Goal: Transaction & Acquisition: Purchase product/service

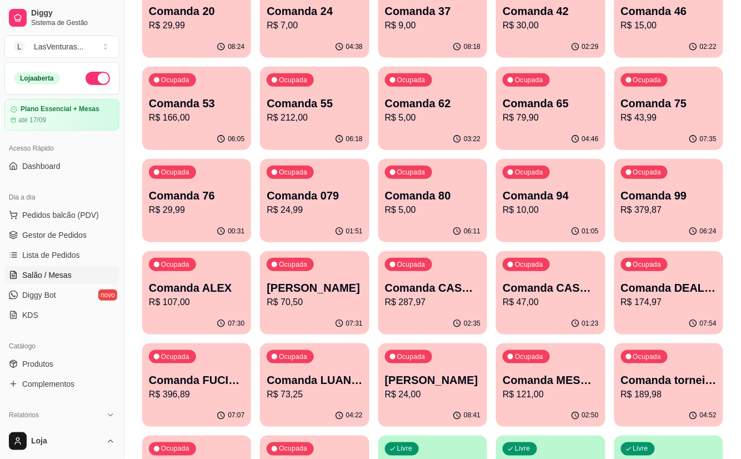
scroll to position [148, 0]
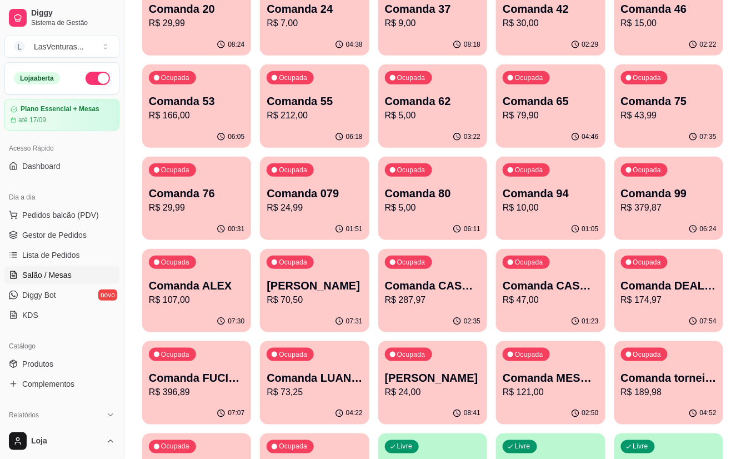
click at [423, 292] on p "Comanda CASH [DATE]" at bounding box center [433, 286] width 96 height 16
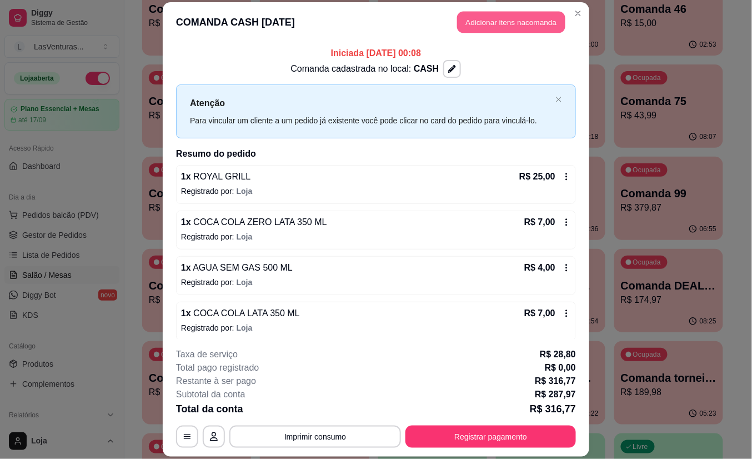
click at [516, 24] on button "Adicionar itens na comanda" at bounding box center [511, 23] width 108 height 22
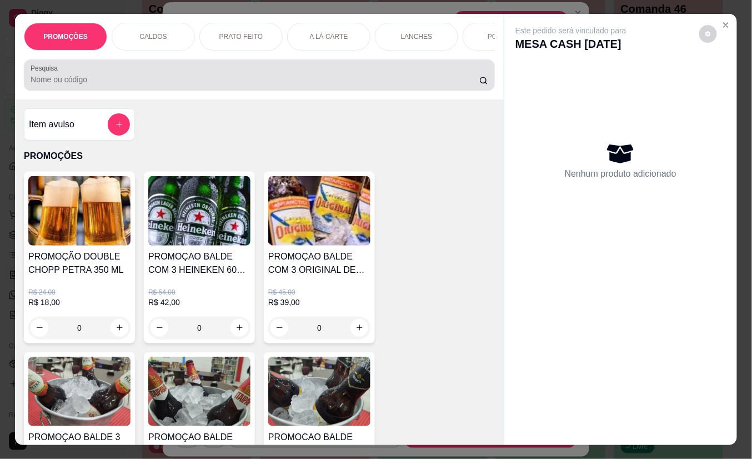
click at [140, 81] on input "Pesquisa" at bounding box center [255, 79] width 449 height 11
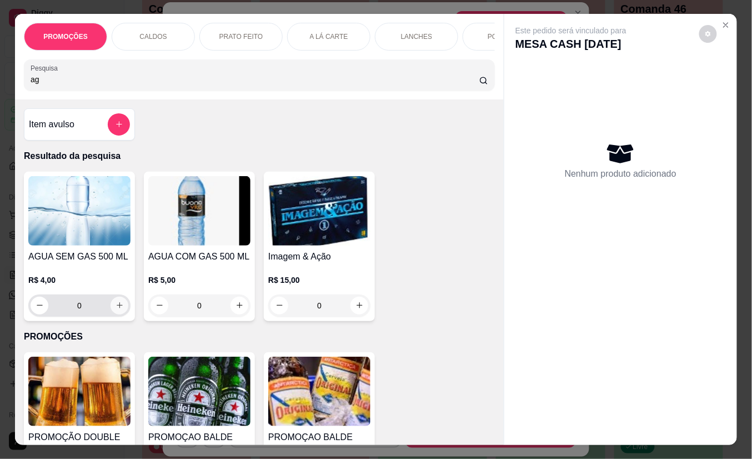
type input "ag"
click at [116, 309] on icon "increase-product-quantity" at bounding box center [120, 305] width 8 height 8
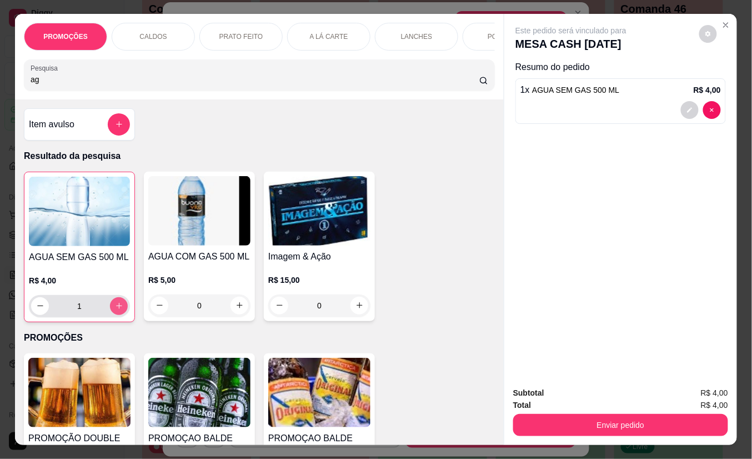
type input "1"
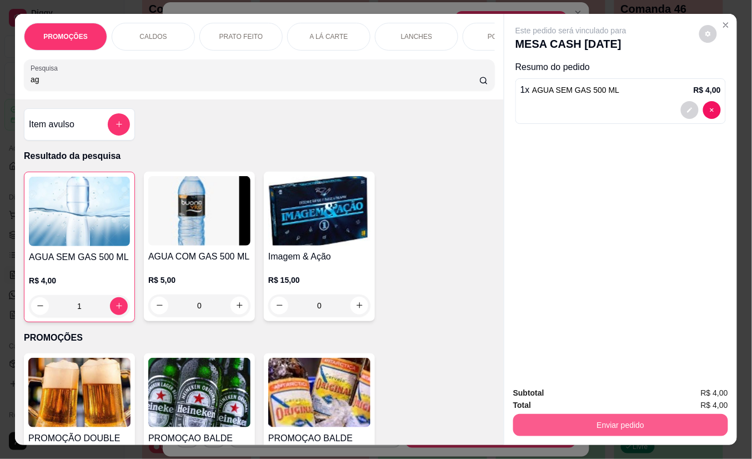
click at [604, 414] on button "Enviar pedido" at bounding box center [620, 425] width 215 height 22
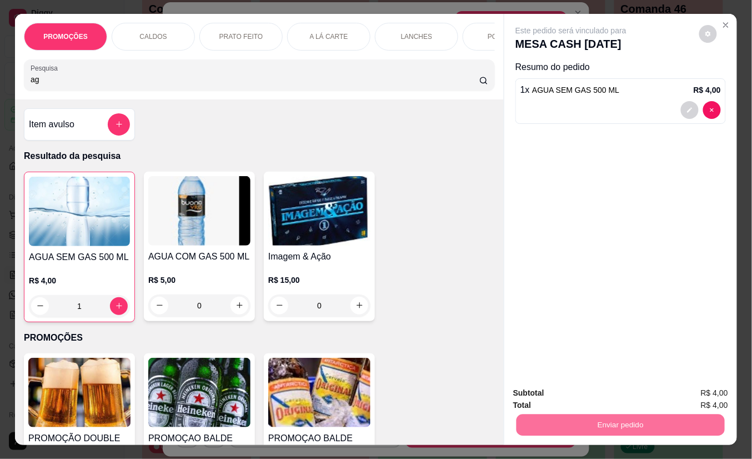
click at [603, 394] on button "Não registrar e enviar pedido" at bounding box center [584, 393] width 116 height 21
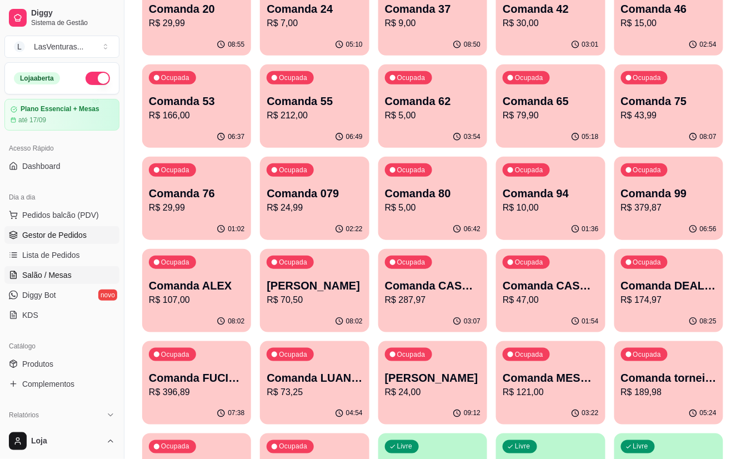
click at [69, 232] on span "Gestor de Pedidos" at bounding box center [54, 234] width 64 height 11
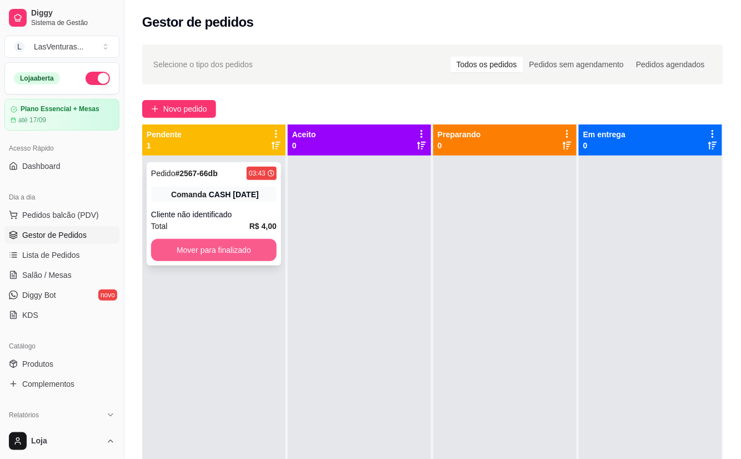
click at [205, 252] on button "Mover para finalizado" at bounding box center [214, 250] width 126 height 22
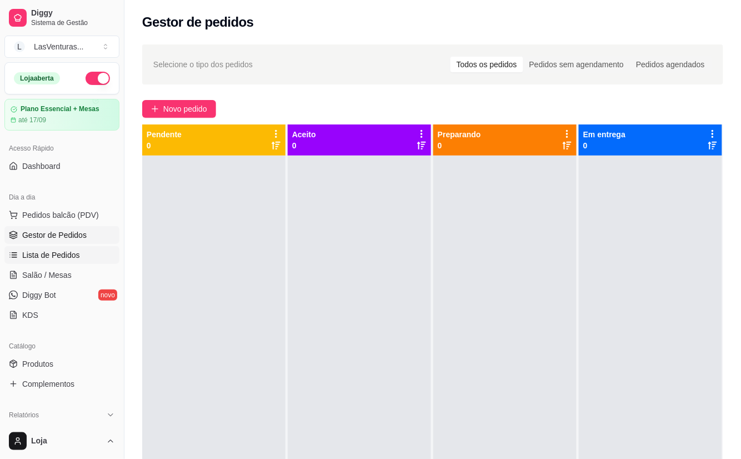
click at [67, 254] on span "Lista de Pedidos" at bounding box center [51, 254] width 58 height 11
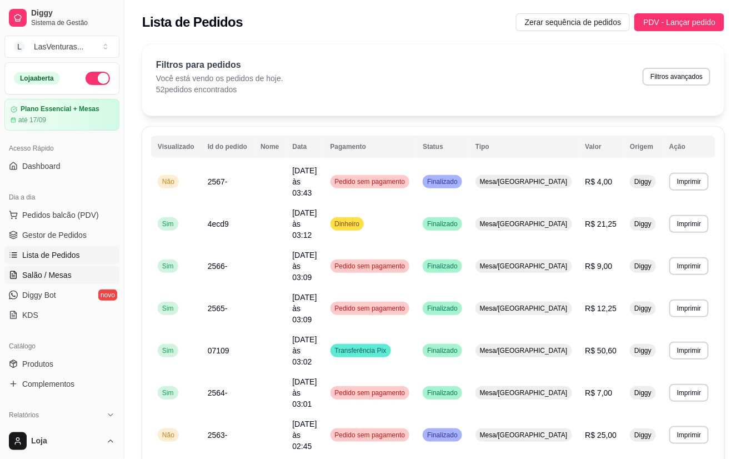
click at [58, 271] on span "Salão / Mesas" at bounding box center [46, 274] width 49 height 11
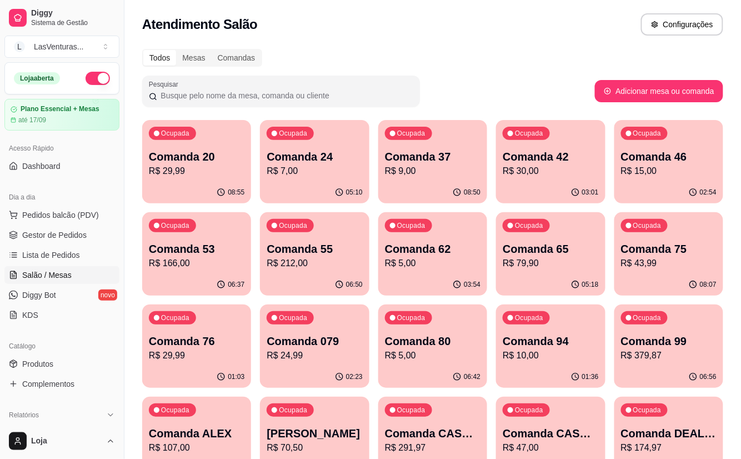
click at [63, 278] on span "Salão / Mesas" at bounding box center [46, 274] width 49 height 11
click at [63, 252] on span "Lista de Pedidos" at bounding box center [51, 254] width 58 height 11
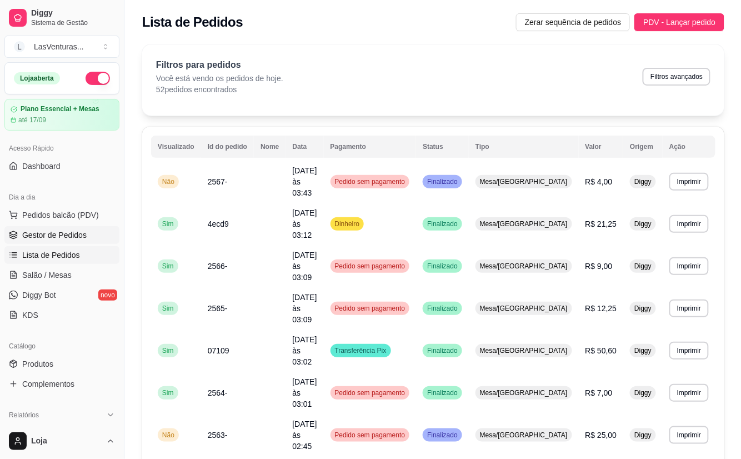
click at [68, 234] on span "Gestor de Pedidos" at bounding box center [54, 234] width 64 height 11
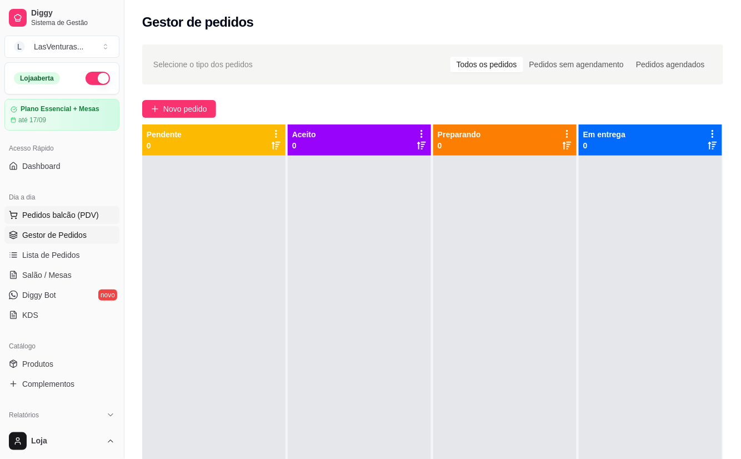
click at [69, 214] on span "Pedidos balcão (PDV)" at bounding box center [60, 214] width 77 height 11
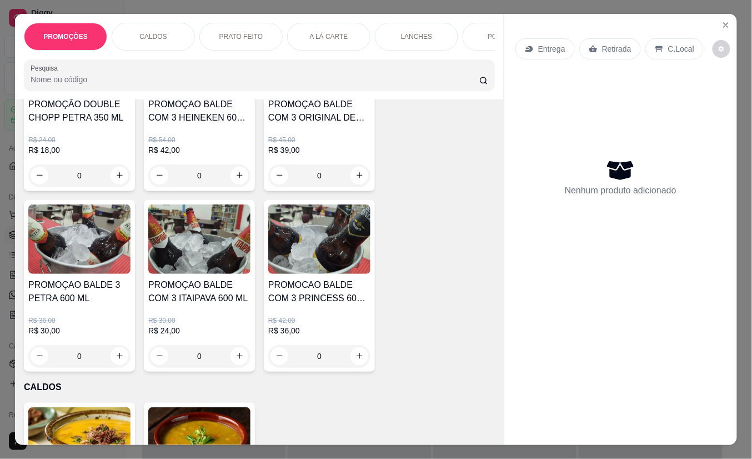
scroll to position [148, 0]
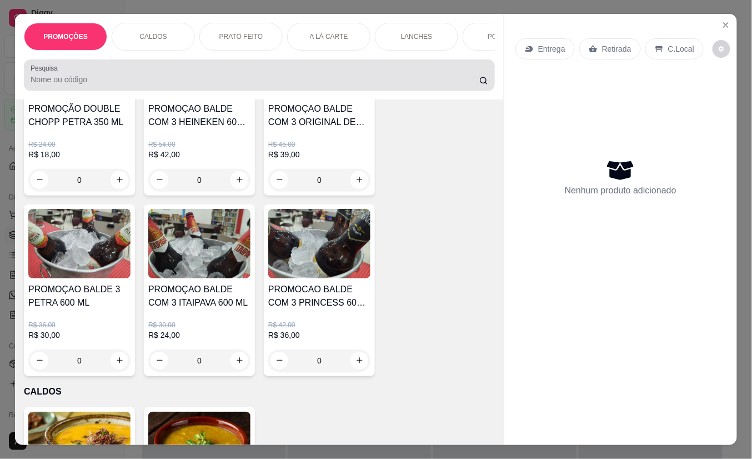
click at [196, 71] on div at bounding box center [260, 75] width 458 height 22
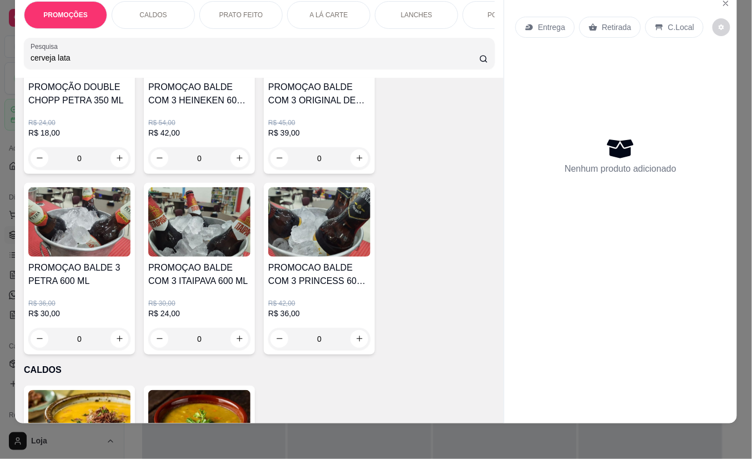
scroll to position [0, 0]
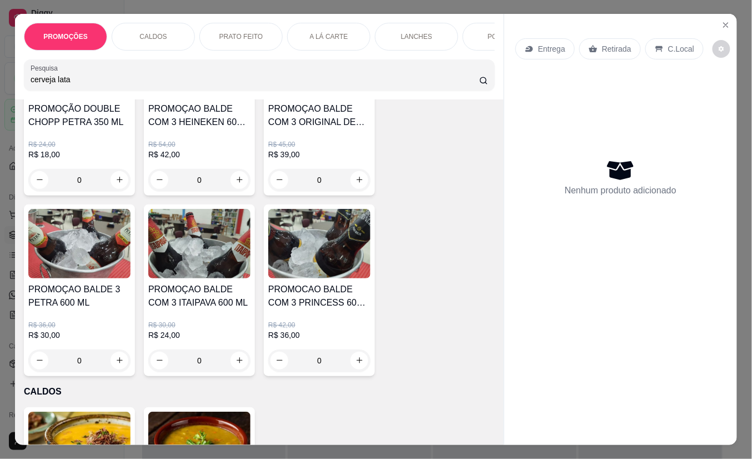
click at [112, 81] on input "cerveja lata" at bounding box center [255, 79] width 449 height 11
type input "c"
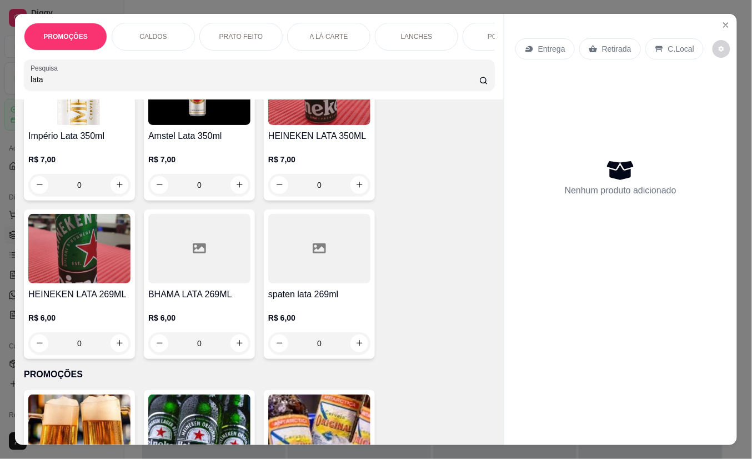
scroll to position [1318, 0]
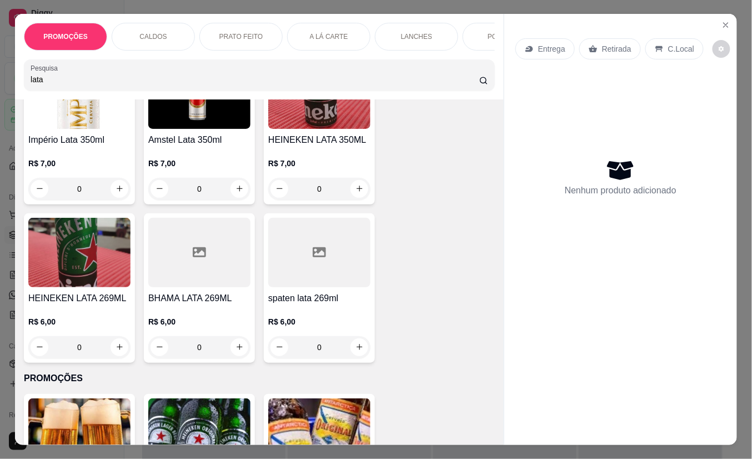
type input "lata"
click at [484, 30] on div "PORÇÕES" at bounding box center [504, 37] width 83 height 28
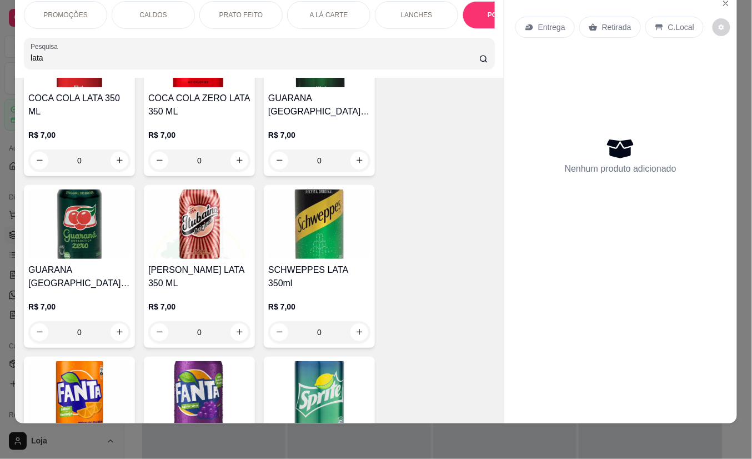
scroll to position [0, 0]
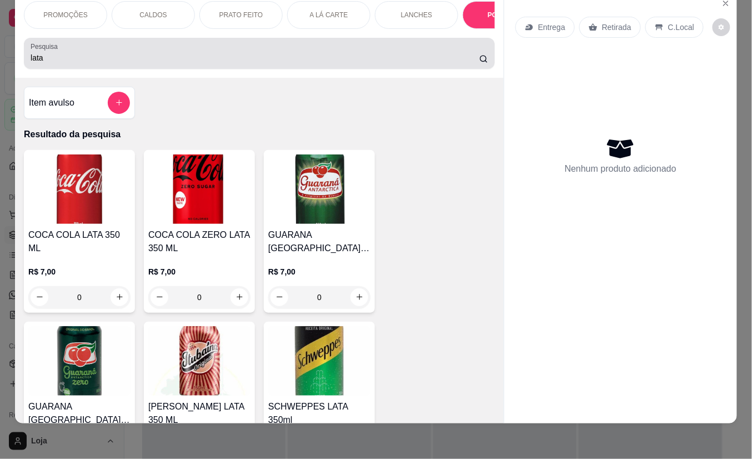
click at [172, 56] on input "lata" at bounding box center [255, 57] width 449 height 11
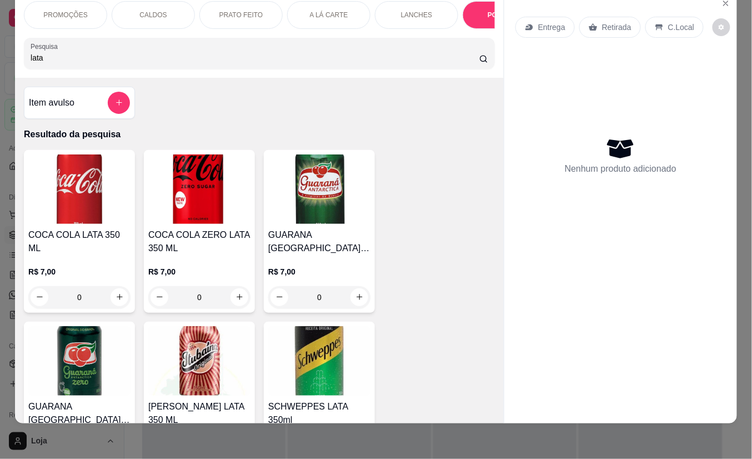
click at [467, 56] on input "lata" at bounding box center [255, 57] width 449 height 11
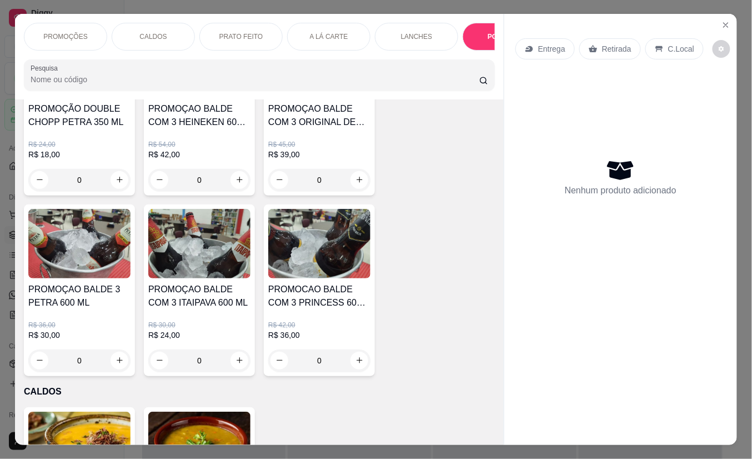
click at [187, 78] on div at bounding box center [260, 75] width 458 height 22
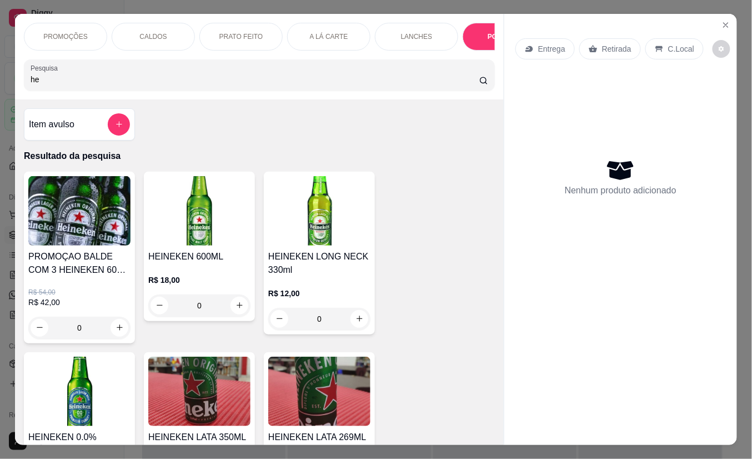
type input "h"
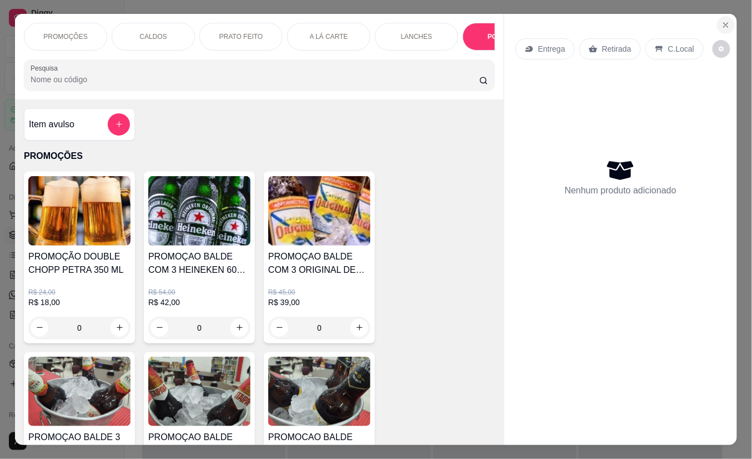
click at [723, 21] on icon "Close" at bounding box center [726, 25] width 9 height 9
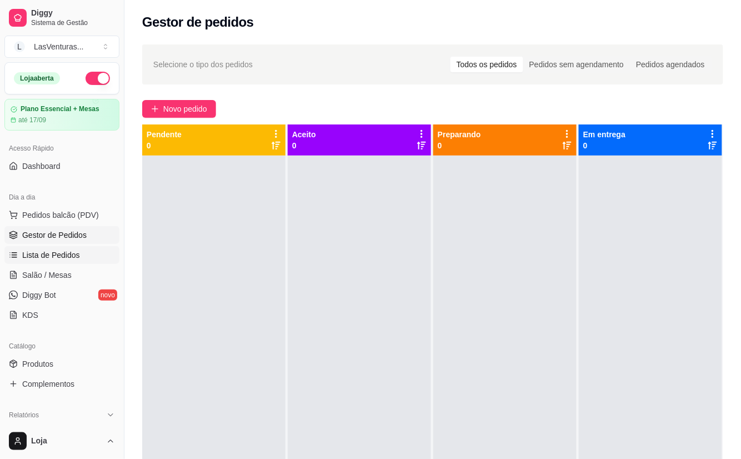
click at [51, 254] on span "Lista de Pedidos" at bounding box center [51, 254] width 58 height 11
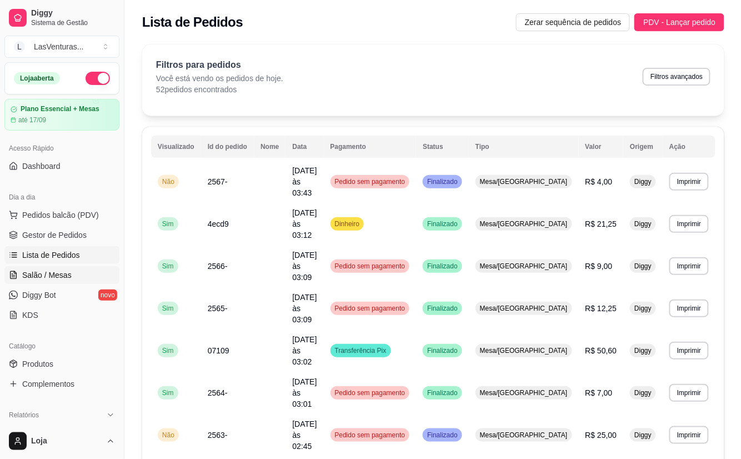
click at [44, 269] on link "Salão / Mesas" at bounding box center [61, 275] width 115 height 18
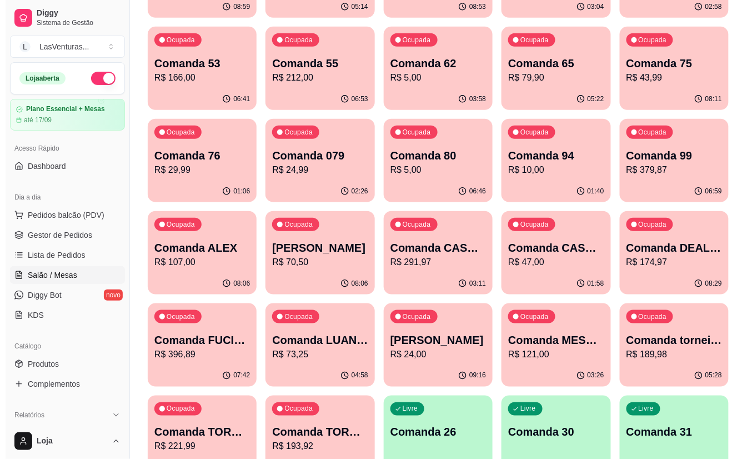
scroll to position [296, 0]
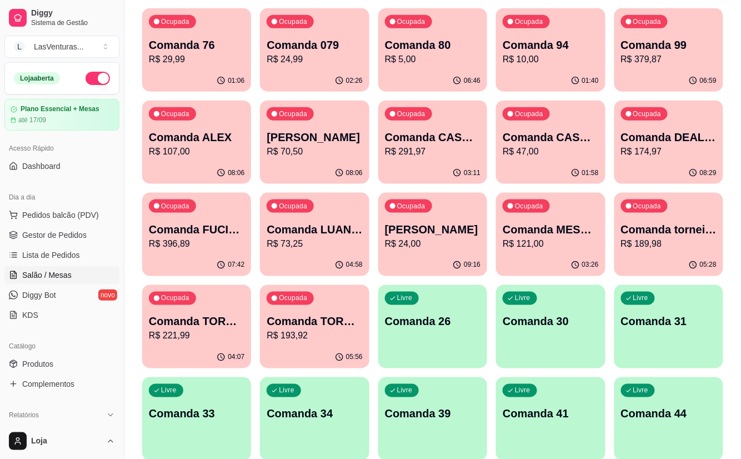
click at [440, 329] on div "Livre Comanda 26" at bounding box center [432, 320] width 109 height 70
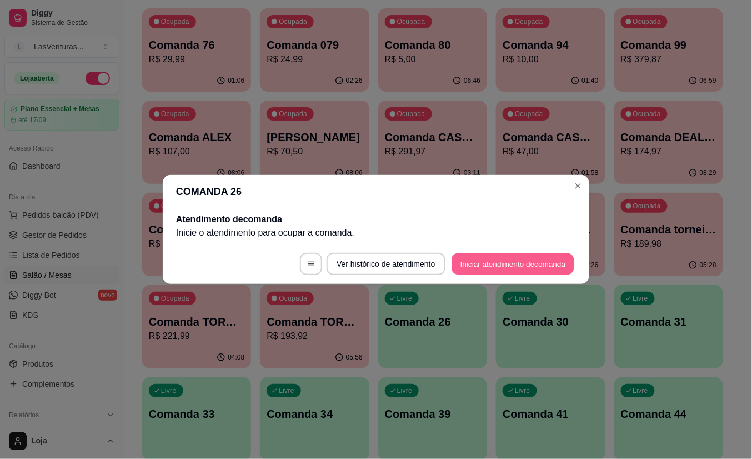
click at [503, 267] on button "Iniciar atendimento de comanda" at bounding box center [513, 264] width 123 height 22
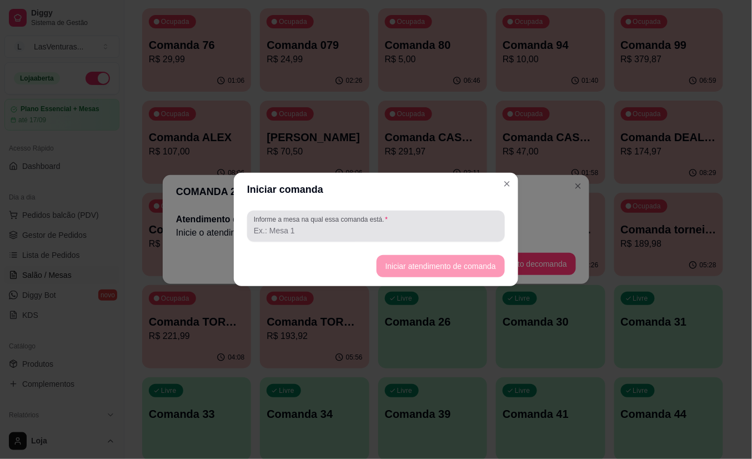
click at [389, 240] on div "Informe a mesa na qual essa comanda está." at bounding box center [376, 226] width 258 height 31
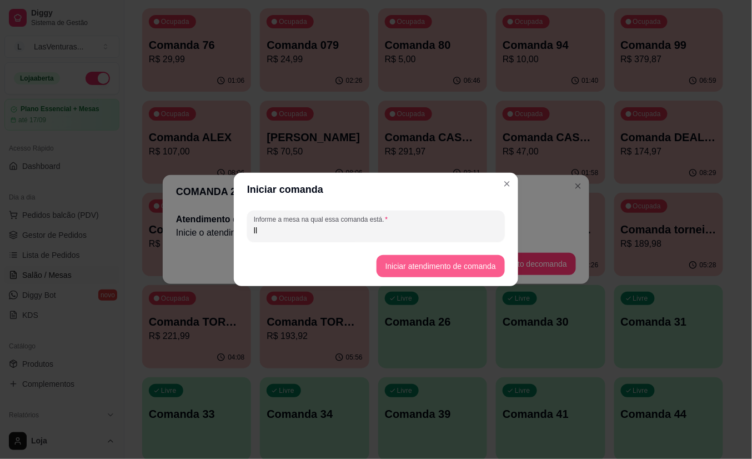
type input "ll"
click at [418, 258] on button "Iniciar atendimento de comanda" at bounding box center [441, 266] width 128 height 22
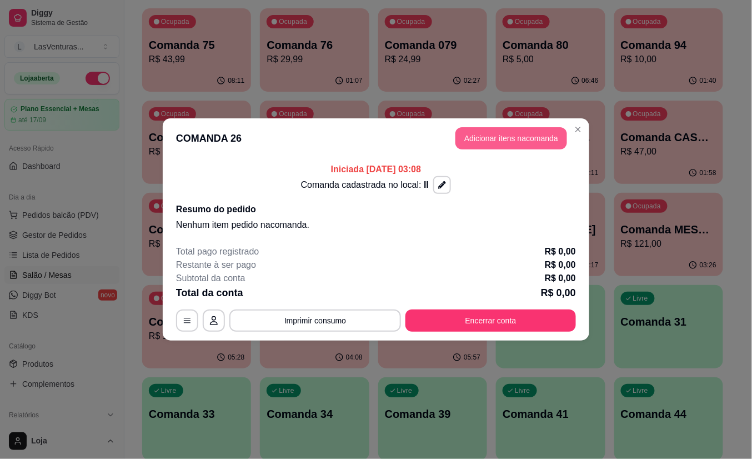
click at [517, 143] on button "Adicionar itens na comanda" at bounding box center [512, 138] width 112 height 22
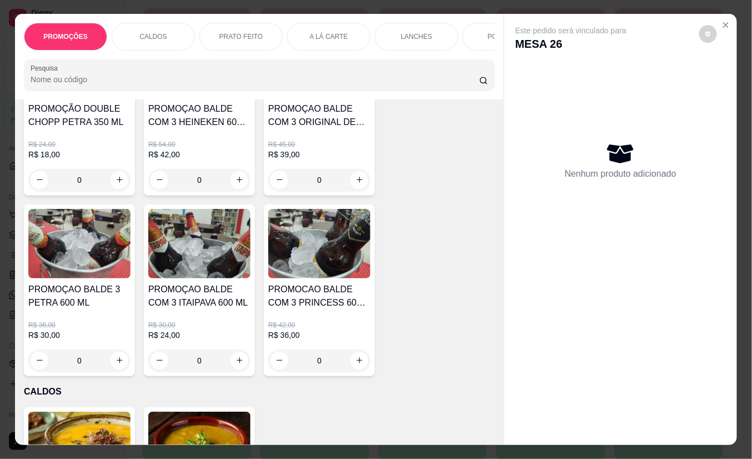
scroll to position [0, 0]
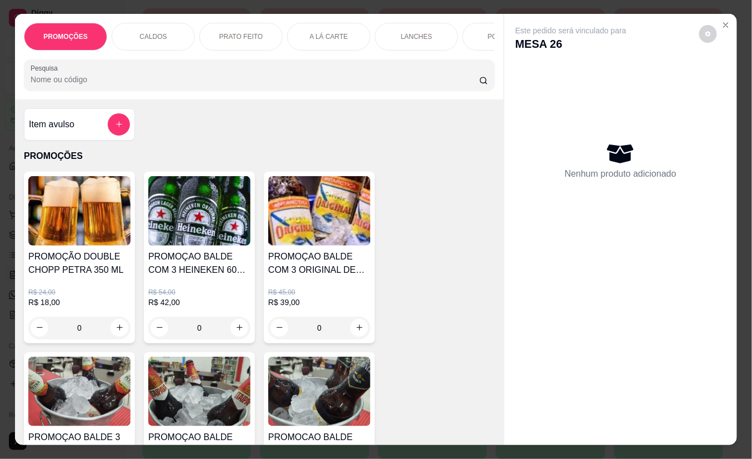
click at [103, 85] on input "Pesquisa" at bounding box center [255, 79] width 449 height 11
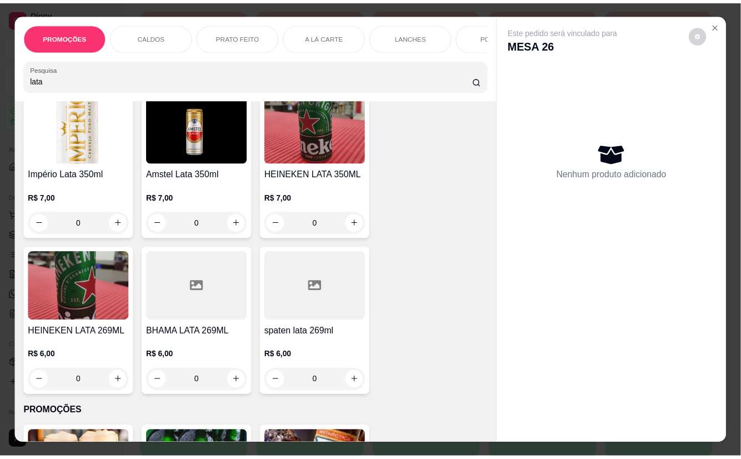
scroll to position [1259, 0]
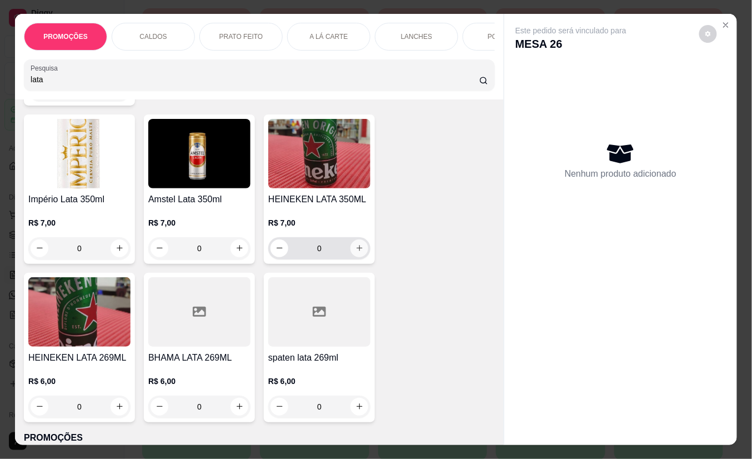
type input "lata"
click at [356, 252] on icon "increase-product-quantity" at bounding box center [360, 248] width 8 height 8
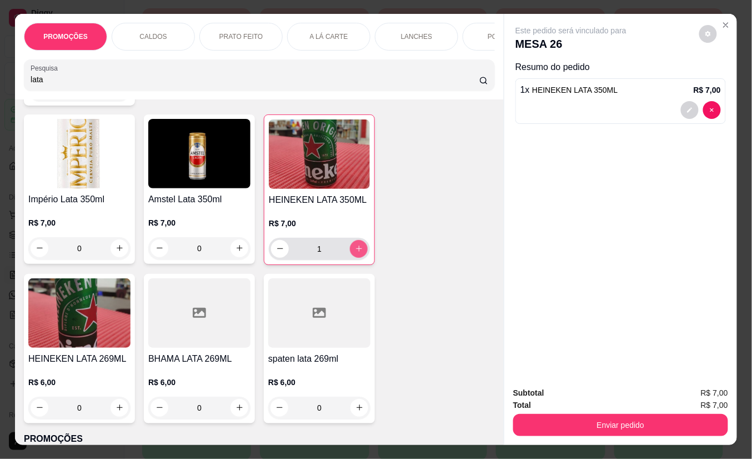
type input "1"
click at [355, 253] on icon "increase-product-quantity" at bounding box center [359, 249] width 8 height 8
type input "2"
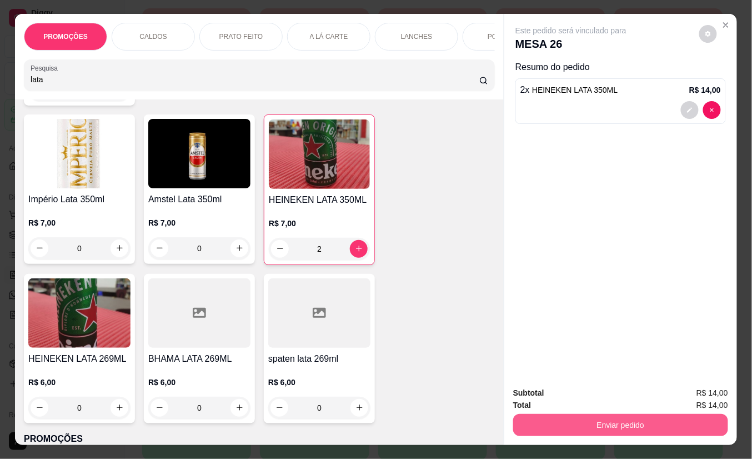
click at [618, 421] on button "Enviar pedido" at bounding box center [620, 425] width 215 height 22
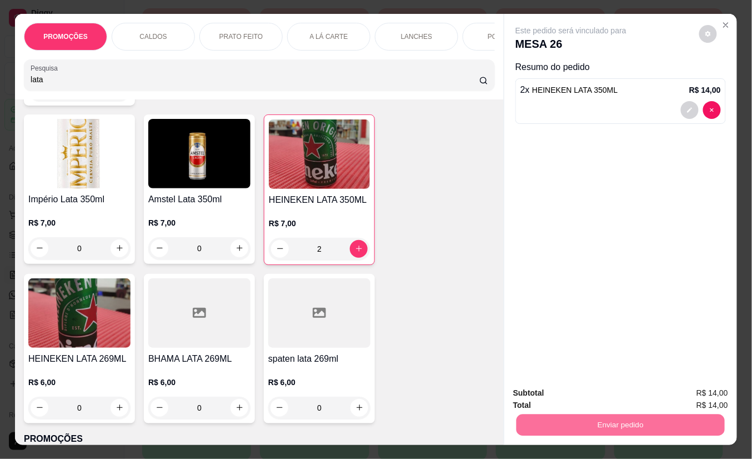
click at [601, 391] on button "Não registrar e enviar pedido" at bounding box center [583, 392] width 112 height 21
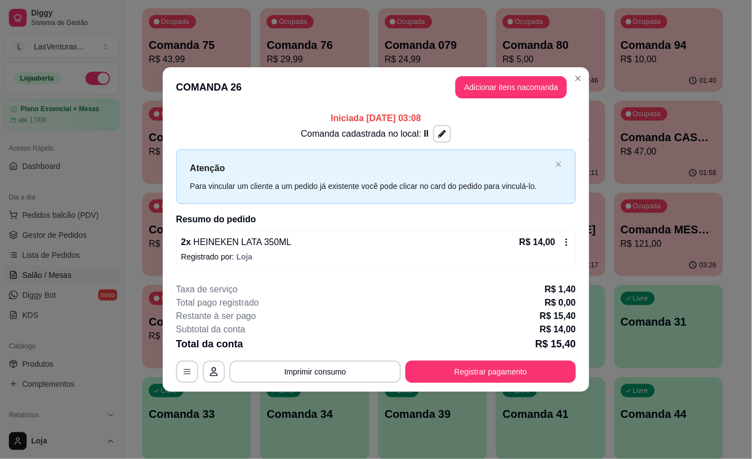
click at [428, 77] on header "COMANDA 26 Adicionar itens na comanda" at bounding box center [376, 87] width 427 height 40
click at [543, 89] on button "Adicionar itens na comanda" at bounding box center [511, 88] width 108 height 22
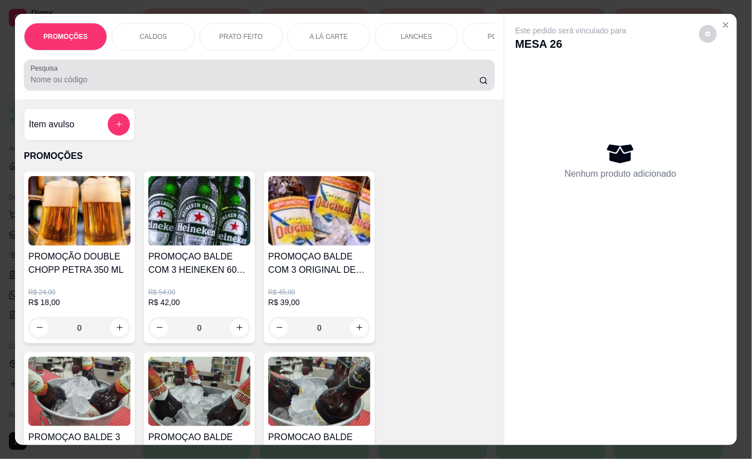
click at [328, 69] on div "Pesquisa" at bounding box center [259, 74] width 471 height 31
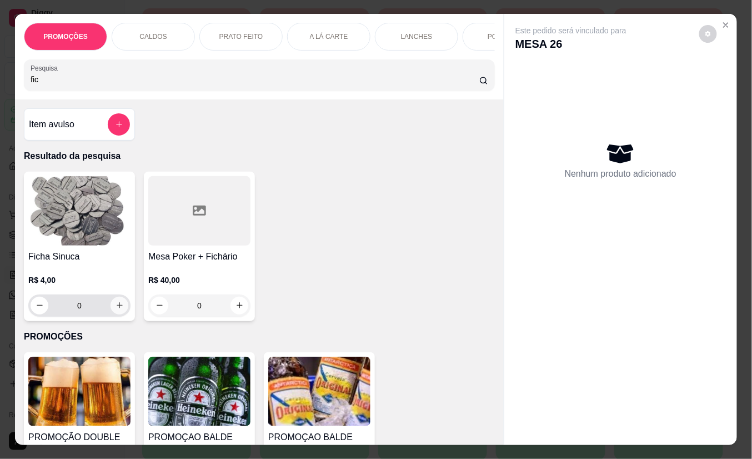
type input "fic"
click at [116, 309] on icon "increase-product-quantity" at bounding box center [120, 305] width 8 height 8
type input "1"
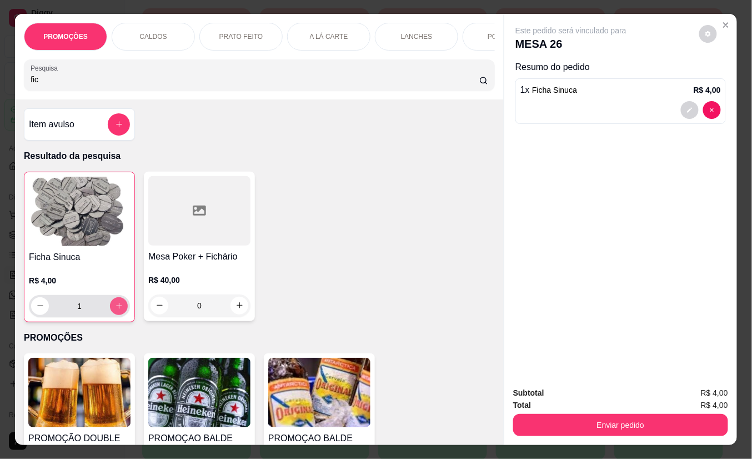
click at [115, 309] on icon "increase-product-quantity" at bounding box center [119, 306] width 8 height 8
type input "2"
click at [119, 307] on button "increase-product-quantity" at bounding box center [119, 306] width 18 height 18
type input "3"
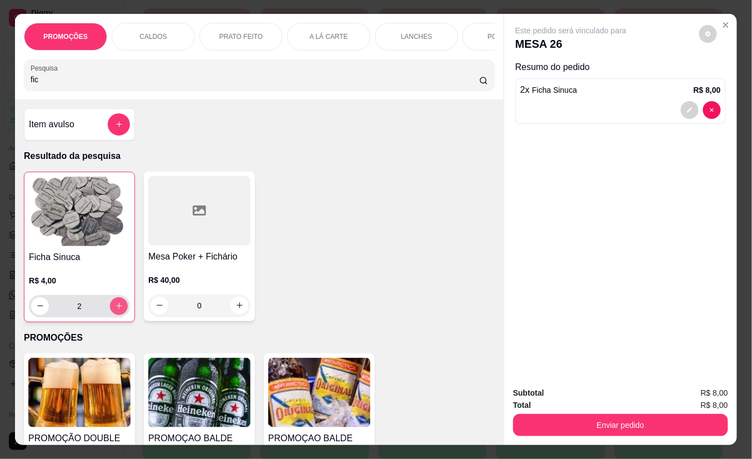
type input "3"
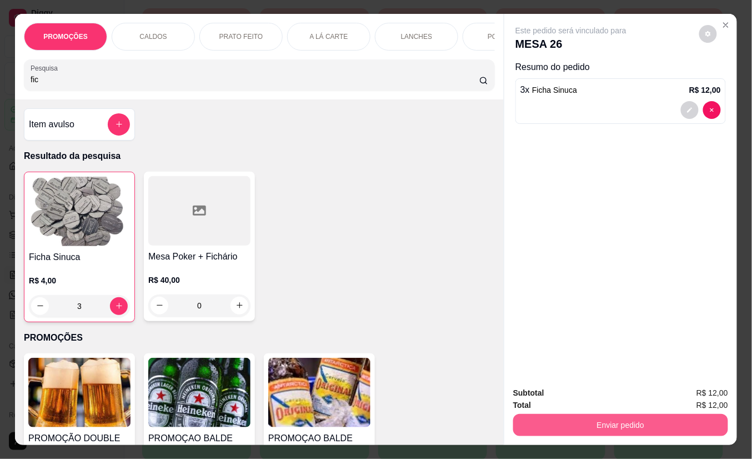
click at [628, 420] on button "Enviar pedido" at bounding box center [620, 425] width 215 height 22
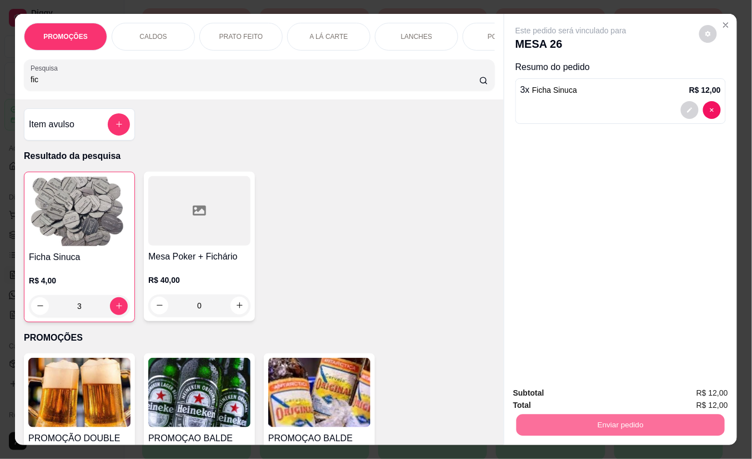
click at [620, 394] on button "Não registrar e enviar pedido" at bounding box center [583, 392] width 112 height 21
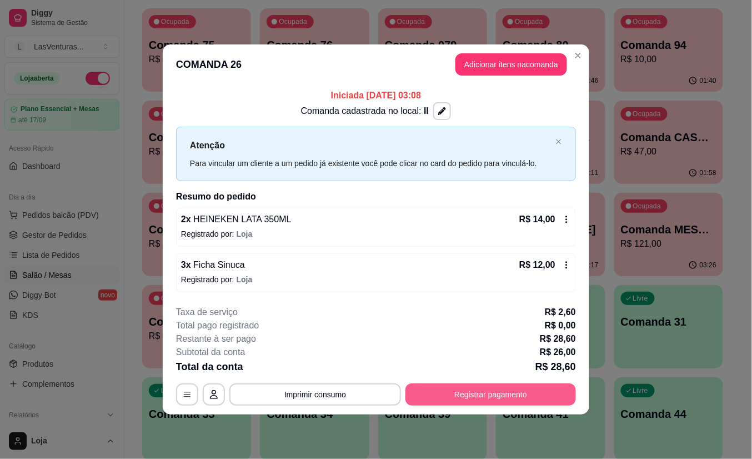
click at [509, 396] on button "Registrar pagamento" at bounding box center [491, 394] width 171 height 22
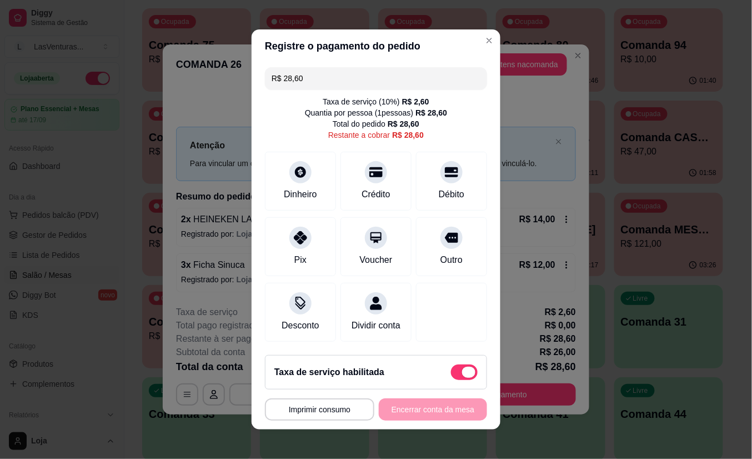
click at [462, 378] on span at bounding box center [468, 372] width 13 height 11
click at [453, 378] on input "checkbox" at bounding box center [454, 377] width 7 height 7
checkbox input "true"
type input "R$ 26,00"
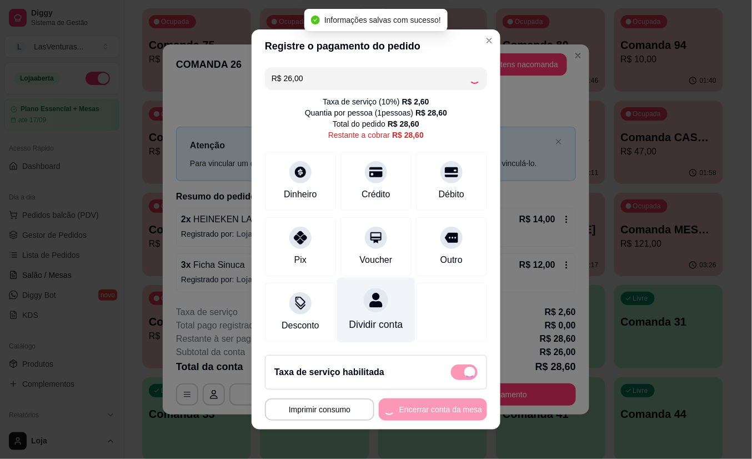
checkbox input "false"
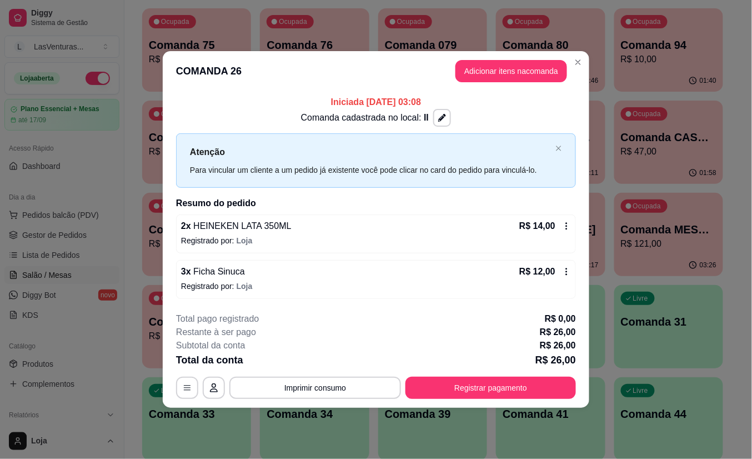
click at [565, 274] on icon at bounding box center [566, 271] width 9 height 9
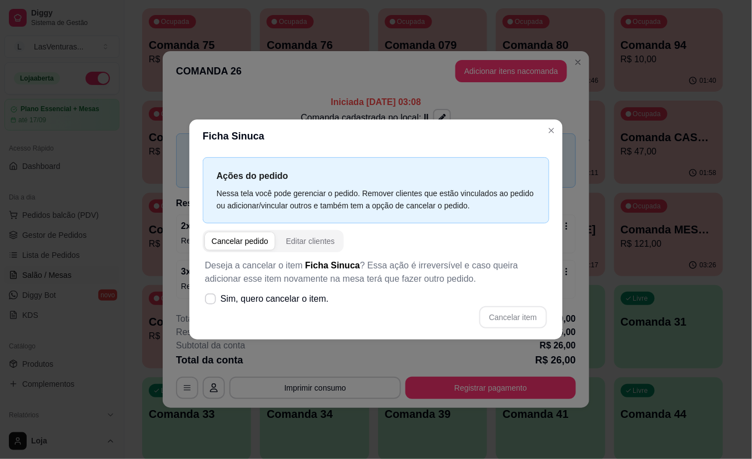
click at [258, 243] on div "Cancelar pedido" at bounding box center [240, 241] width 57 height 11
click at [288, 304] on span "Sim, quero cancelar o item." at bounding box center [275, 298] width 108 height 13
click at [212, 304] on input "Sim, quero cancelar o item." at bounding box center [207, 304] width 7 height 7
checkbox input "true"
click at [519, 321] on button "Cancelar item" at bounding box center [513, 318] width 66 height 22
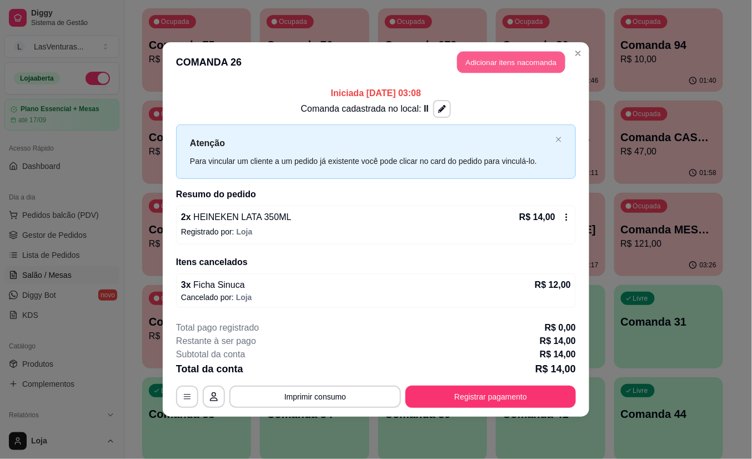
click at [512, 65] on button "Adicionar itens na comanda" at bounding box center [511, 63] width 108 height 22
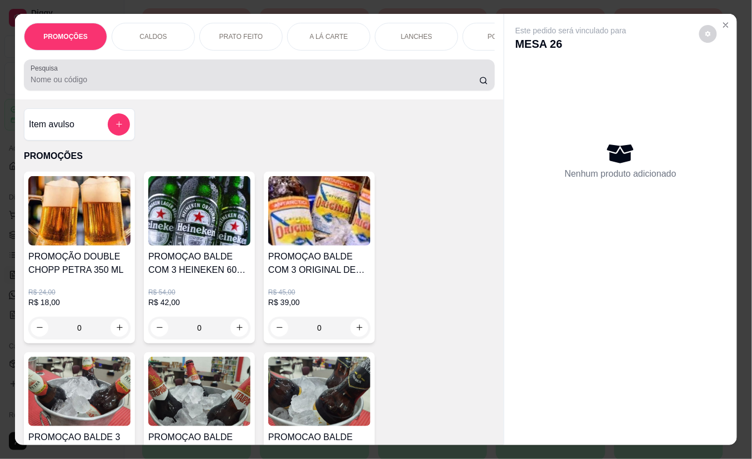
click at [212, 73] on div at bounding box center [260, 75] width 458 height 22
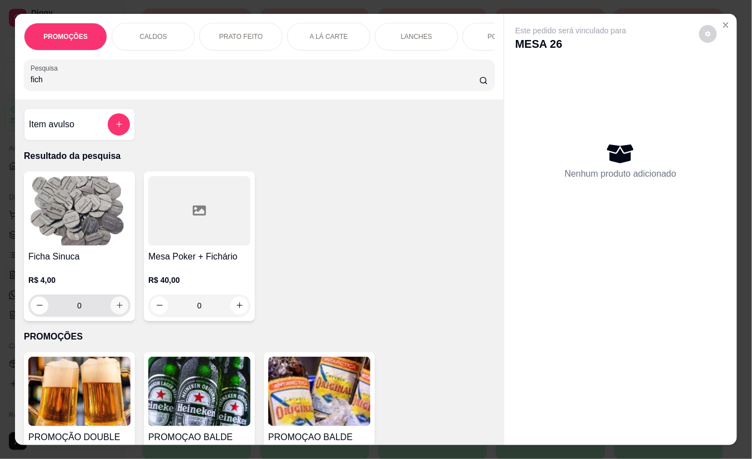
type input "fich"
click at [117, 309] on icon "increase-product-quantity" at bounding box center [120, 305] width 8 height 8
type input "1"
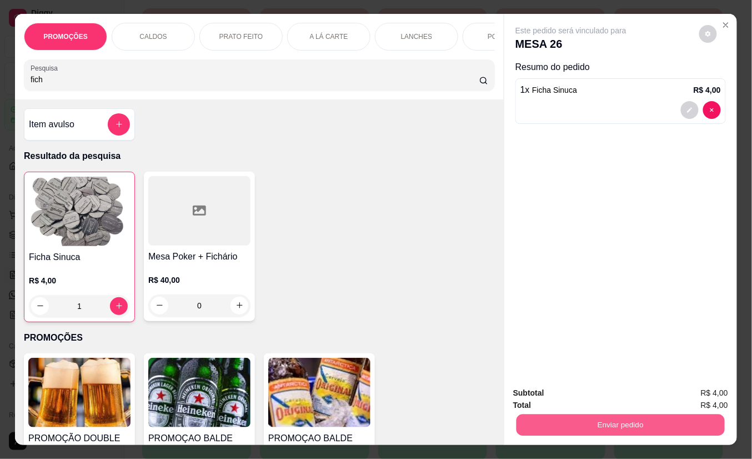
click at [623, 421] on button "Enviar pedido" at bounding box center [621, 425] width 208 height 22
click at [627, 390] on button "Não registrar e enviar pedido" at bounding box center [584, 392] width 116 height 21
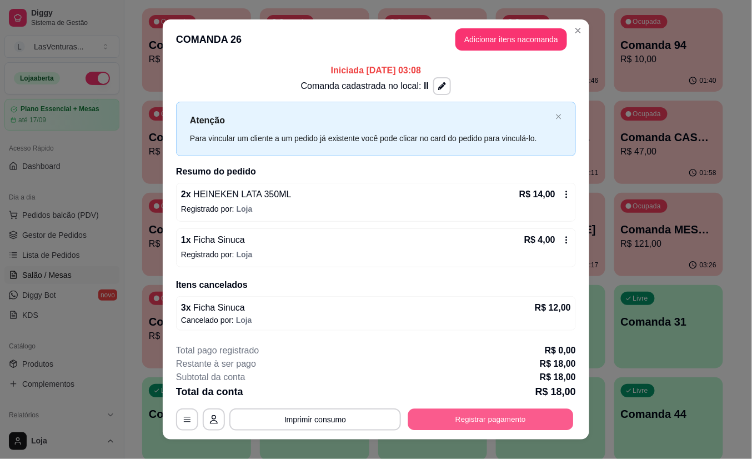
click at [494, 413] on button "Registrar pagamento" at bounding box center [491, 419] width 166 height 22
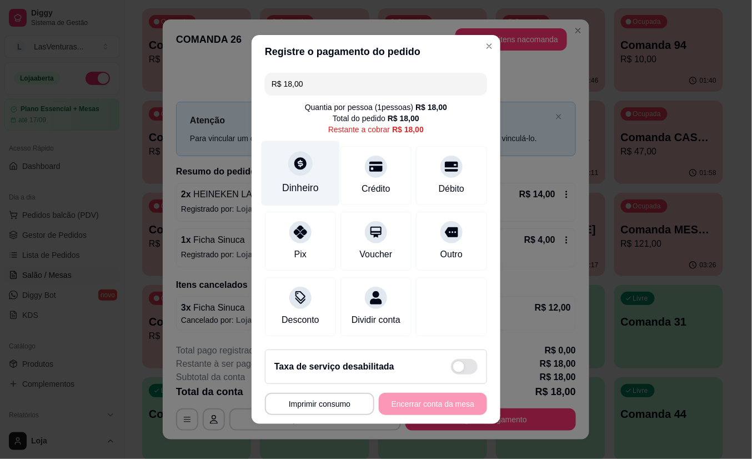
click at [294, 158] on icon at bounding box center [300, 163] width 12 height 12
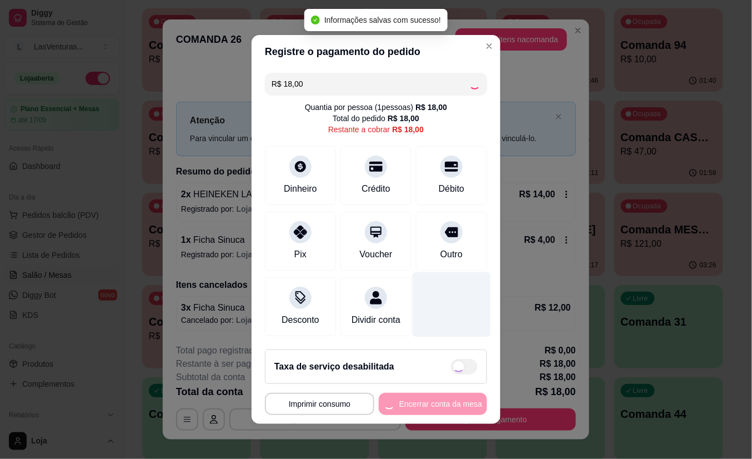
type input "R$ 0,00"
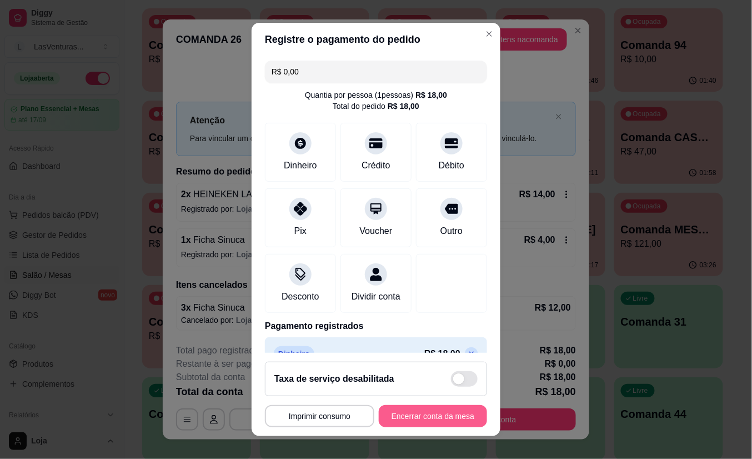
click at [445, 412] on button "Encerrar conta da mesa" at bounding box center [433, 416] width 108 height 22
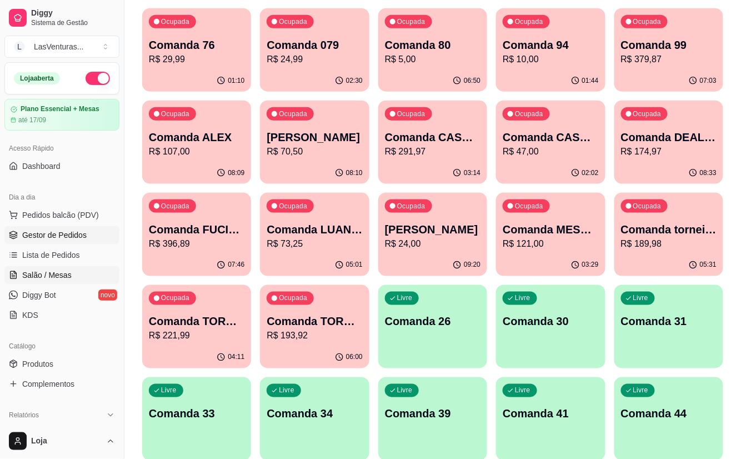
click at [47, 238] on span "Gestor de Pedidos" at bounding box center [54, 234] width 64 height 11
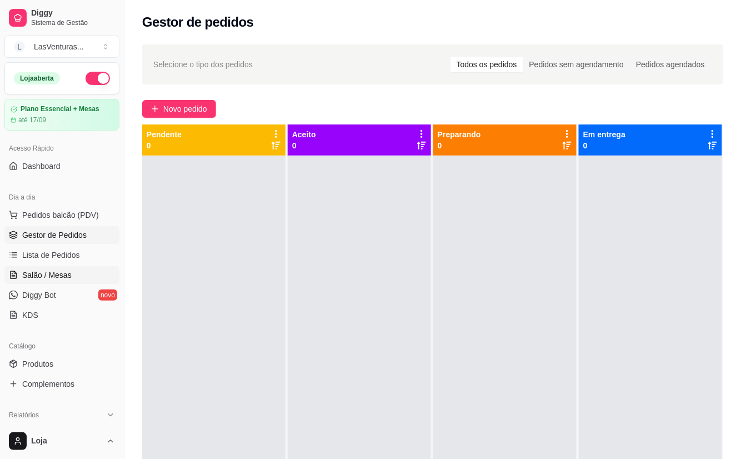
click at [45, 269] on span "Salão / Mesas" at bounding box center [46, 274] width 49 height 11
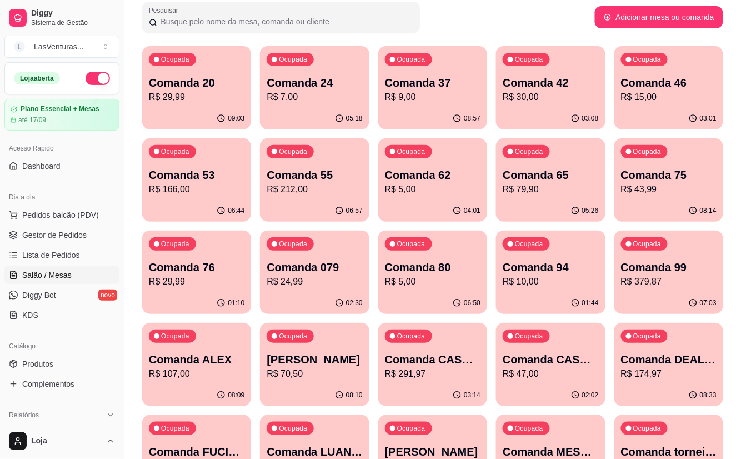
scroll to position [148, 0]
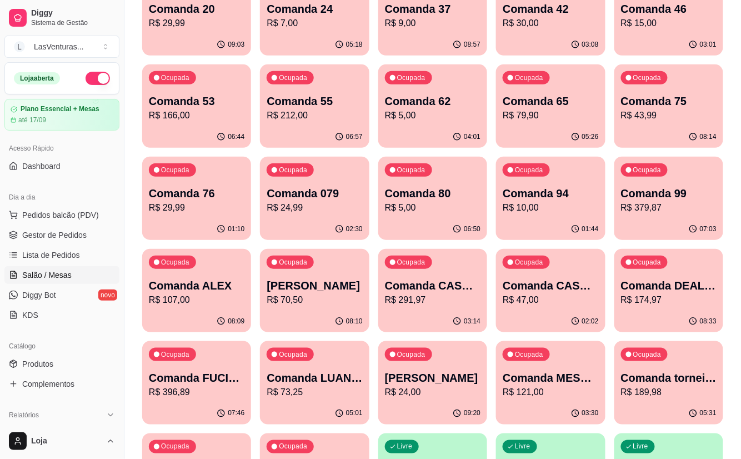
click at [439, 287] on p "Comanda CASH [DATE]" at bounding box center [433, 286] width 96 height 16
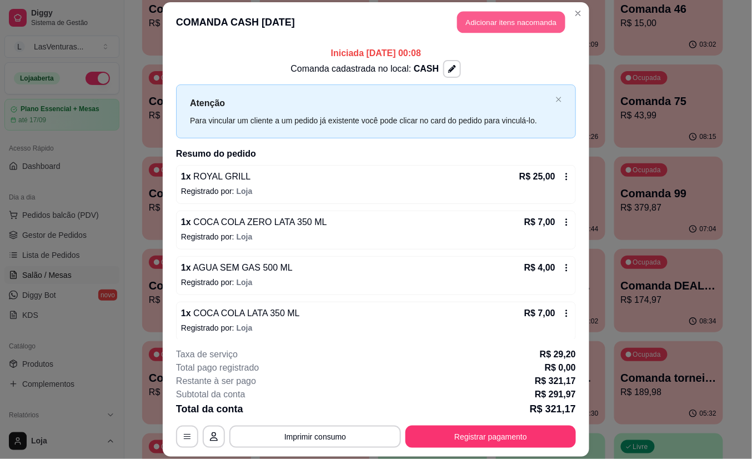
click at [512, 24] on button "Adicionar itens na comanda" at bounding box center [511, 23] width 108 height 22
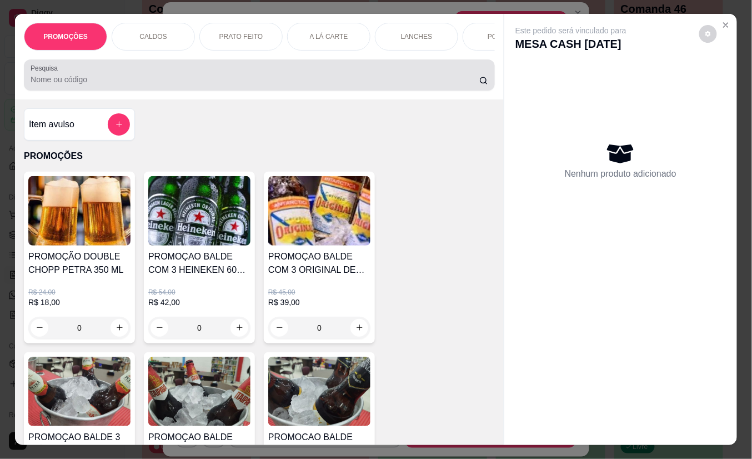
click at [300, 74] on div at bounding box center [260, 75] width 458 height 22
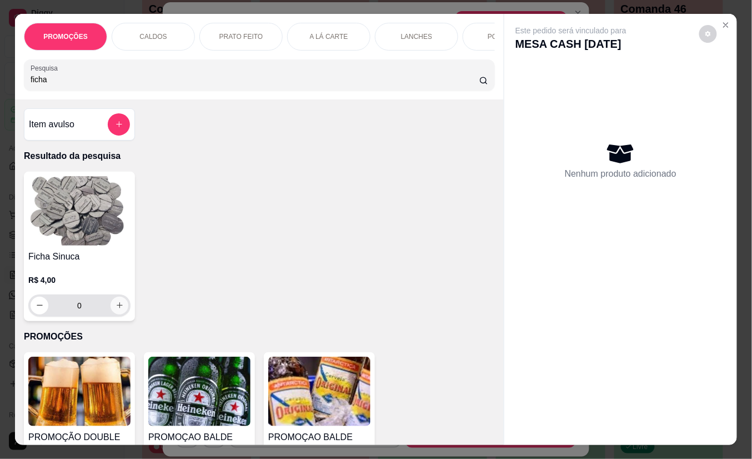
type input "ficha"
click at [116, 308] on icon "increase-product-quantity" at bounding box center [120, 306] width 8 height 8
type input "1"
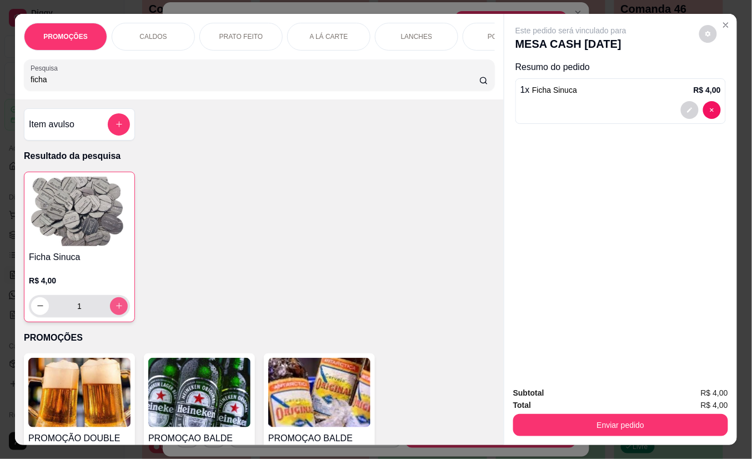
click at [115, 309] on icon "increase-product-quantity" at bounding box center [119, 306] width 8 height 8
type input "2"
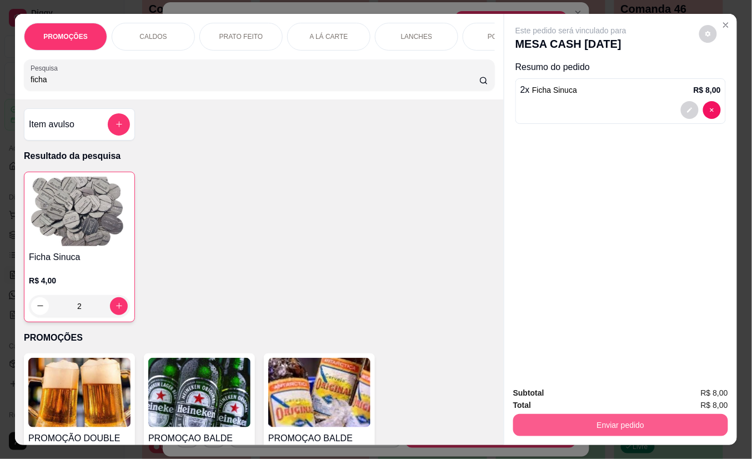
click at [640, 418] on button "Enviar pedido" at bounding box center [620, 425] width 215 height 22
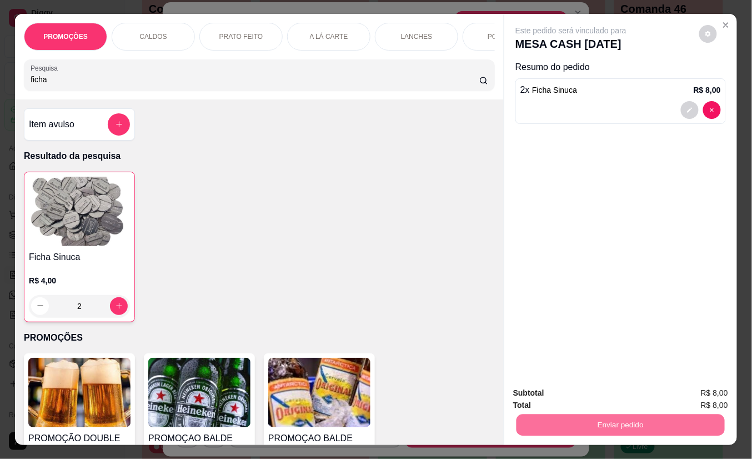
click at [613, 390] on button "Não registrar e enviar pedido" at bounding box center [584, 393] width 116 height 21
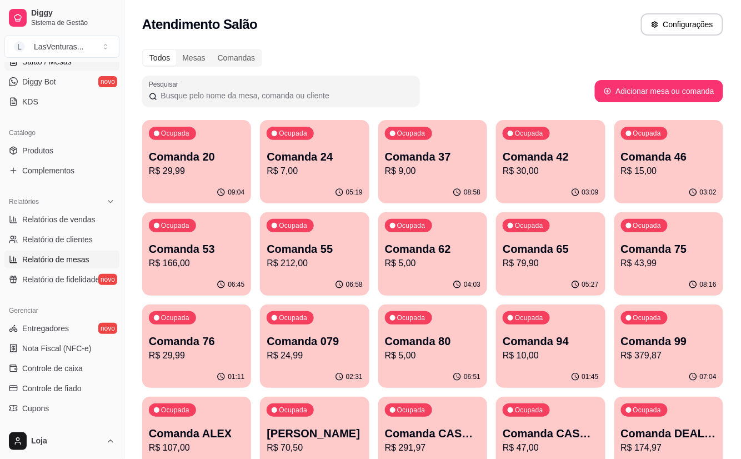
scroll to position [222, 0]
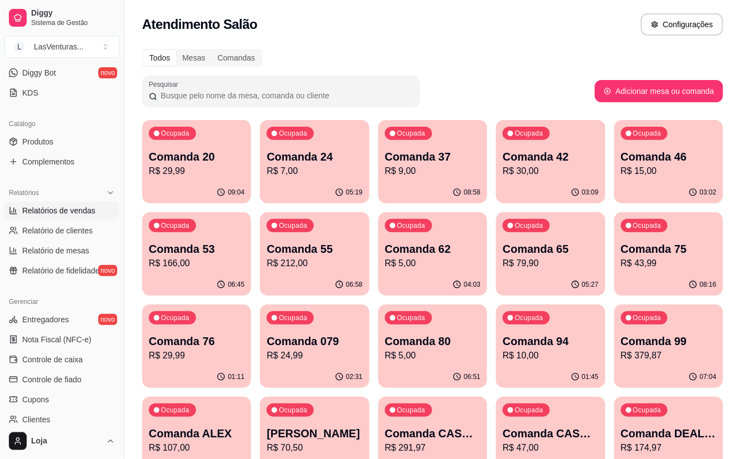
click at [63, 207] on span "Relatórios de vendas" at bounding box center [58, 210] width 73 height 11
select select "ALL"
select select "0"
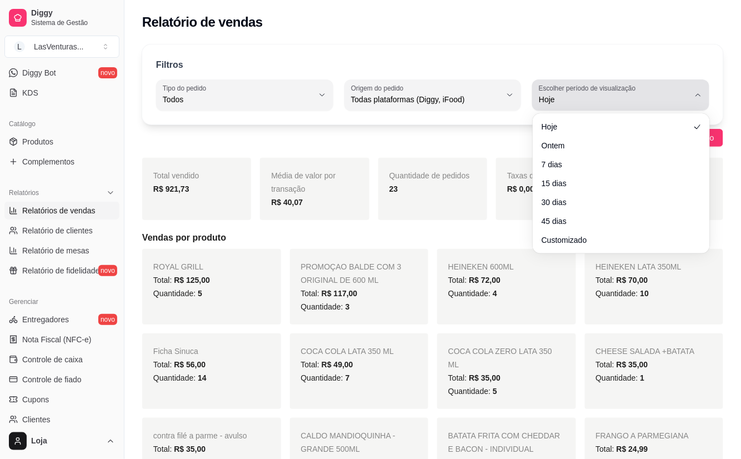
click at [696, 92] on icon "button" at bounding box center [698, 95] width 9 height 9
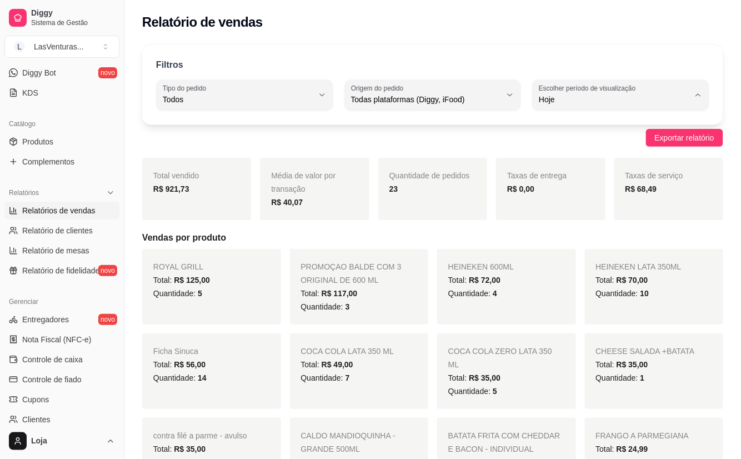
click at [580, 129] on span "Hoje" at bounding box center [615, 126] width 142 height 11
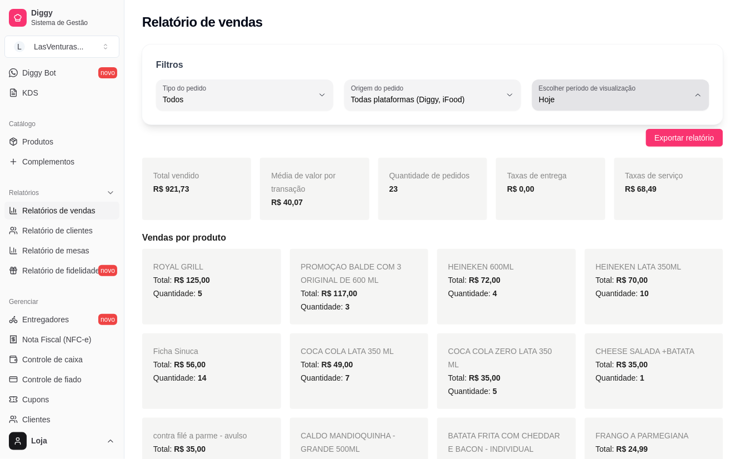
click at [694, 94] on icon "button" at bounding box center [698, 95] width 9 height 9
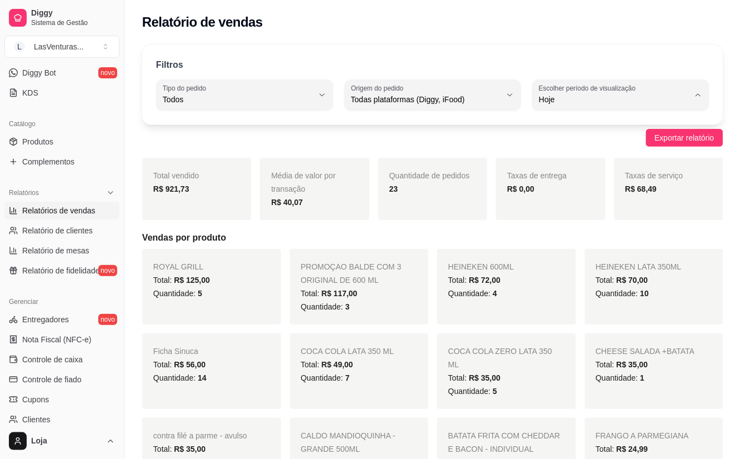
click at [629, 133] on li "Hoje" at bounding box center [622, 126] width 162 height 17
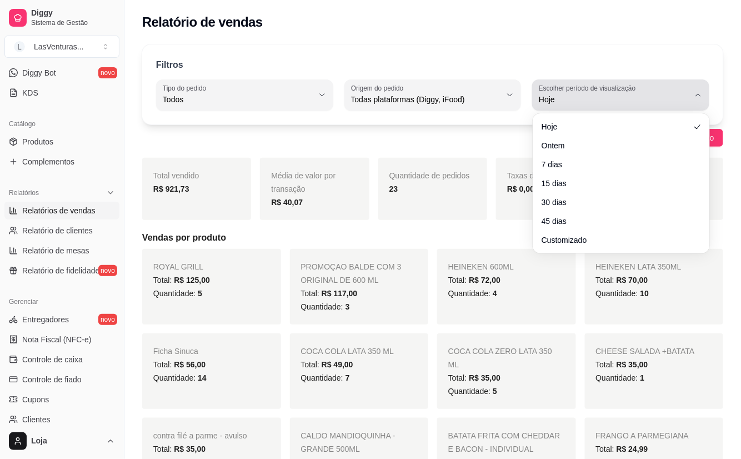
click at [694, 100] on button "Escolher período de visualização Hoje" at bounding box center [620, 94] width 177 height 31
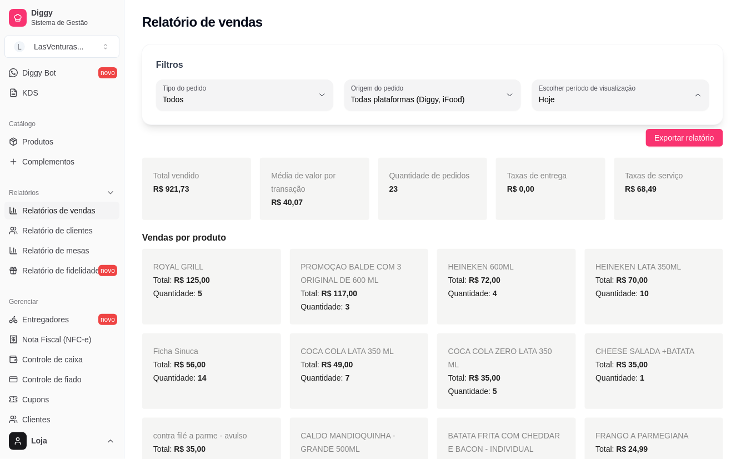
click at [621, 139] on li "Ontem" at bounding box center [622, 144] width 162 height 17
type input "1"
select select "1"
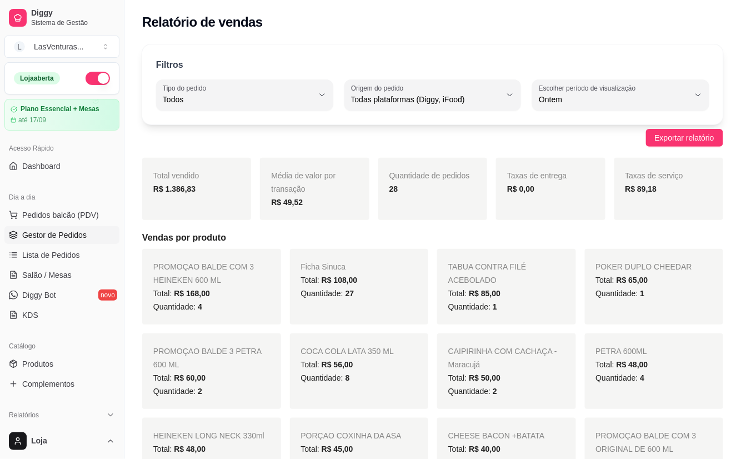
click at [59, 234] on span "Gestor de Pedidos" at bounding box center [54, 234] width 64 height 11
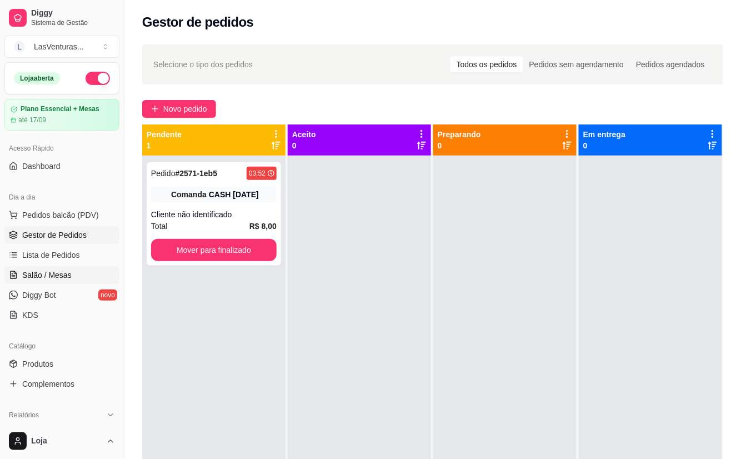
click at [52, 271] on span "Salão / Mesas" at bounding box center [46, 274] width 49 height 11
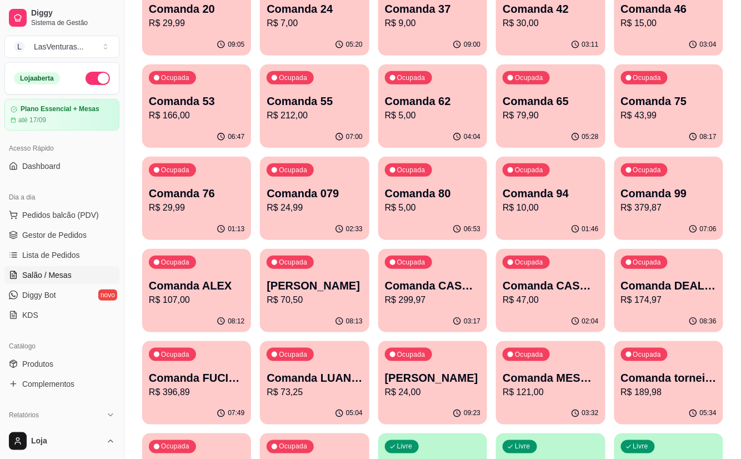
scroll to position [74, 0]
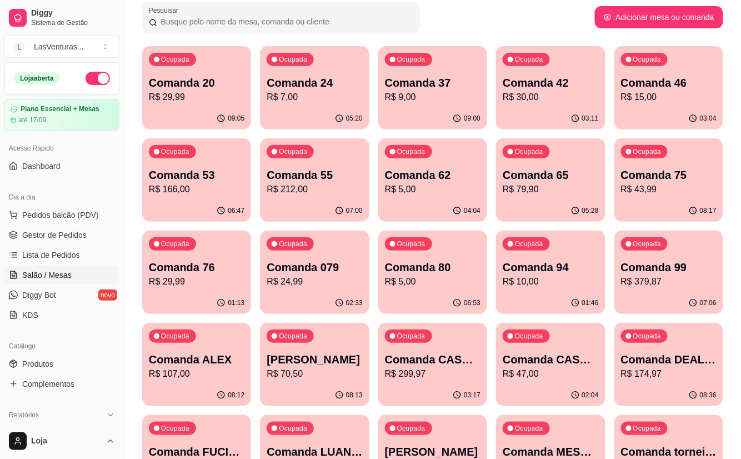
click at [307, 198] on div "Ocupada Comanda 55 R$ 212,00" at bounding box center [314, 169] width 109 height 62
click at [548, 201] on div "05:29" at bounding box center [551, 209] width 106 height 21
click at [665, 198] on div "Ocupada Comanda 75 R$ 43,99" at bounding box center [668, 169] width 109 height 62
click at [550, 281] on p "R$ 10,00" at bounding box center [551, 281] width 96 height 13
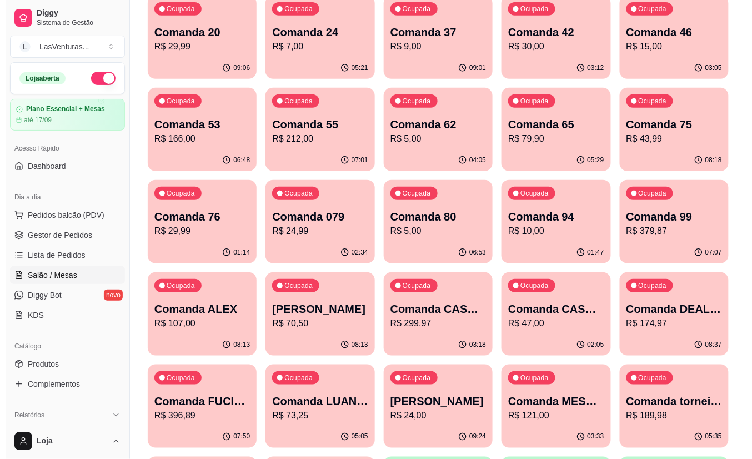
scroll to position [148, 0]
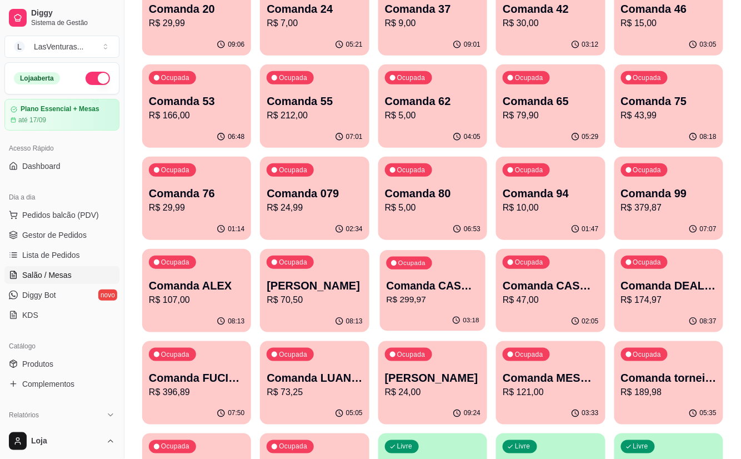
click at [430, 303] on p "R$ 299,97" at bounding box center [432, 299] width 93 height 13
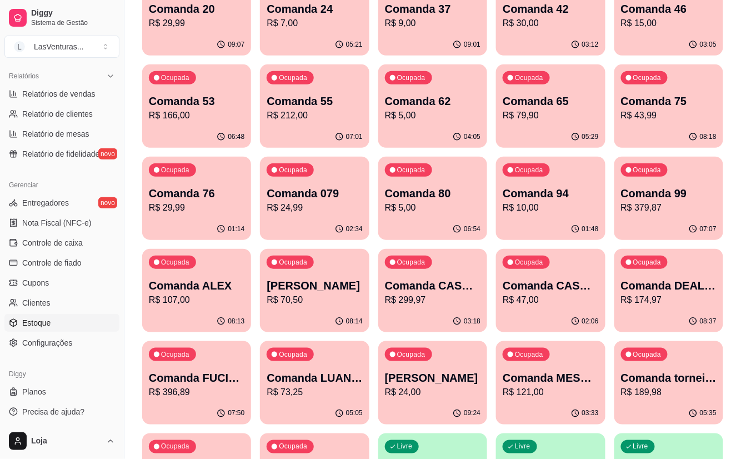
scroll to position [341, 0]
click at [58, 241] on span "Controle de caixa" at bounding box center [52, 241] width 61 height 11
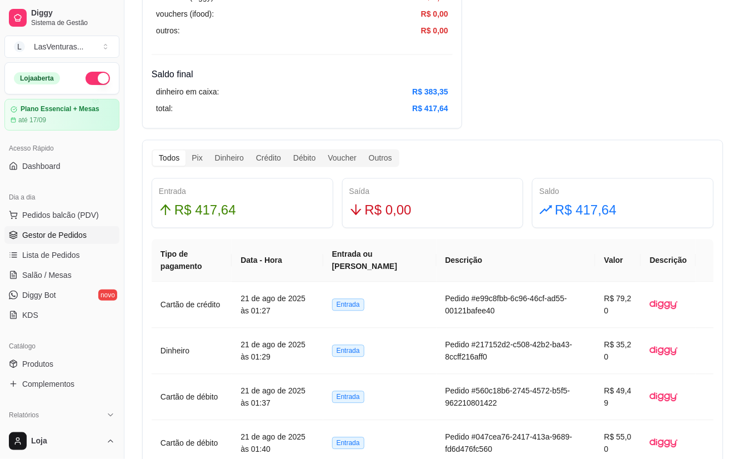
click at [58, 236] on span "Gestor de Pedidos" at bounding box center [54, 234] width 64 height 11
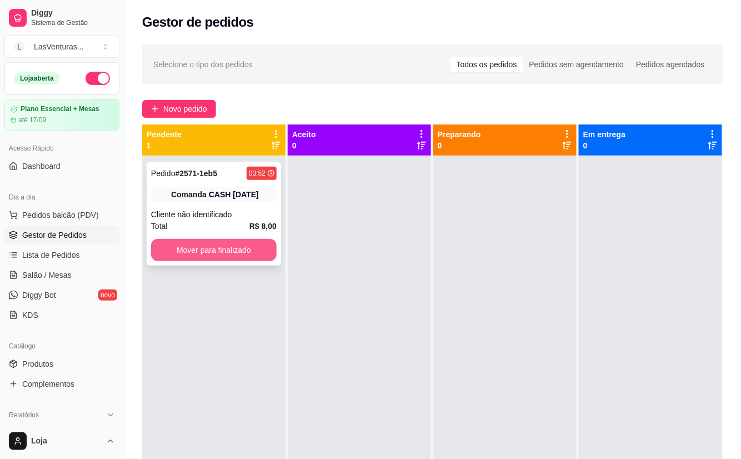
click at [194, 249] on button "Mover para finalizado" at bounding box center [214, 250] width 126 height 22
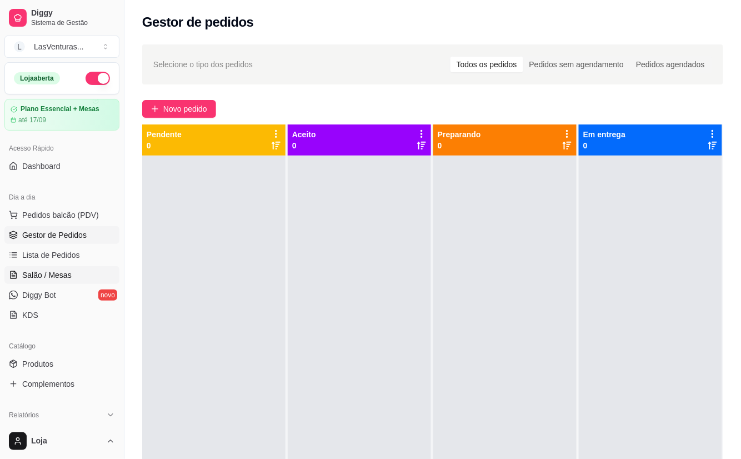
click at [60, 271] on span "Salão / Mesas" at bounding box center [46, 274] width 49 height 11
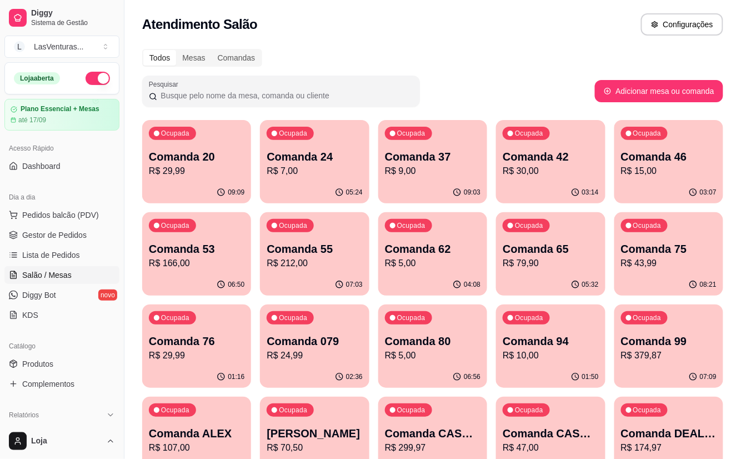
scroll to position [74, 0]
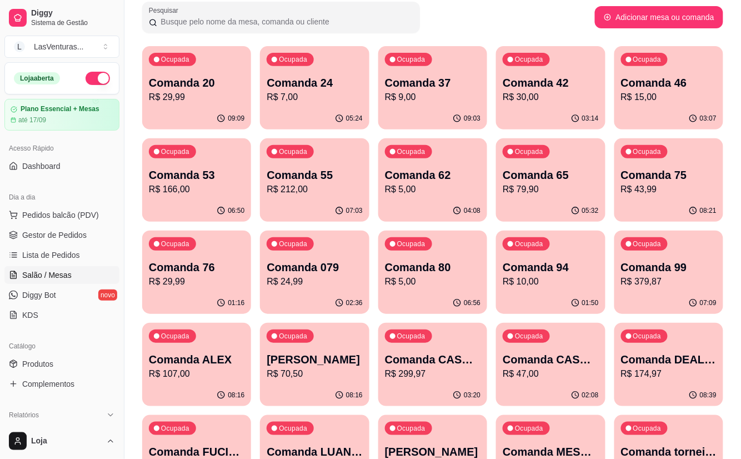
click at [660, 96] on p "R$ 15,00" at bounding box center [669, 97] width 96 height 13
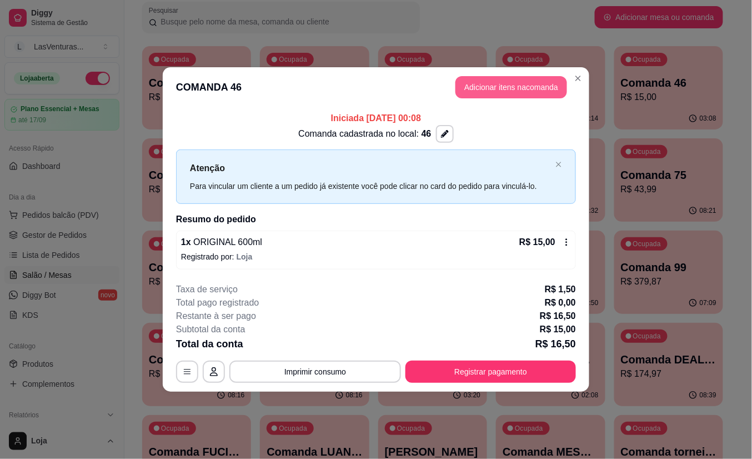
click at [498, 89] on button "Adicionar itens na comanda" at bounding box center [512, 87] width 112 height 22
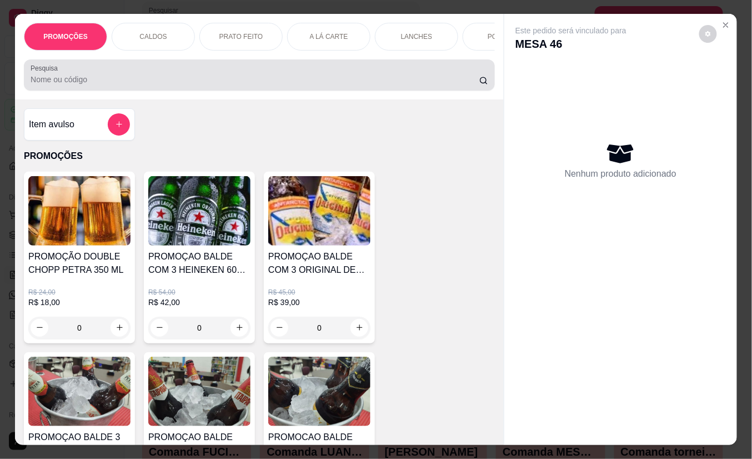
click at [186, 83] on input "Pesquisa" at bounding box center [255, 79] width 449 height 11
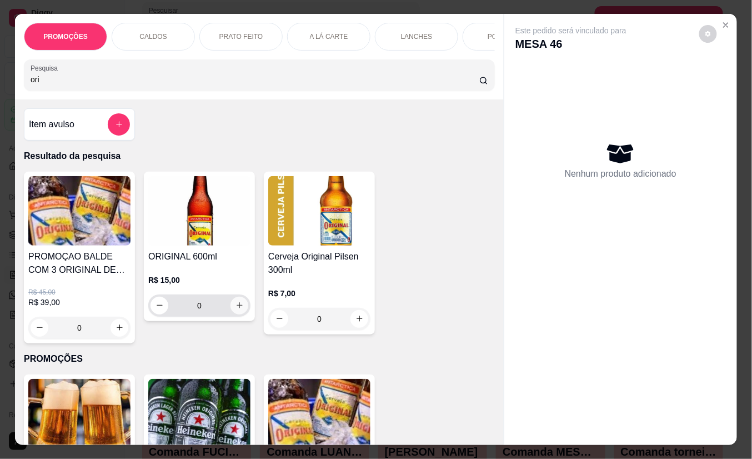
type input "ori"
click at [237, 309] on icon "increase-product-quantity" at bounding box center [240, 306] width 6 height 6
type input "1"
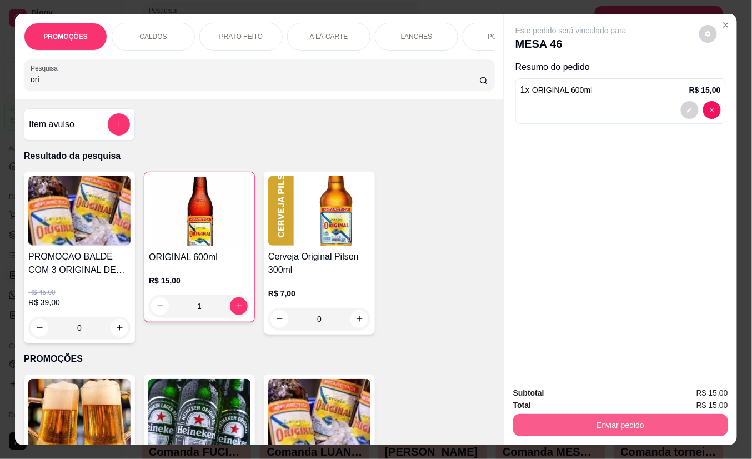
click at [639, 418] on button "Enviar pedido" at bounding box center [620, 425] width 215 height 22
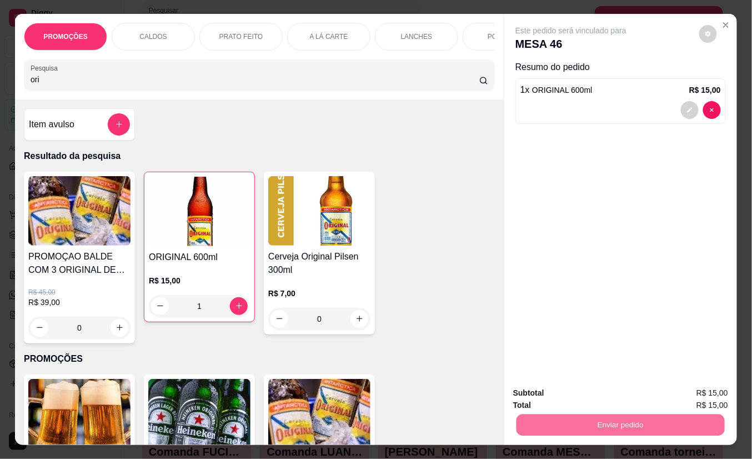
click at [600, 389] on button "Não registrar e enviar pedido" at bounding box center [584, 392] width 116 height 21
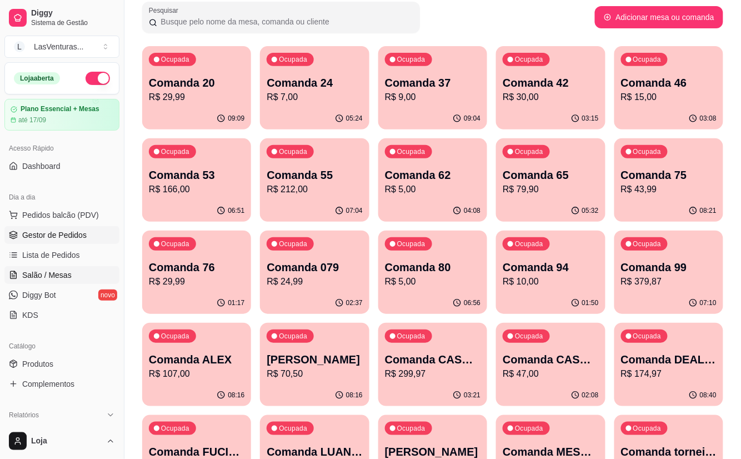
click at [69, 234] on span "Gestor de Pedidos" at bounding box center [54, 234] width 64 height 11
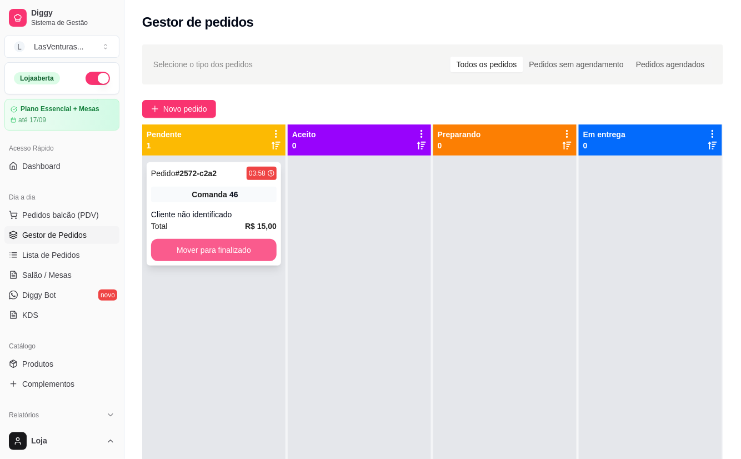
click at [217, 249] on button "Mover para finalizado" at bounding box center [214, 250] width 126 height 22
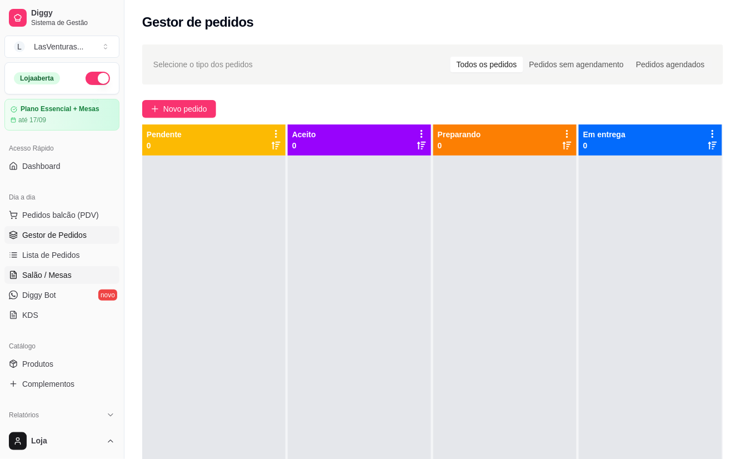
click at [52, 276] on span "Salão / Mesas" at bounding box center [46, 274] width 49 height 11
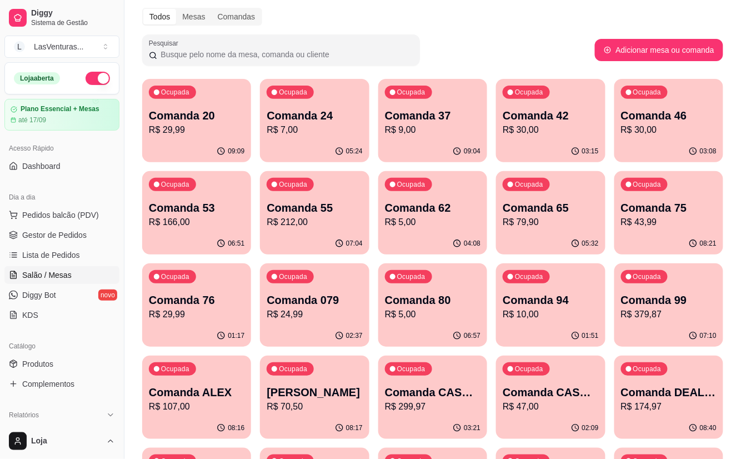
scroll to position [74, 0]
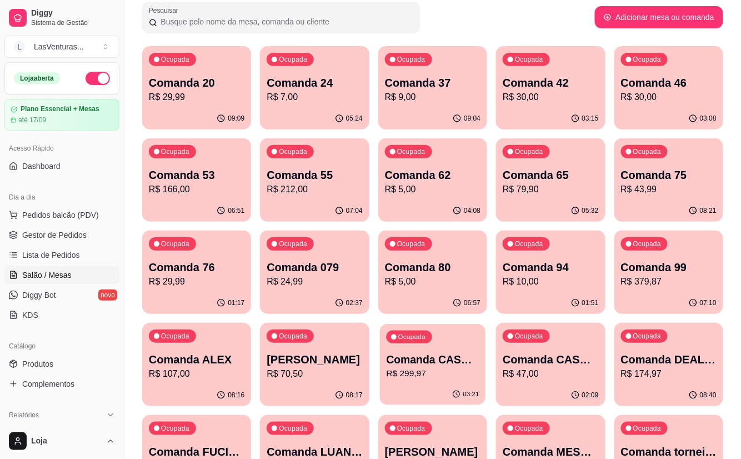
click at [431, 378] on p "R$ 299,97" at bounding box center [432, 373] width 93 height 13
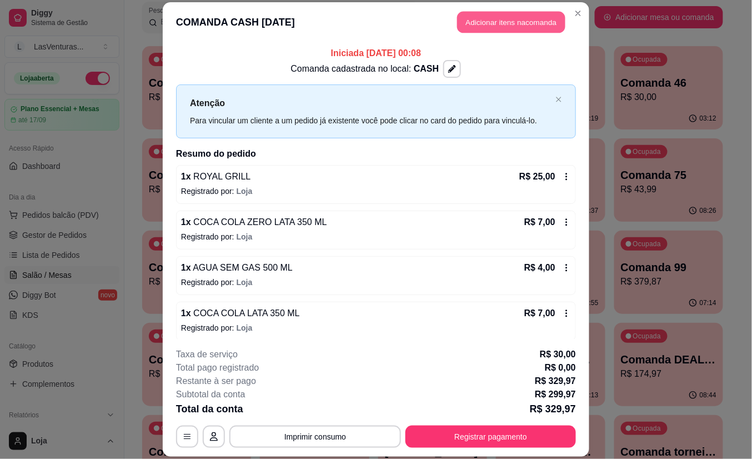
click at [518, 20] on button "Adicionar itens na comanda" at bounding box center [511, 23] width 108 height 22
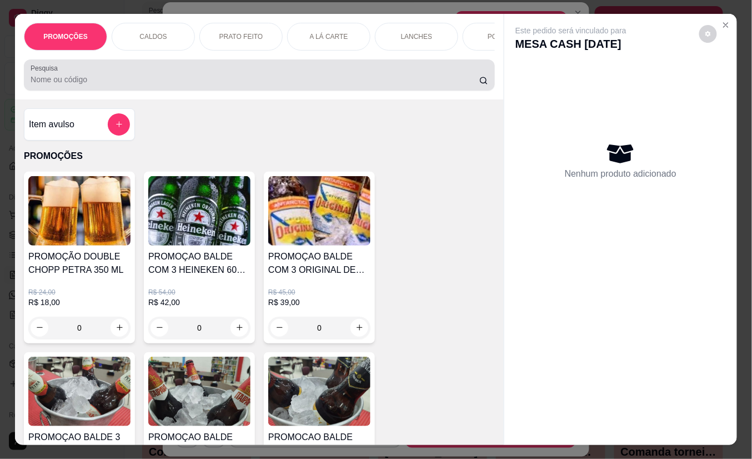
click at [214, 72] on div at bounding box center [260, 75] width 458 height 22
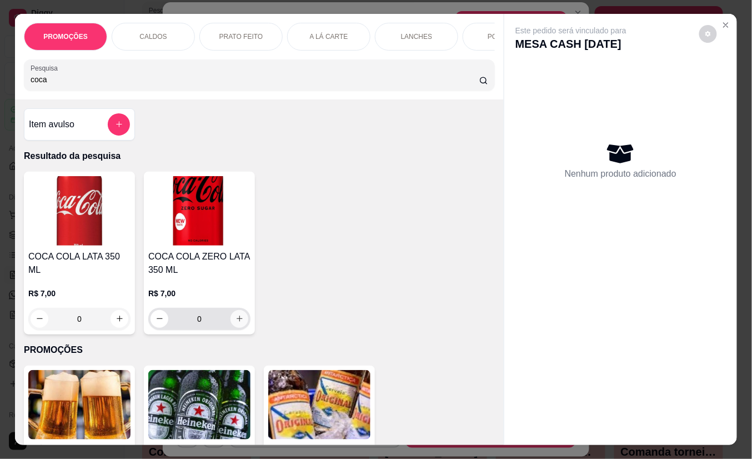
type input "coca"
click at [236, 323] on icon "increase-product-quantity" at bounding box center [240, 319] width 8 height 8
type input "1"
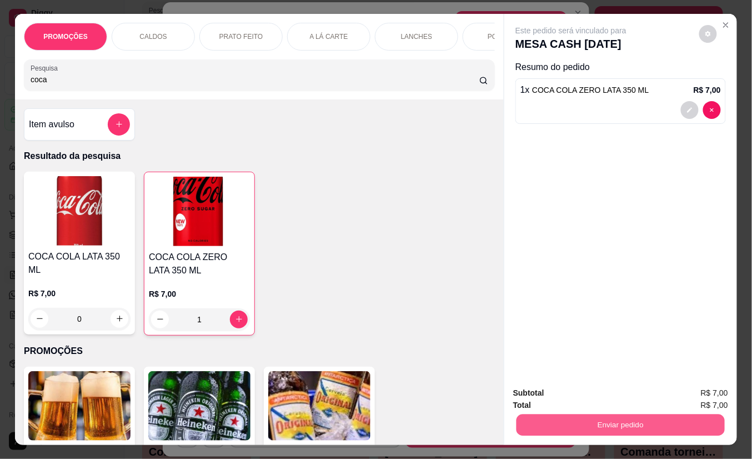
click at [630, 421] on button "Enviar pedido" at bounding box center [621, 425] width 208 height 22
click at [606, 390] on button "Não registrar e enviar pedido" at bounding box center [583, 392] width 112 height 21
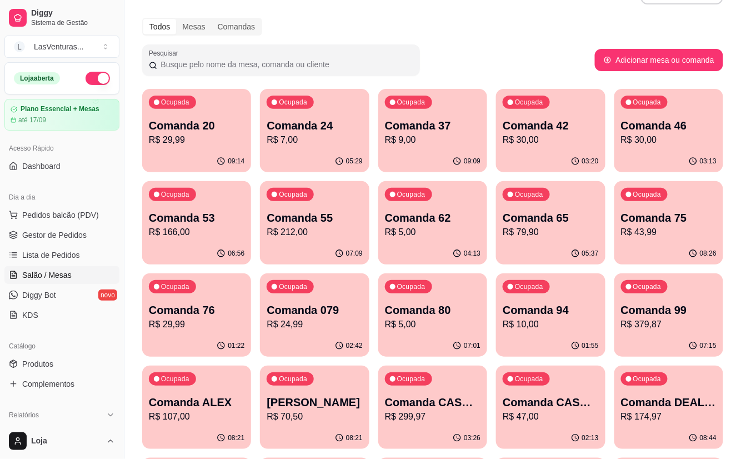
scroll to position [0, 0]
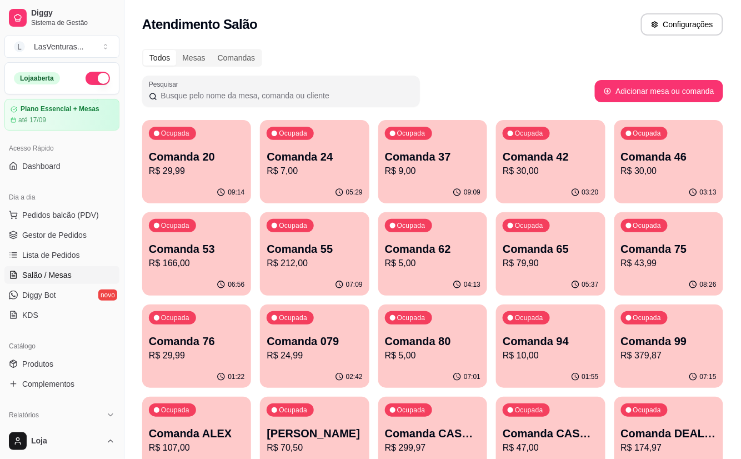
click at [328, 176] on p "R$ 7,00" at bounding box center [315, 170] width 96 height 13
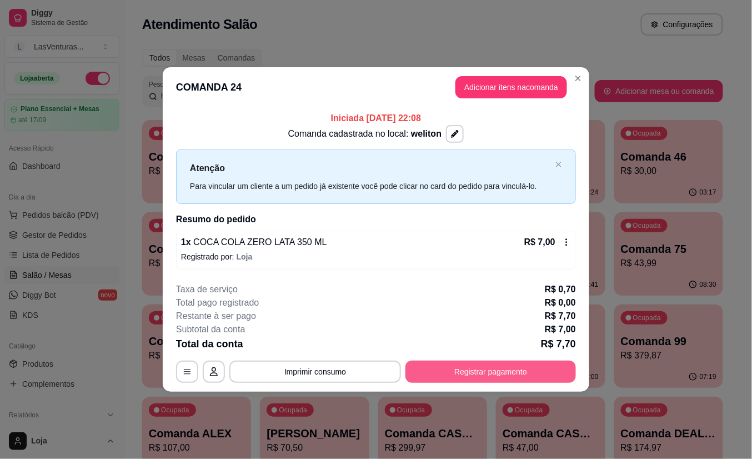
click at [456, 373] on button "Registrar pagamento" at bounding box center [491, 372] width 171 height 22
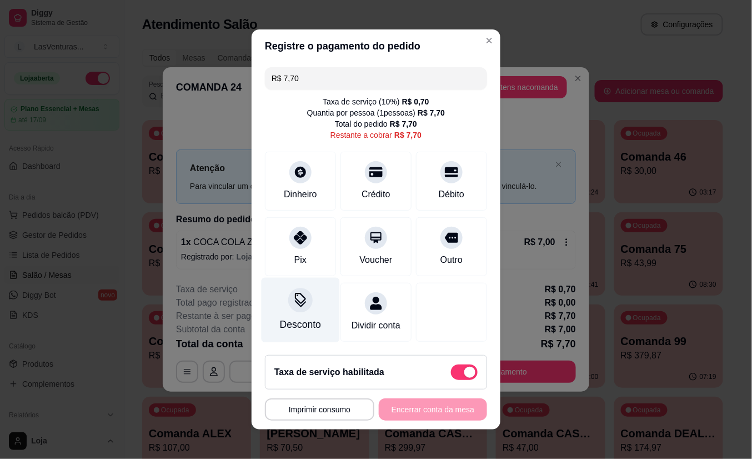
click at [294, 301] on div at bounding box center [300, 300] width 24 height 24
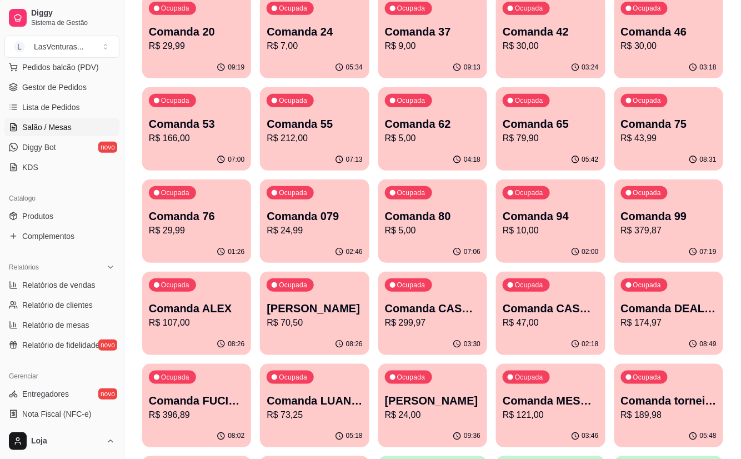
scroll to position [148, 0]
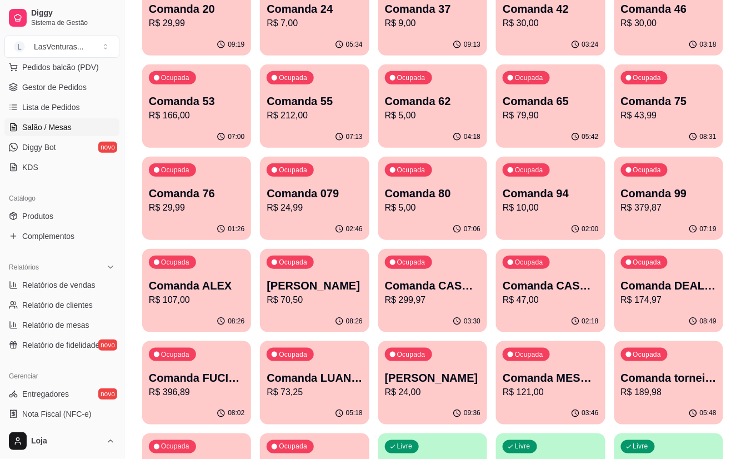
click at [444, 301] on p "R$ 299,97" at bounding box center [433, 299] width 96 height 13
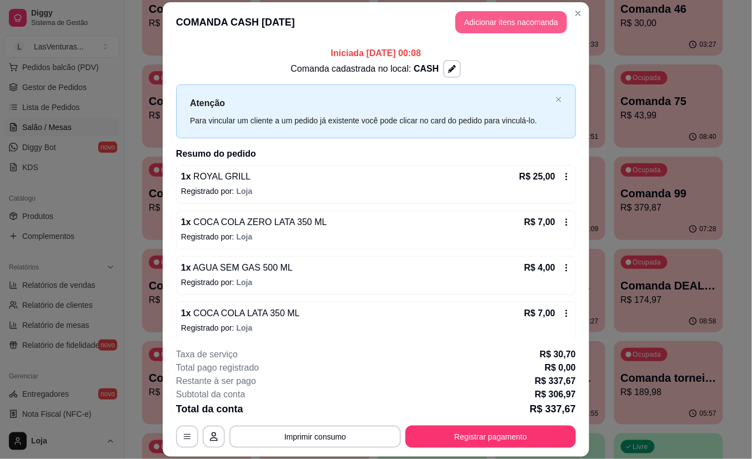
click at [514, 26] on button "Adicionar itens na comanda" at bounding box center [512, 22] width 112 height 22
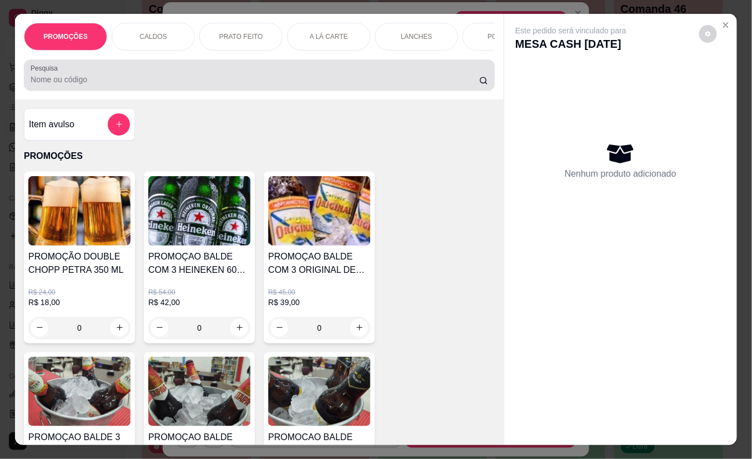
click at [257, 85] on input "Pesquisa" at bounding box center [255, 79] width 449 height 11
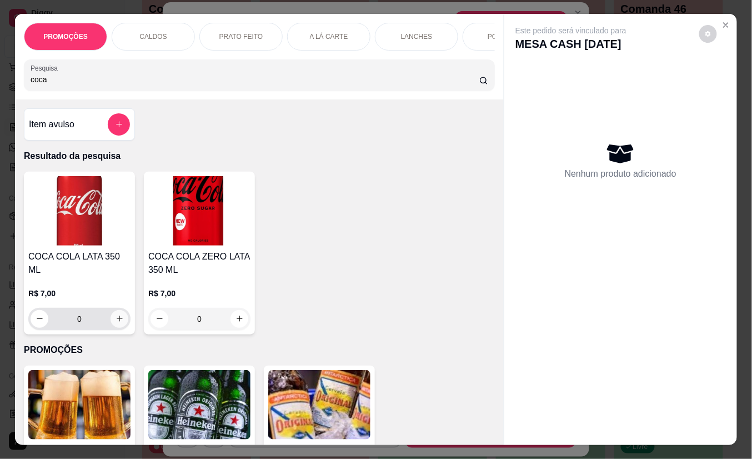
type input "coca"
click at [116, 315] on icon "increase-product-quantity" at bounding box center [120, 319] width 8 height 8
type input "1"
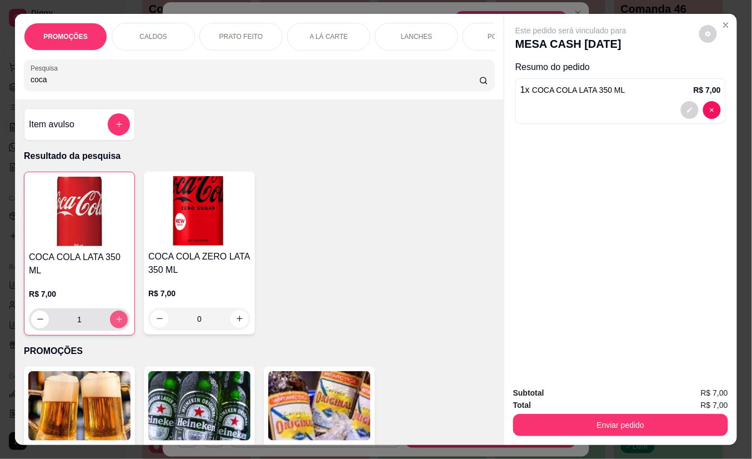
click at [116, 323] on icon "increase-product-quantity" at bounding box center [119, 320] width 6 height 6
type input "2"
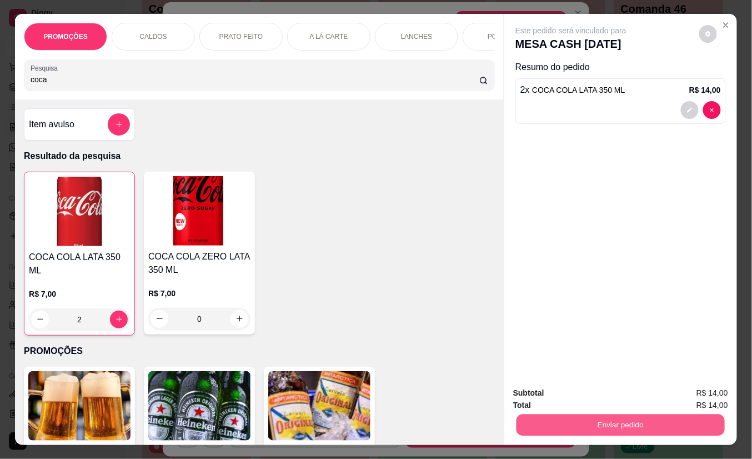
click at [605, 421] on button "Enviar pedido" at bounding box center [621, 425] width 208 height 22
click at [604, 389] on button "Não registrar e enviar pedido" at bounding box center [584, 392] width 116 height 21
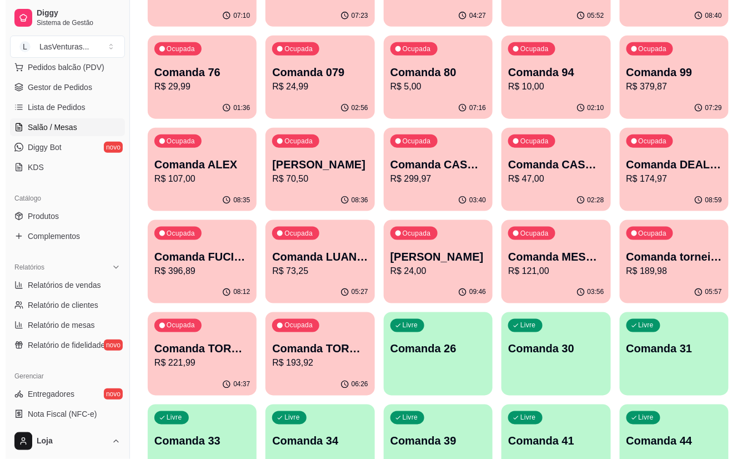
scroll to position [296, 0]
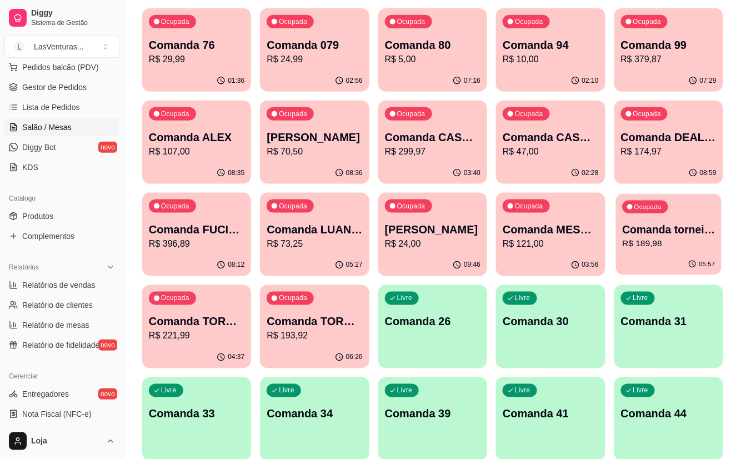
click at [678, 242] on p "R$ 189,98" at bounding box center [668, 243] width 93 height 13
click at [314, 325] on p "Comanda TORNEIO 18/08" at bounding box center [315, 322] width 96 height 16
click at [194, 331] on p "R$ 221,99" at bounding box center [197, 335] width 96 height 13
click at [654, 158] on p "R$ 174,97" at bounding box center [668, 151] width 93 height 13
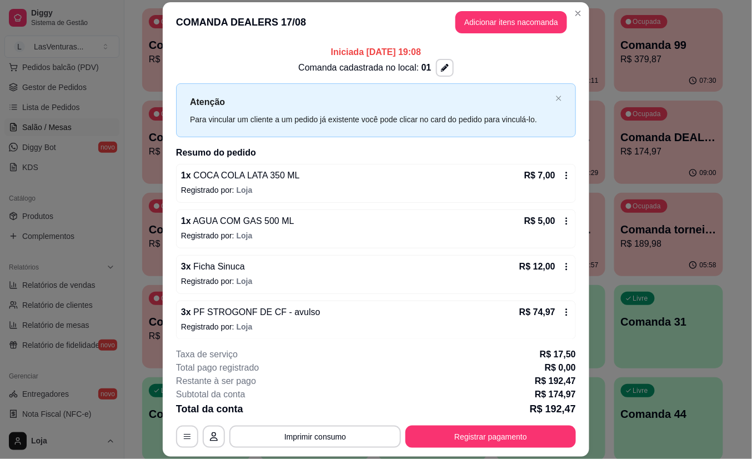
scroll to position [0, 0]
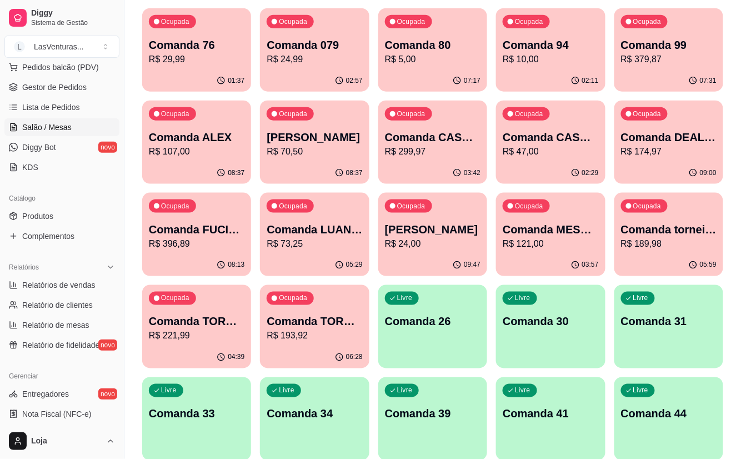
click at [309, 345] on div "Ocupada Comanda TORNEIO 18/08 R$ 193,92" at bounding box center [314, 316] width 109 height 62
click at [434, 143] on p "Comanda CASH [DATE]" at bounding box center [432, 137] width 93 height 15
click at [531, 145] on p "R$ 47,00" at bounding box center [550, 151] width 93 height 13
click at [193, 241] on p "R$ 396,89" at bounding box center [197, 243] width 96 height 13
click at [321, 336] on p "R$ 193,92" at bounding box center [315, 335] width 96 height 13
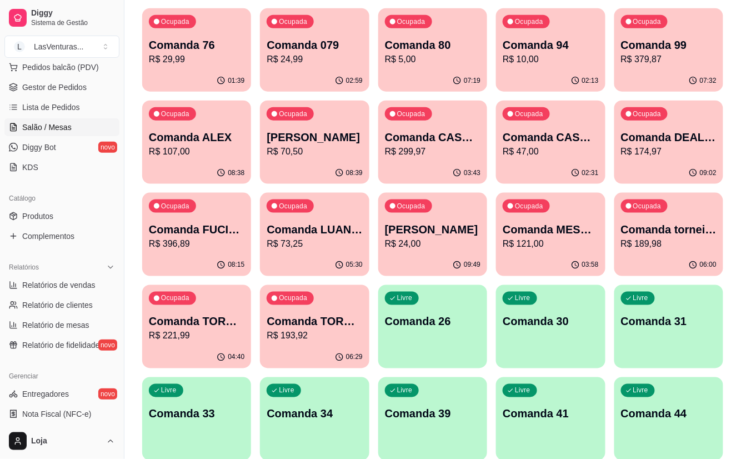
click at [442, 154] on p "R$ 299,97" at bounding box center [433, 151] width 96 height 13
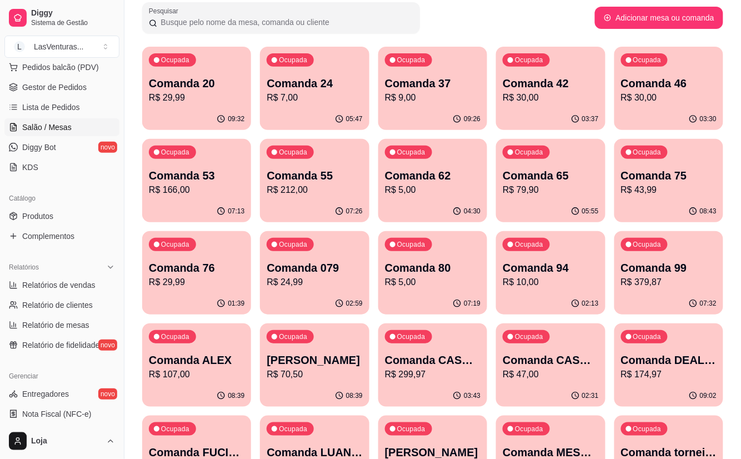
scroll to position [74, 0]
click at [644, 287] on p "R$ 379,87" at bounding box center [668, 281] width 93 height 13
click at [649, 381] on div "Ocupada Comanda DEALERS 17/08 R$ 174,97" at bounding box center [669, 354] width 106 height 60
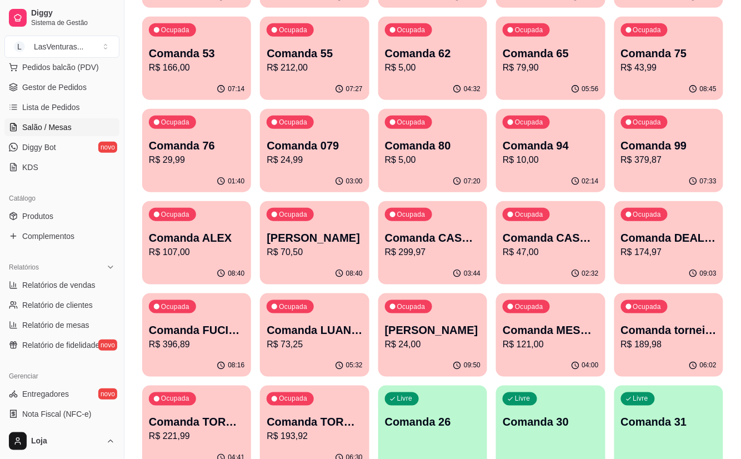
scroll to position [222, 0]
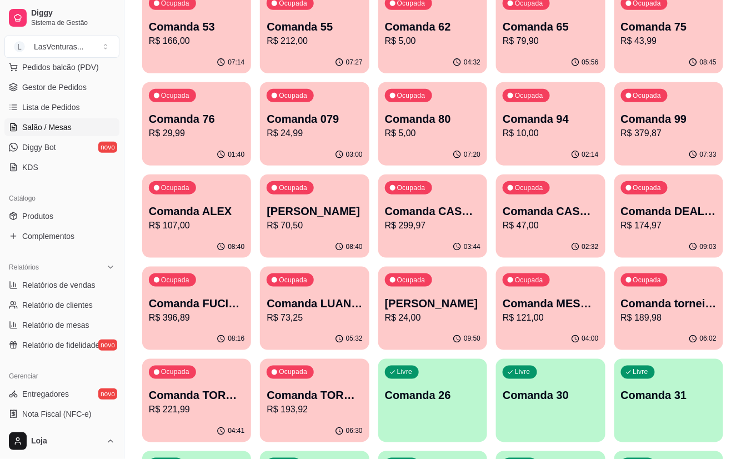
click at [567, 307] on p "Comanda MESA CACH" at bounding box center [551, 304] width 96 height 16
click at [636, 128] on p "R$ 379,87" at bounding box center [668, 133] width 93 height 13
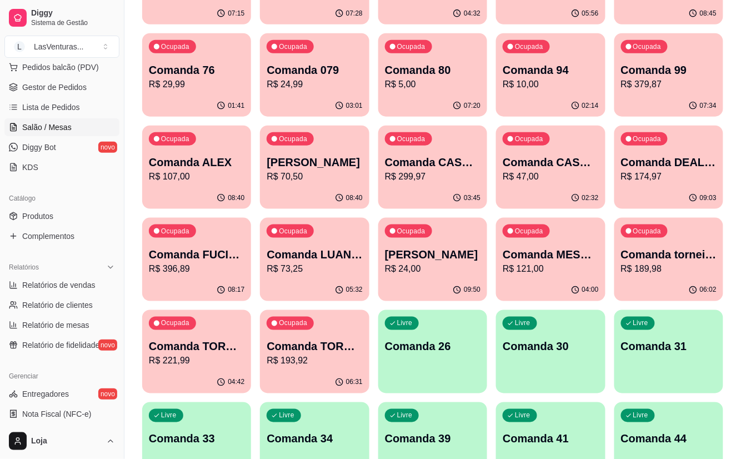
scroll to position [296, 0]
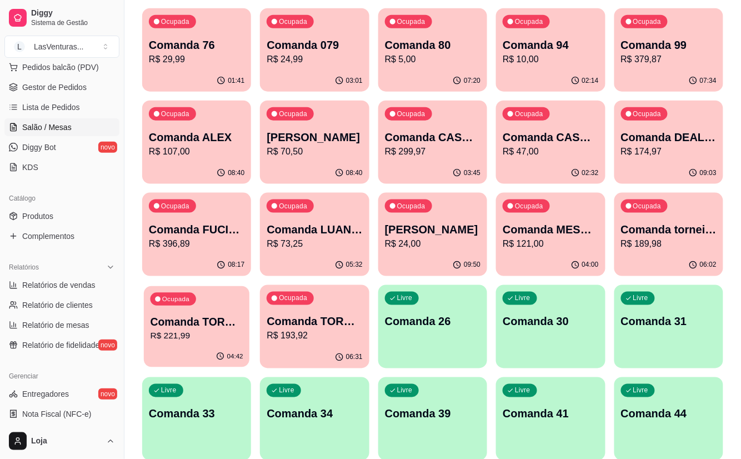
click at [218, 334] on p "R$ 221,99" at bounding box center [197, 335] width 93 height 13
click at [294, 322] on p "Comanda TORNEIO 18/08" at bounding box center [315, 322] width 96 height 16
click at [671, 248] on p "R$ 189,98" at bounding box center [668, 243] width 93 height 13
click at [552, 247] on p "R$ 121,00" at bounding box center [550, 243] width 93 height 13
click at [636, 67] on div "Ocupada Comanda 99 R$ 379,87" at bounding box center [668, 39] width 109 height 62
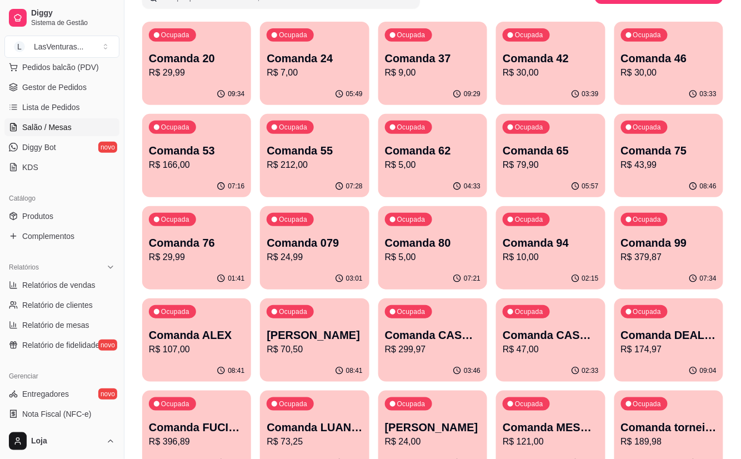
scroll to position [0, 0]
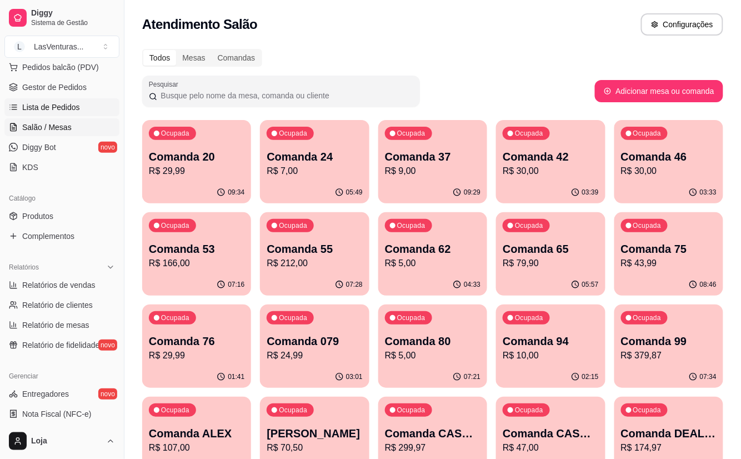
click at [79, 113] on link "Lista de Pedidos" at bounding box center [61, 107] width 115 height 18
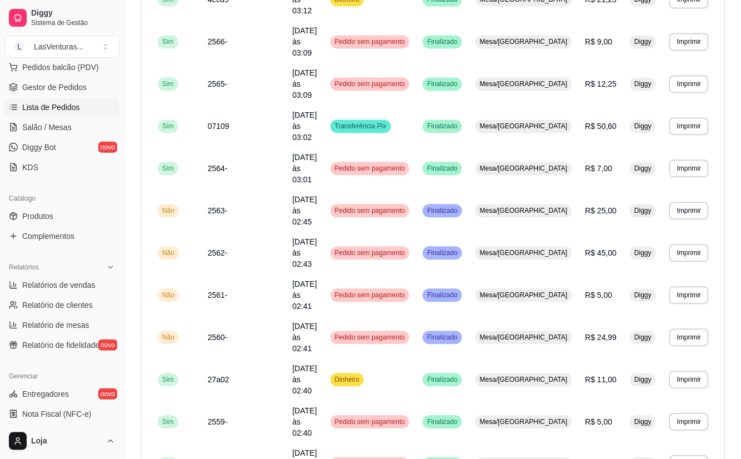
scroll to position [582, 0]
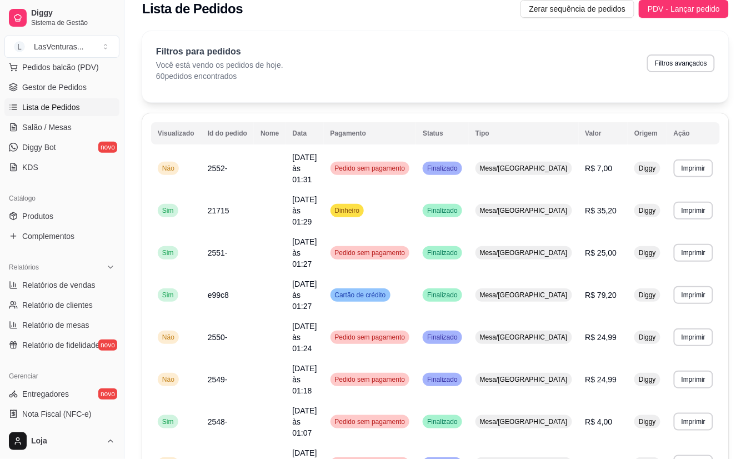
scroll to position [0, 0]
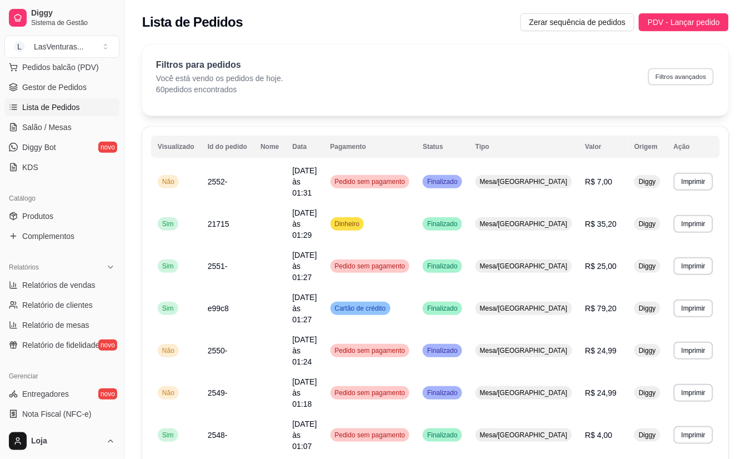
click at [702, 74] on button "Filtros avançados" at bounding box center [681, 76] width 66 height 17
select select "0"
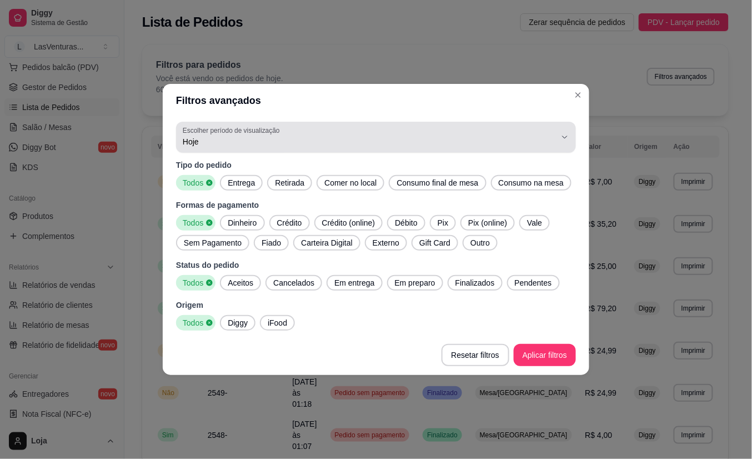
click at [281, 138] on span "Hoje" at bounding box center [369, 141] width 373 height 11
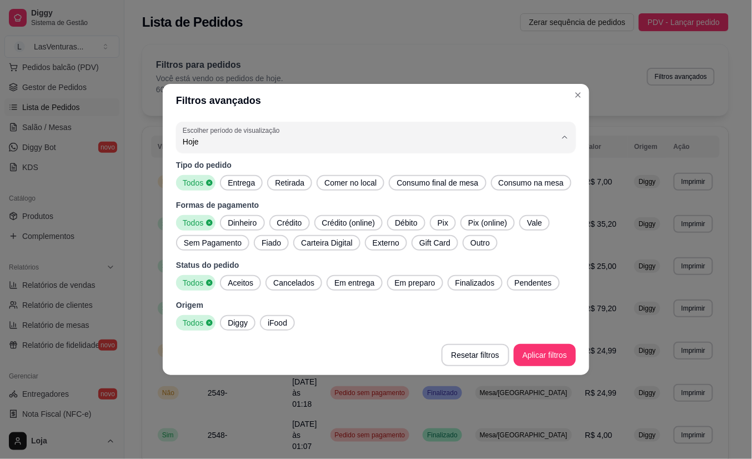
click at [221, 184] on span "Ontem" at bounding box center [371, 186] width 356 height 11
type input "1"
select select "1"
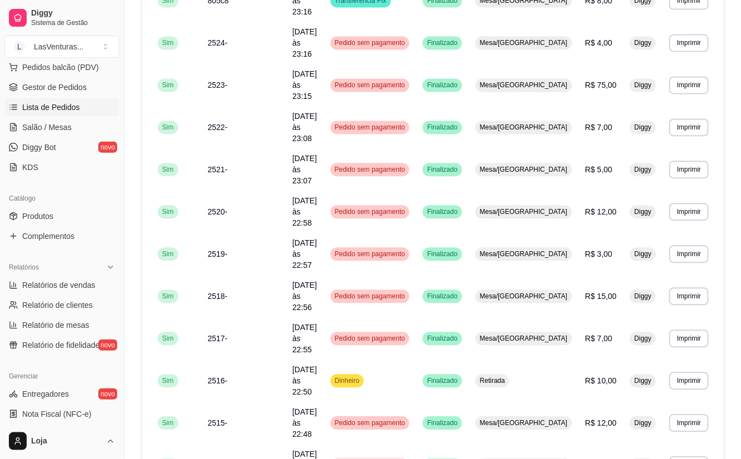
scroll to position [582, 0]
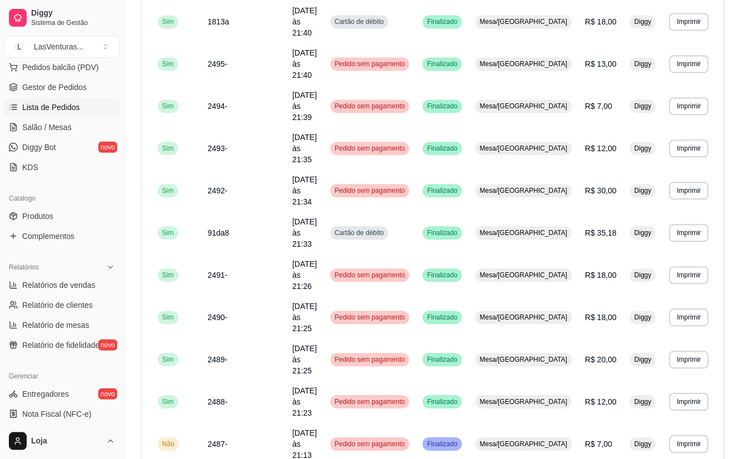
click at [679, 214] on button "IMPRESSORA" at bounding box center [668, 217] width 78 height 17
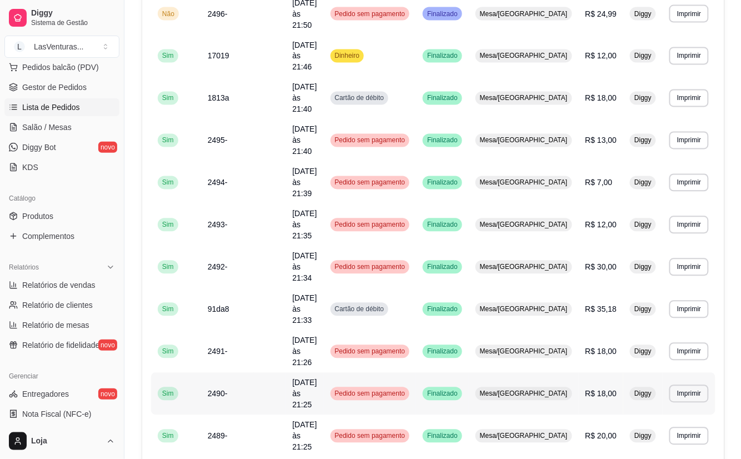
scroll to position [508, 0]
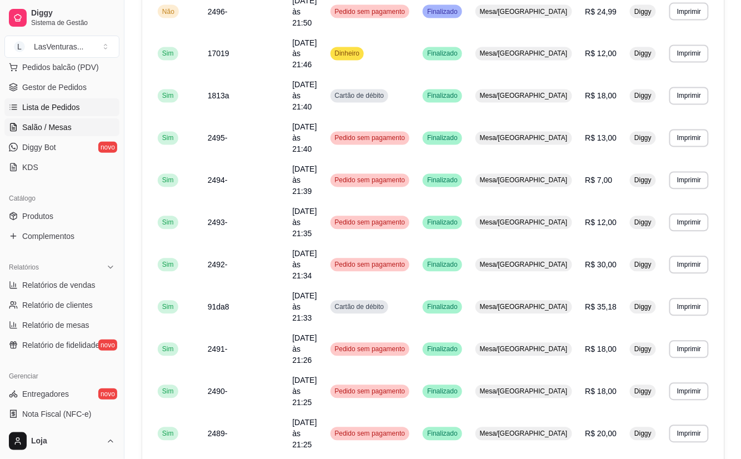
click at [47, 123] on span "Salão / Mesas" at bounding box center [46, 127] width 49 height 11
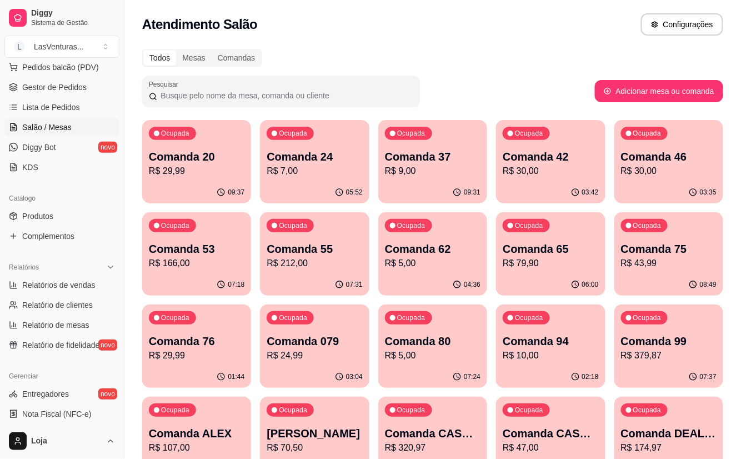
click at [323, 249] on p "Comanda 55" at bounding box center [315, 249] width 96 height 16
click at [207, 247] on p "Comanda 53" at bounding box center [197, 249] width 93 height 15
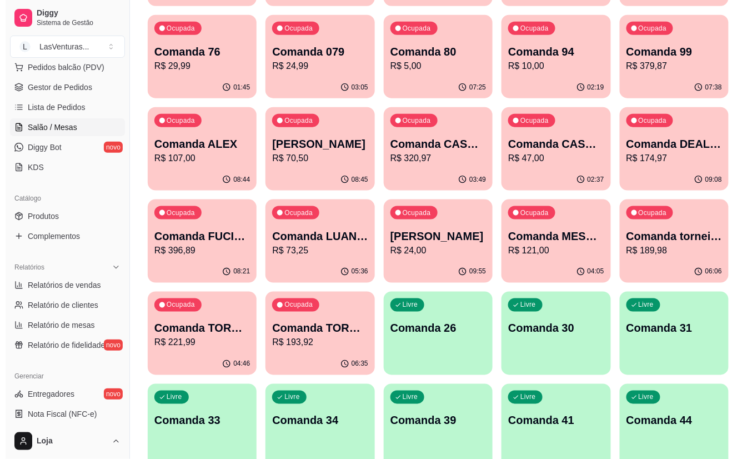
scroll to position [296, 0]
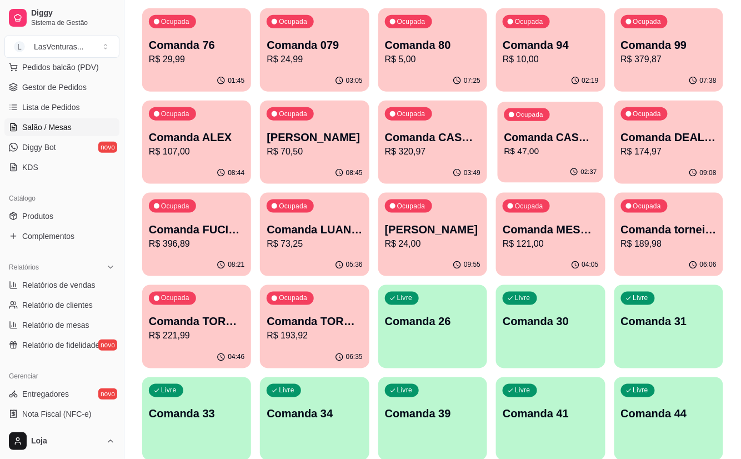
click at [562, 152] on p "R$ 47,00" at bounding box center [550, 151] width 93 height 13
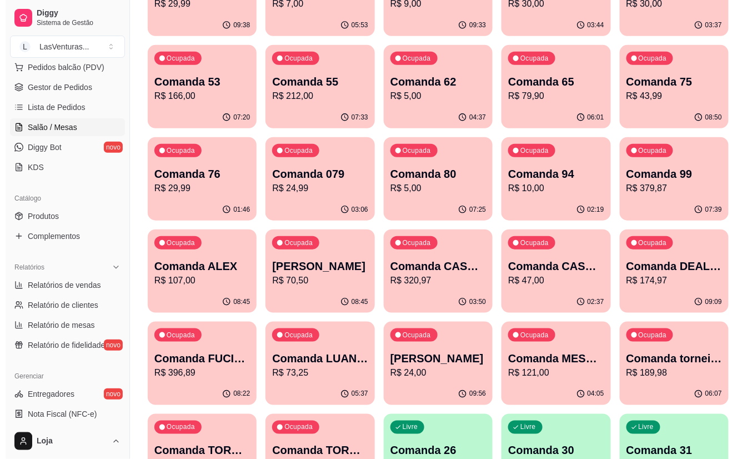
scroll to position [148, 0]
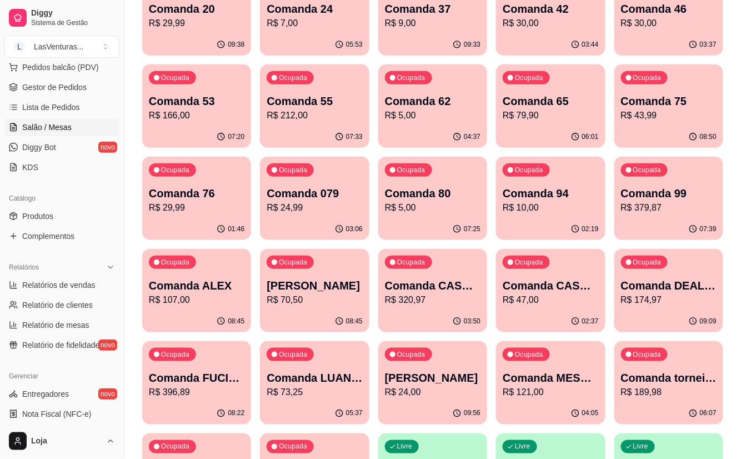
click at [349, 203] on p "R$ 24,99" at bounding box center [315, 207] width 96 height 13
click at [696, 98] on p "Comanda 75" at bounding box center [669, 101] width 96 height 16
click at [229, 212] on p "R$ 29,99" at bounding box center [197, 207] width 96 height 13
click at [641, 289] on p "Comanda DEALERS 17/08" at bounding box center [669, 286] width 96 height 16
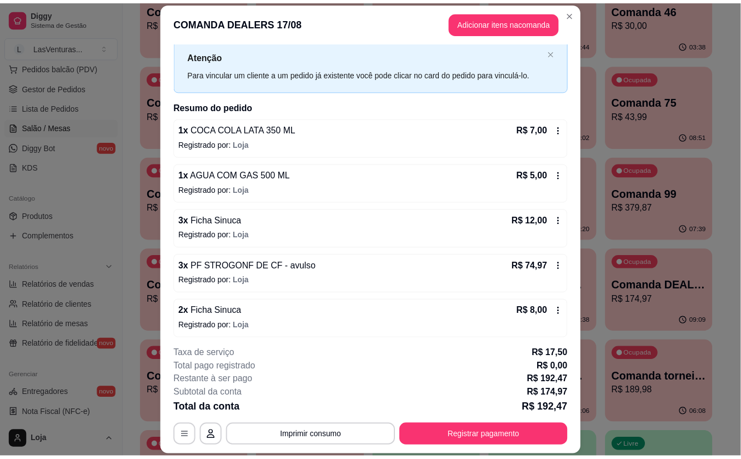
scroll to position [74, 0]
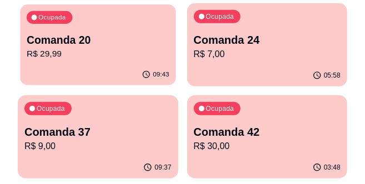
click at [143, 63] on div "Ocupada Comanda 20 R$ 29,99" at bounding box center [98, 34] width 156 height 60
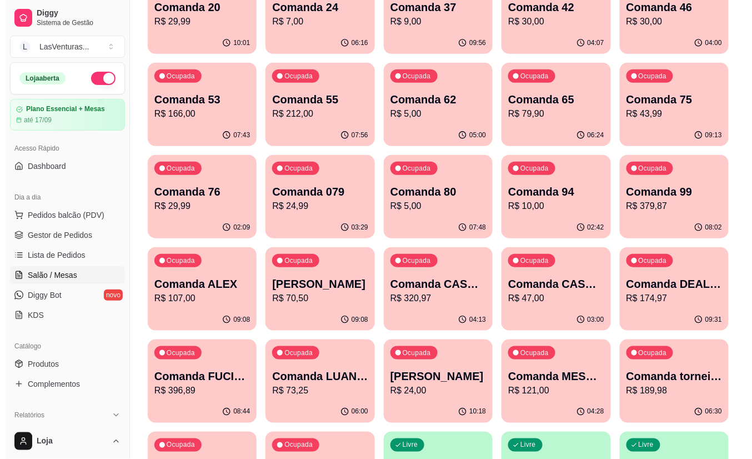
scroll to position [370, 0]
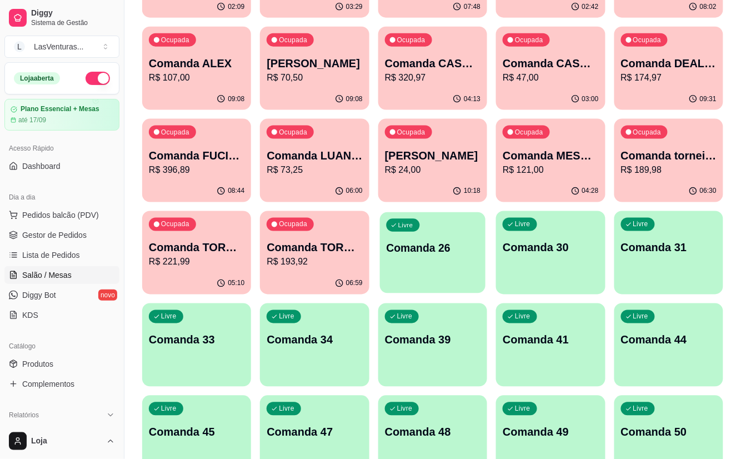
click at [429, 264] on div "Livre Comanda 26" at bounding box center [433, 246] width 106 height 68
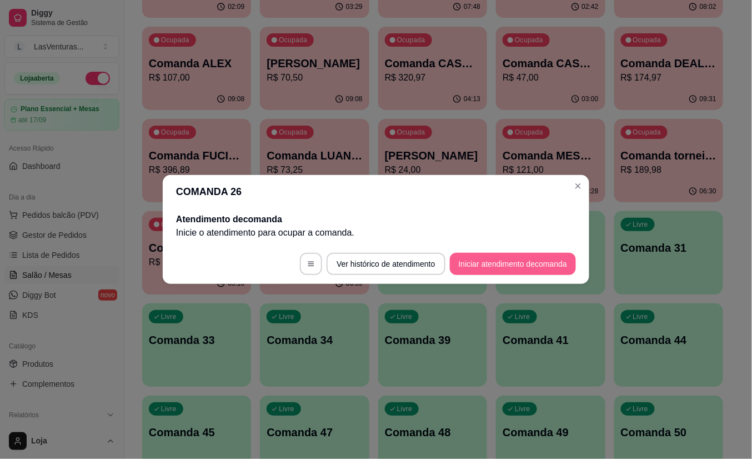
click at [498, 266] on button "Iniciar atendimento de comanda" at bounding box center [513, 264] width 126 height 22
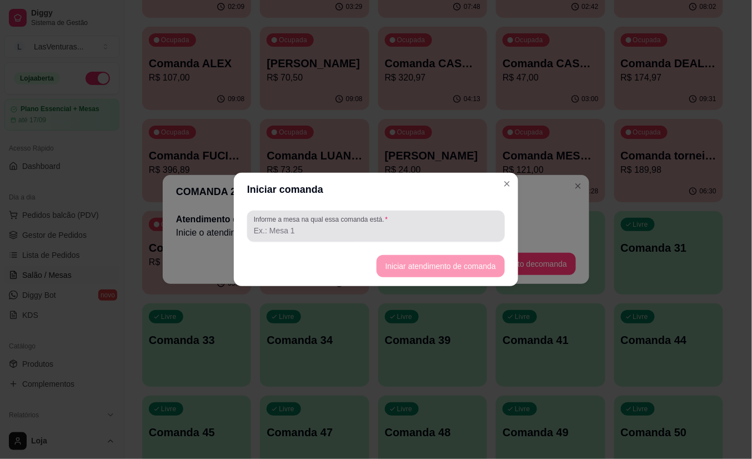
click at [383, 229] on input "Informe a mesa na qual essa comanda está." at bounding box center [376, 230] width 244 height 11
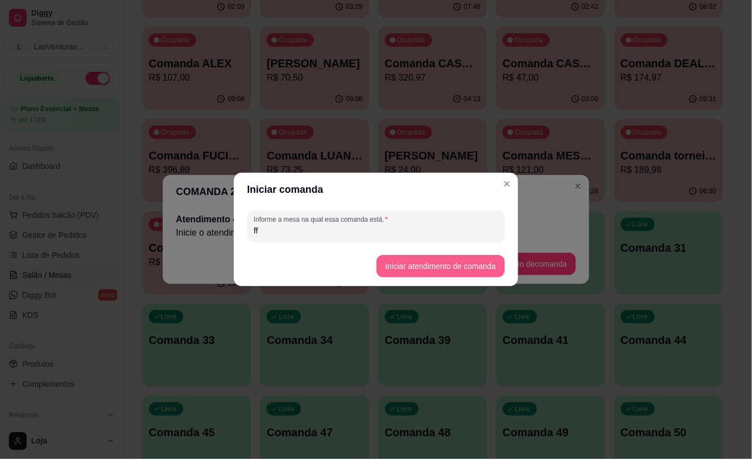
type input "ff"
click at [458, 269] on button "Iniciar atendimento de comanda" at bounding box center [441, 266] width 128 height 22
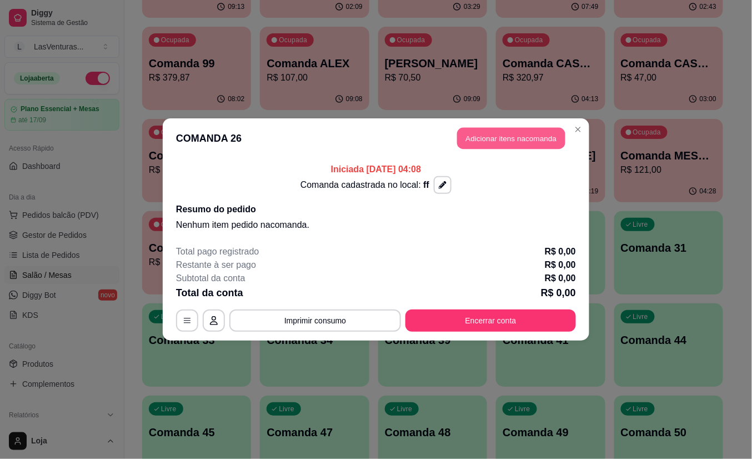
click at [516, 141] on button "Adicionar itens na comanda" at bounding box center [511, 139] width 108 height 22
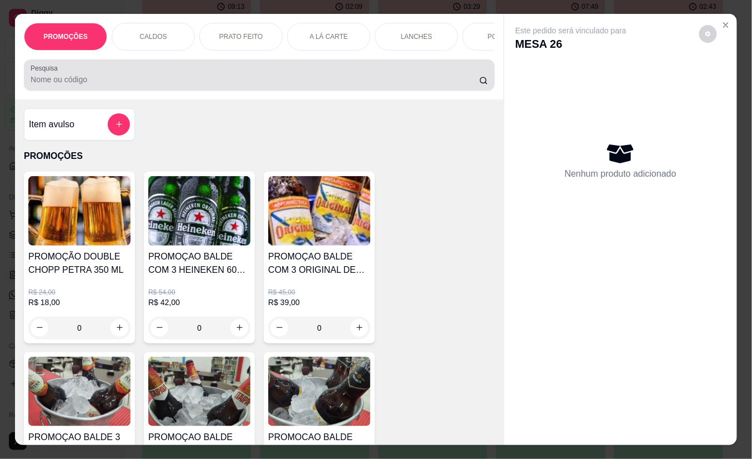
click at [262, 85] on input "Pesquisa" at bounding box center [255, 79] width 449 height 11
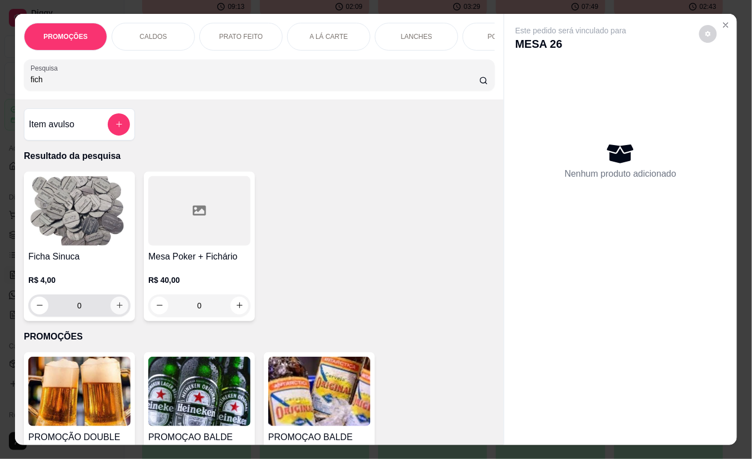
type input "fich"
click at [116, 310] on icon "increase-product-quantity" at bounding box center [120, 306] width 8 height 8
type input "1"
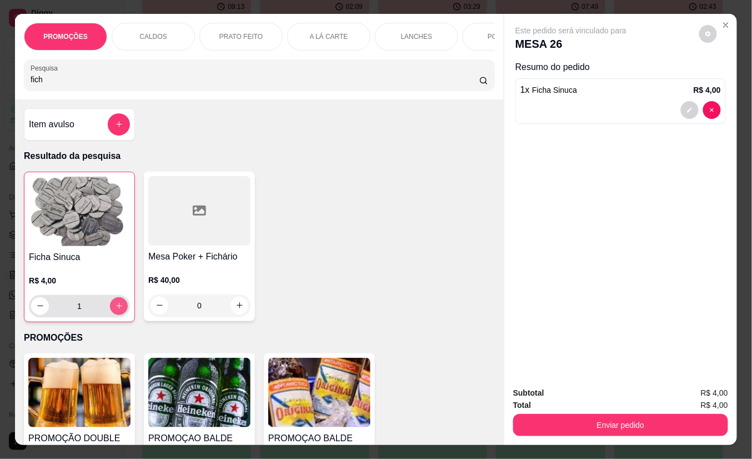
click at [115, 310] on icon "increase-product-quantity" at bounding box center [119, 306] width 8 height 8
type input "2"
click at [115, 310] on icon "increase-product-quantity" at bounding box center [119, 306] width 8 height 8
type input "3"
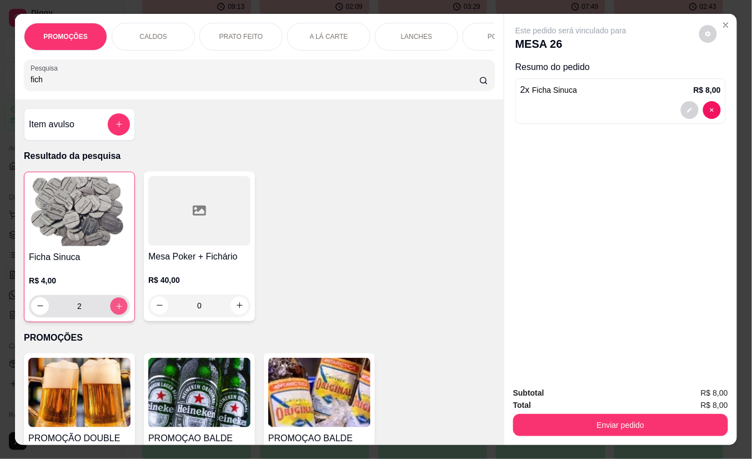
type input "3"
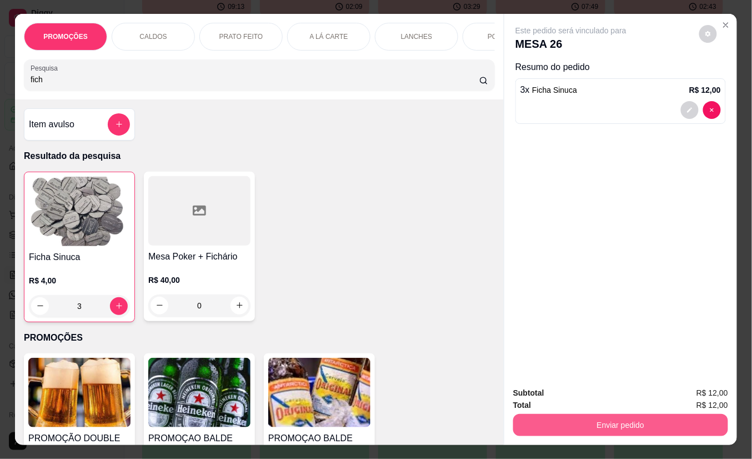
click at [621, 421] on button "Enviar pedido" at bounding box center [620, 425] width 215 height 22
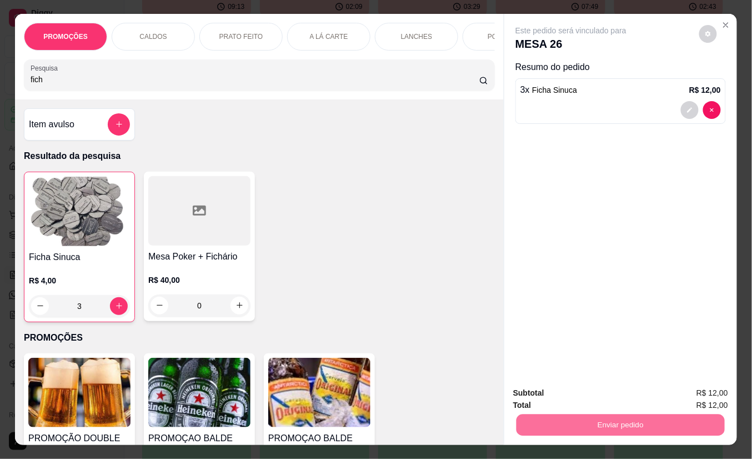
click at [609, 387] on button "Não registrar e enviar pedido" at bounding box center [583, 393] width 112 height 21
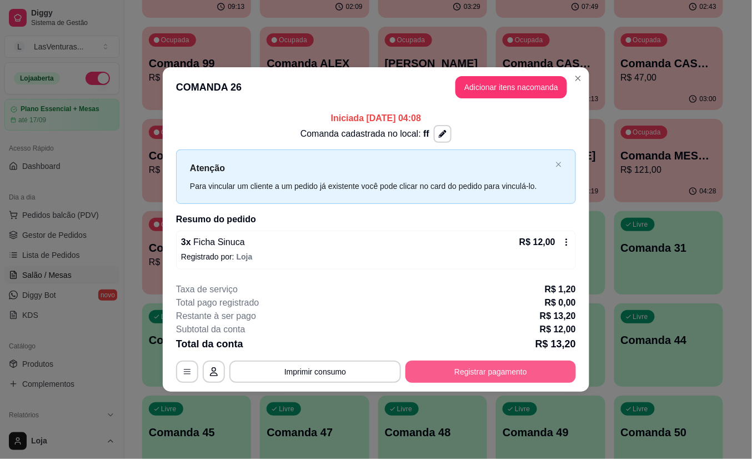
click at [483, 371] on button "Registrar pagamento" at bounding box center [491, 372] width 171 height 22
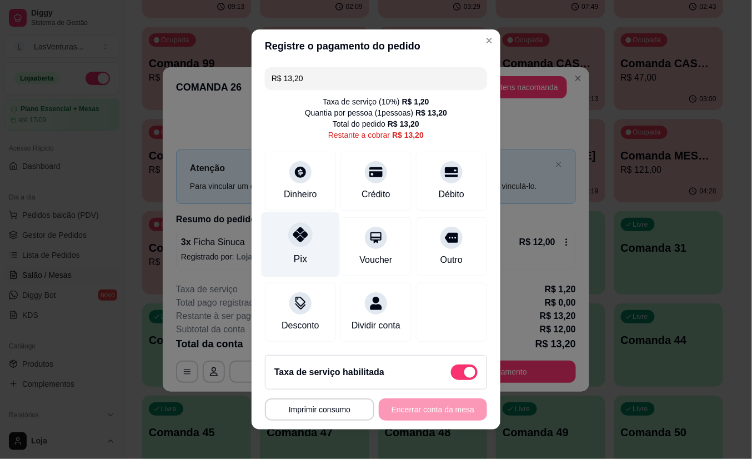
click at [294, 242] on div "Pix" at bounding box center [301, 244] width 78 height 65
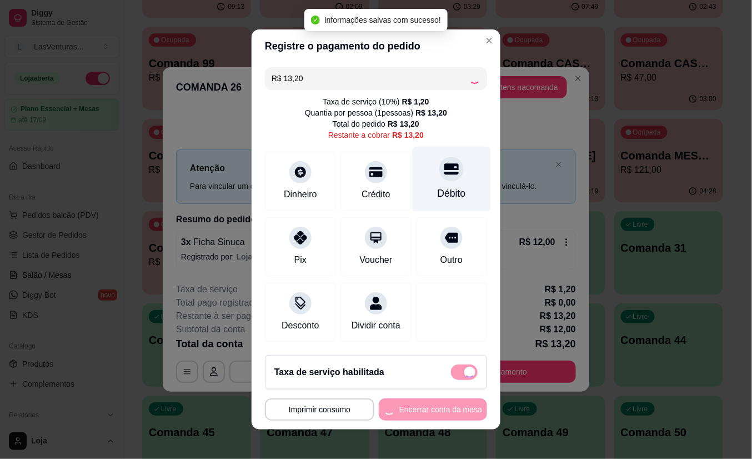
type input "R$ 0,00"
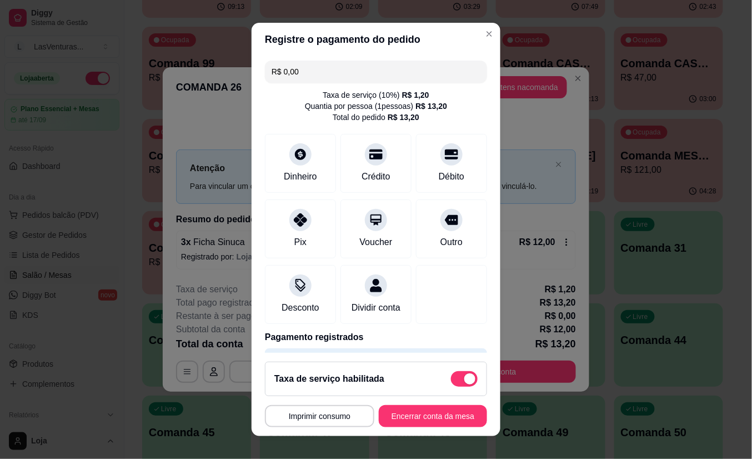
click at [464, 377] on span at bounding box center [469, 378] width 11 height 11
click at [451, 381] on input "checkbox" at bounding box center [454, 384] width 7 height 7
checkbox input "true"
type input "-R$ 1,20"
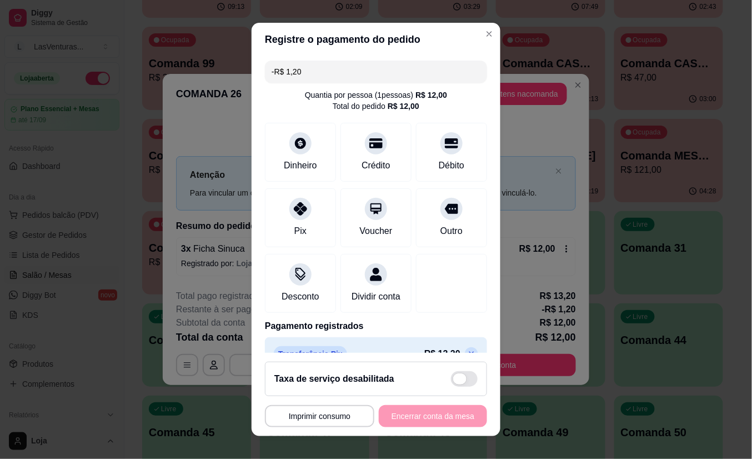
click at [451, 377] on span at bounding box center [464, 379] width 27 height 16
click at [451, 381] on input "checkbox" at bounding box center [454, 384] width 7 height 7
checkbox input "false"
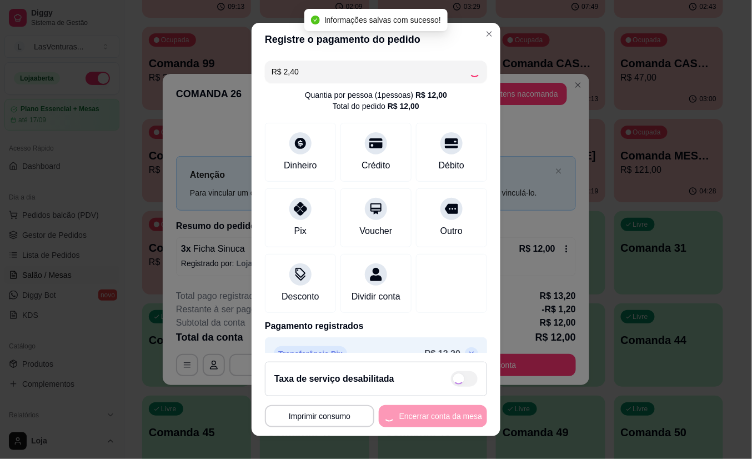
type input "R$ 0,00"
checkbox input "true"
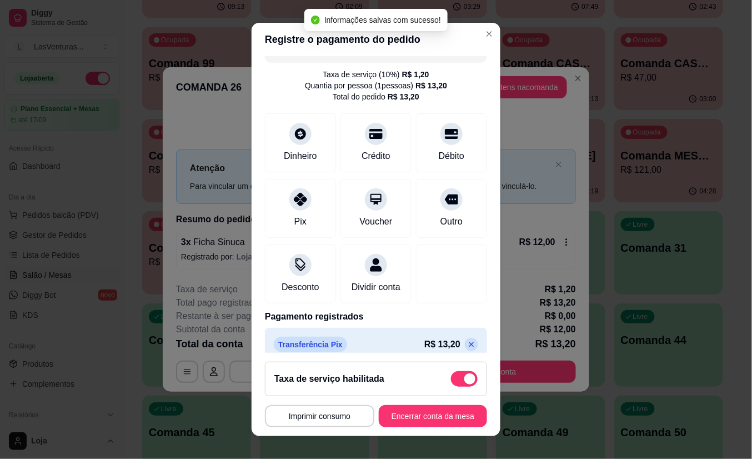
scroll to position [48, 0]
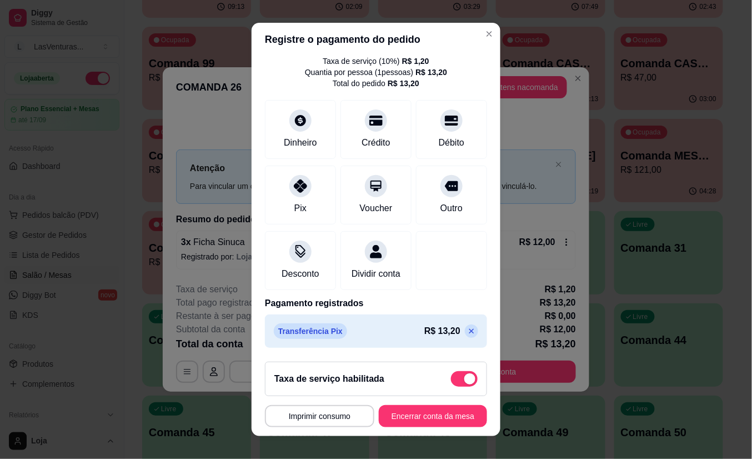
click at [467, 331] on icon at bounding box center [471, 331] width 9 height 9
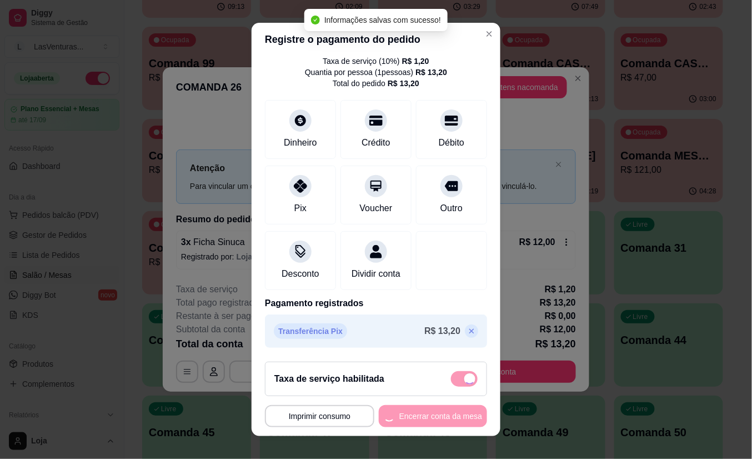
type input "R$ 13,20"
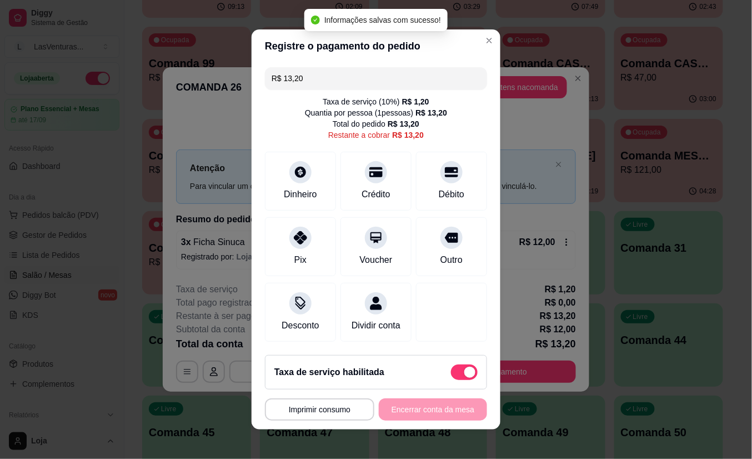
scroll to position [1, 0]
click at [464, 377] on span at bounding box center [469, 372] width 11 height 11
click at [451, 377] on input "checkbox" at bounding box center [454, 377] width 7 height 7
checkbox input "true"
type input "R$ 12,00"
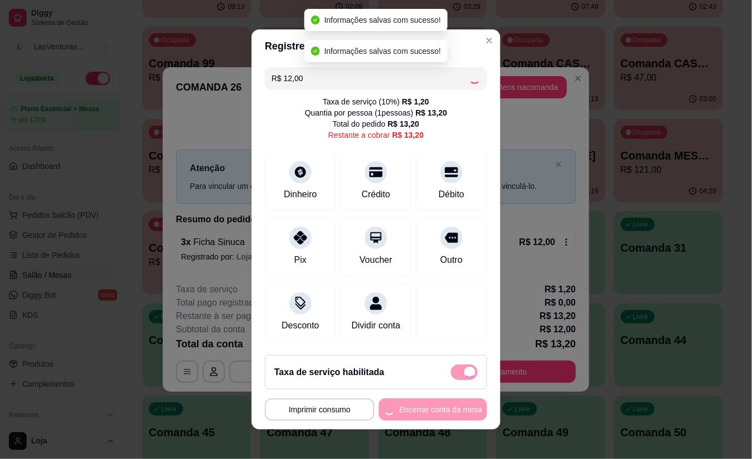
checkbox input "false"
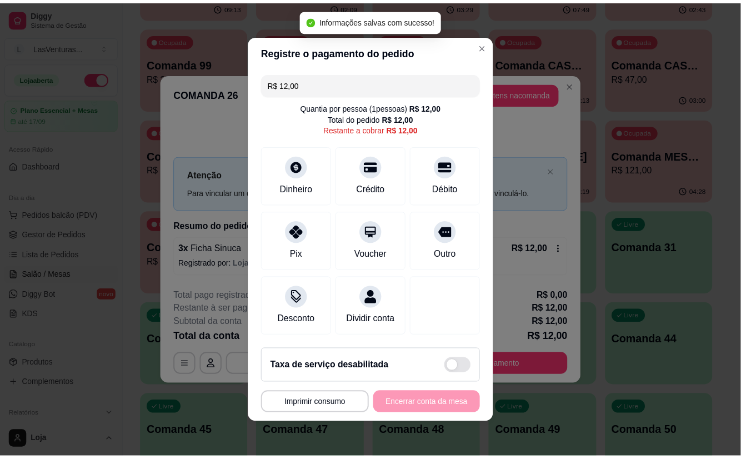
scroll to position [0, 0]
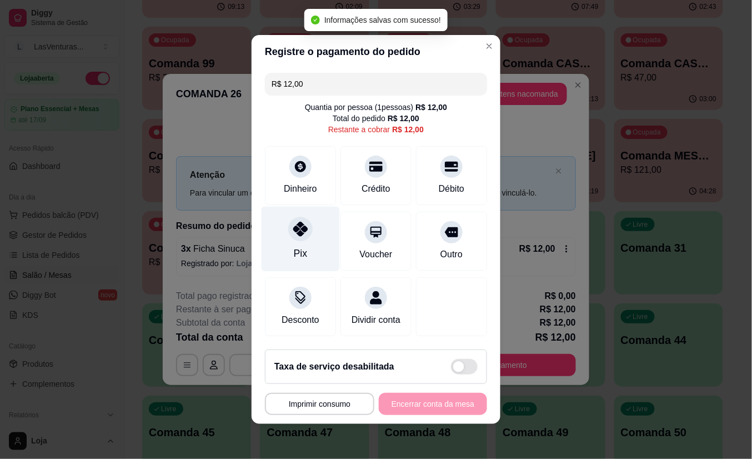
click at [292, 230] on div at bounding box center [300, 229] width 24 height 24
type input "R$ 0,00"
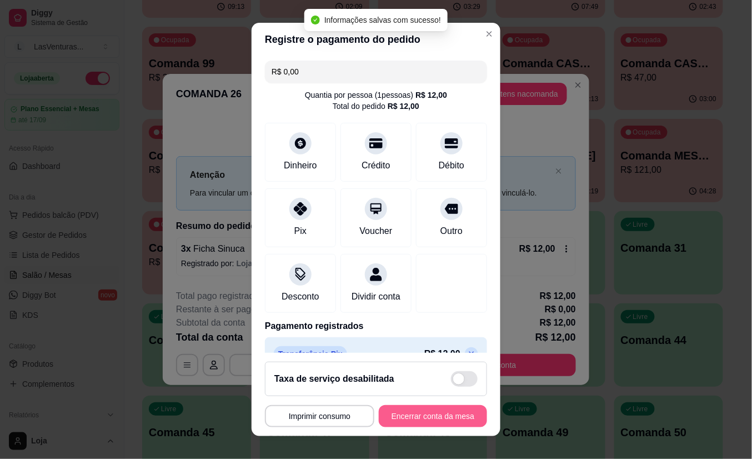
click at [413, 412] on button "Encerrar conta da mesa" at bounding box center [433, 416] width 108 height 22
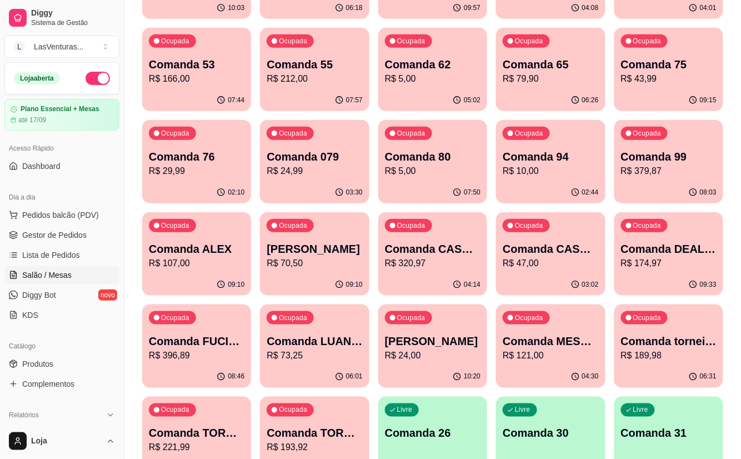
scroll to position [148, 0]
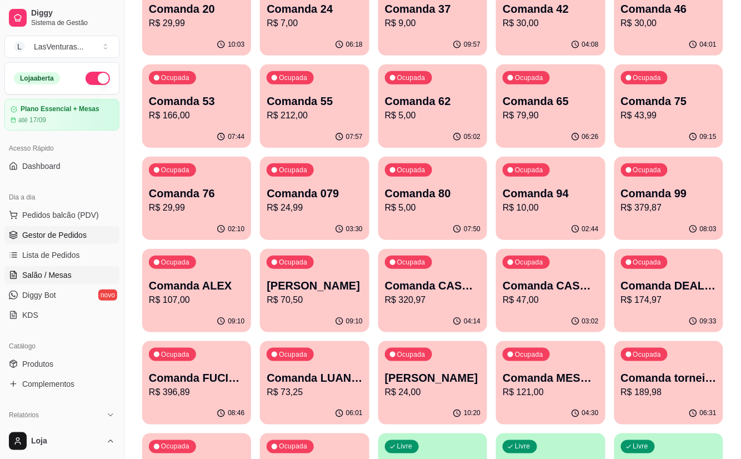
click at [58, 236] on span "Gestor de Pedidos" at bounding box center [54, 234] width 64 height 11
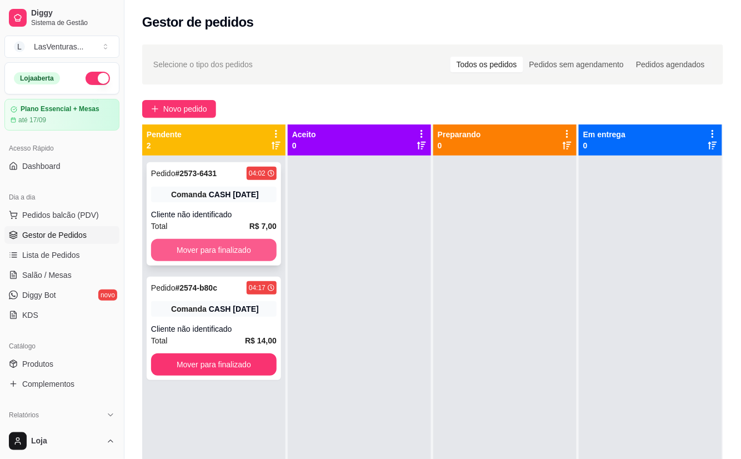
click at [205, 250] on button "Mover para finalizado" at bounding box center [214, 250] width 126 height 22
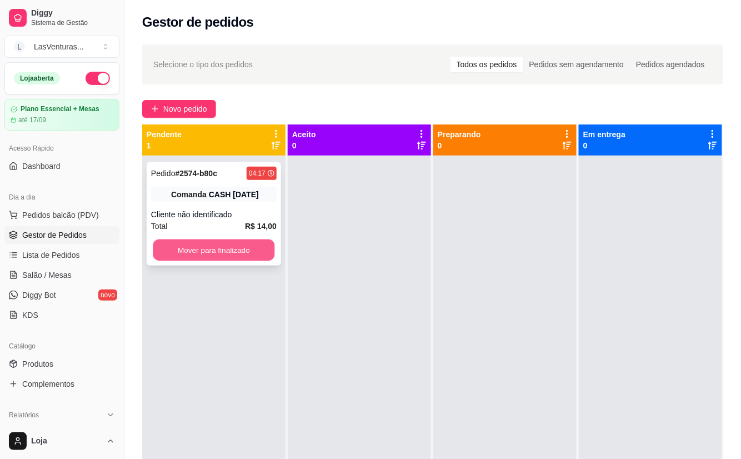
click at [234, 248] on button "Mover para finalizado" at bounding box center [214, 250] width 122 height 22
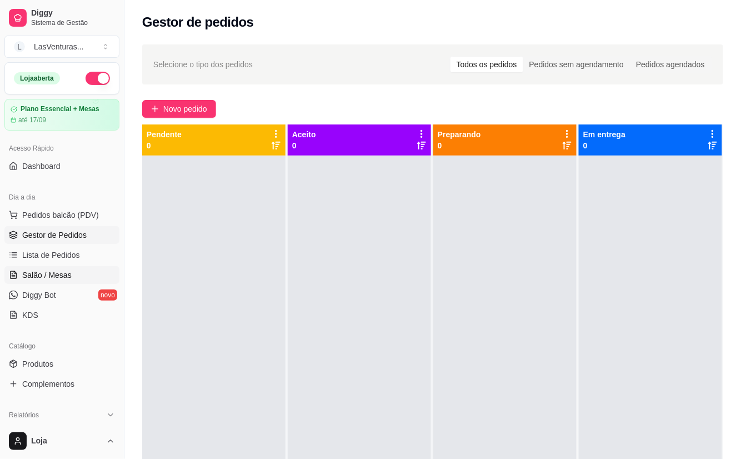
click at [58, 276] on span "Salão / Mesas" at bounding box center [46, 274] width 49 height 11
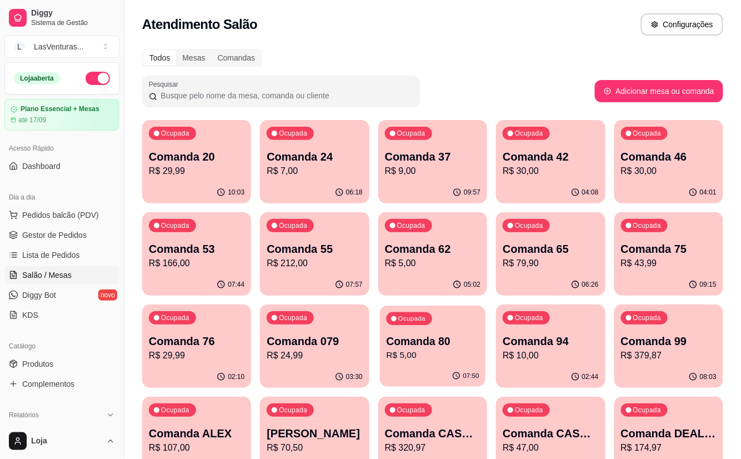
click at [459, 342] on p "Comanda 80" at bounding box center [432, 341] width 93 height 15
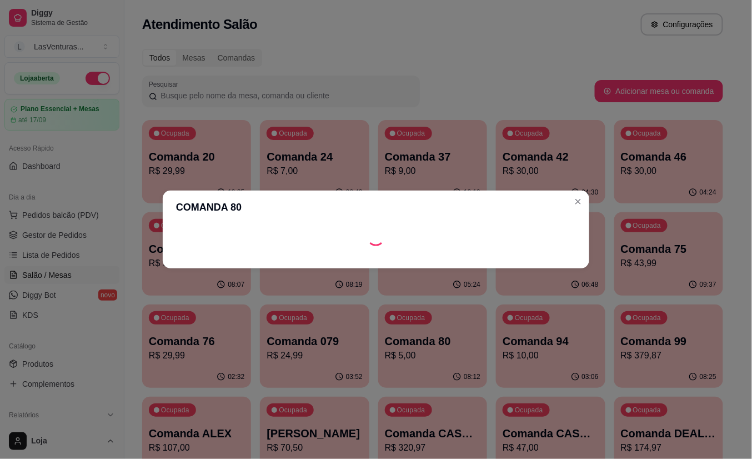
click at [483, 254] on footer at bounding box center [376, 260] width 427 height 18
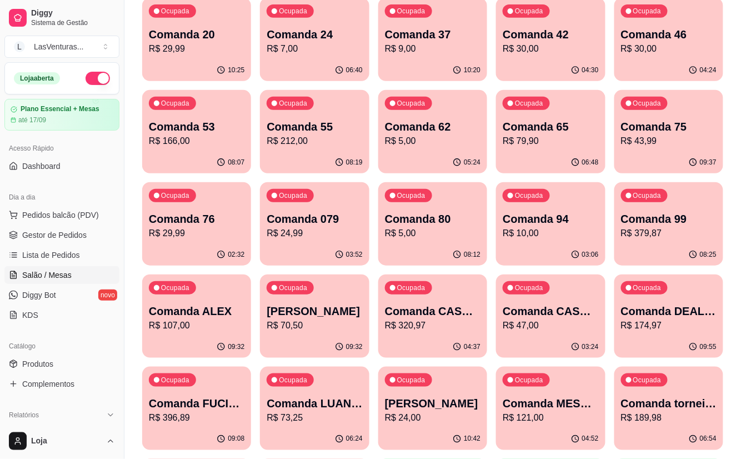
scroll to position [148, 0]
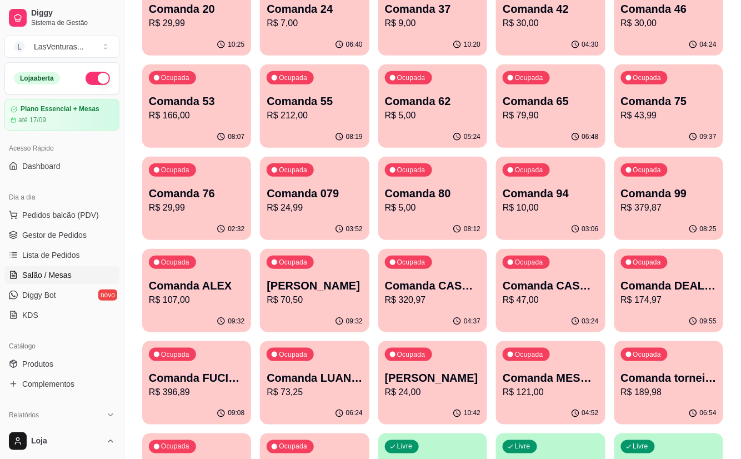
click at [427, 293] on p "R$ 320,97" at bounding box center [433, 299] width 96 height 13
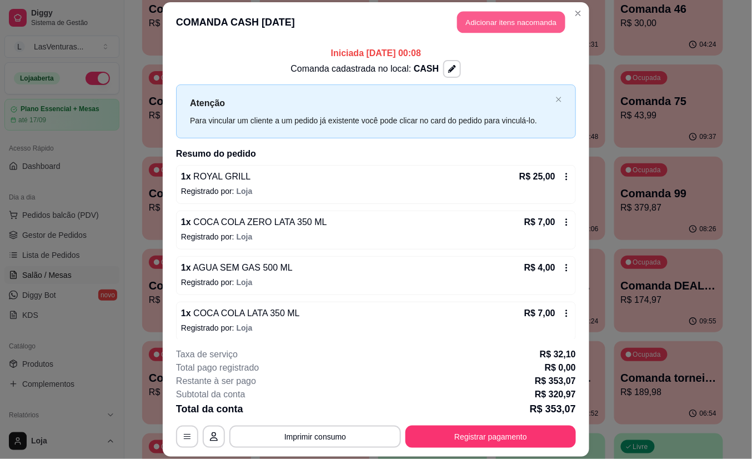
click at [523, 24] on button "Adicionar itens na comanda" at bounding box center [511, 23] width 108 height 22
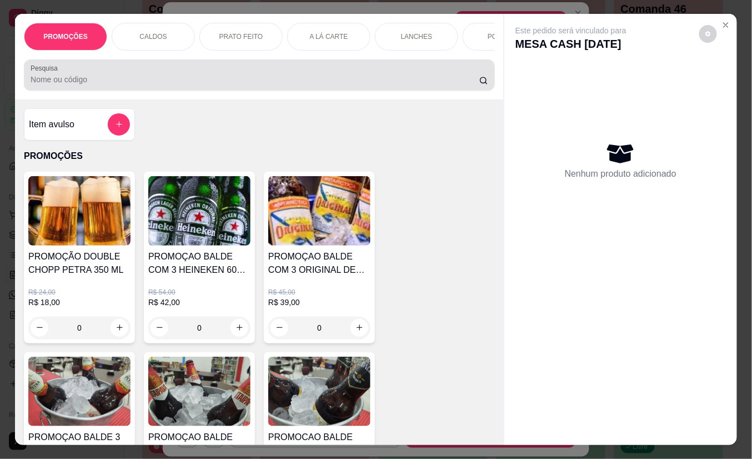
click at [276, 81] on input "Pesquisa" at bounding box center [255, 79] width 449 height 11
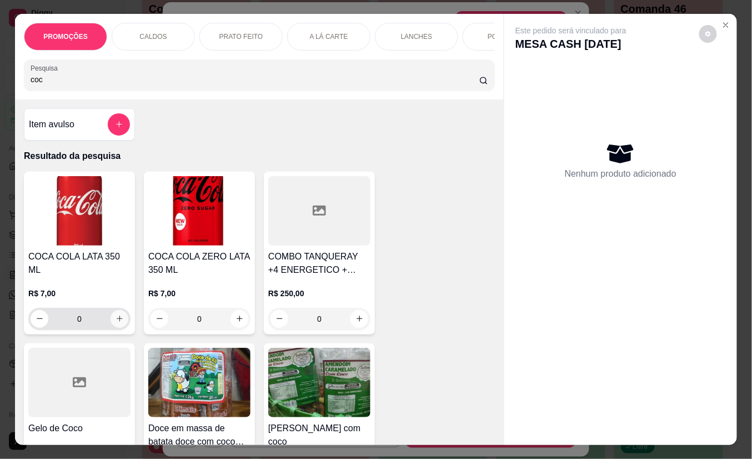
type input "coc"
click at [116, 315] on icon "increase-product-quantity" at bounding box center [120, 319] width 8 height 8
type input "1"
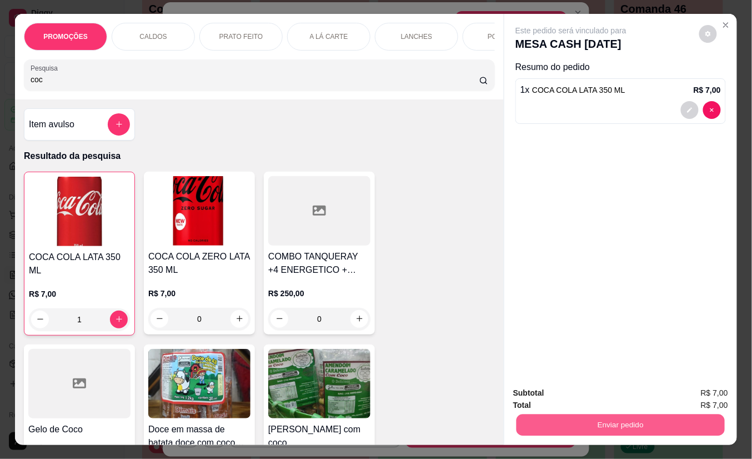
click at [623, 429] on button "Enviar pedido" at bounding box center [621, 425] width 208 height 22
click at [622, 396] on button "Não registrar e enviar pedido" at bounding box center [584, 393] width 116 height 21
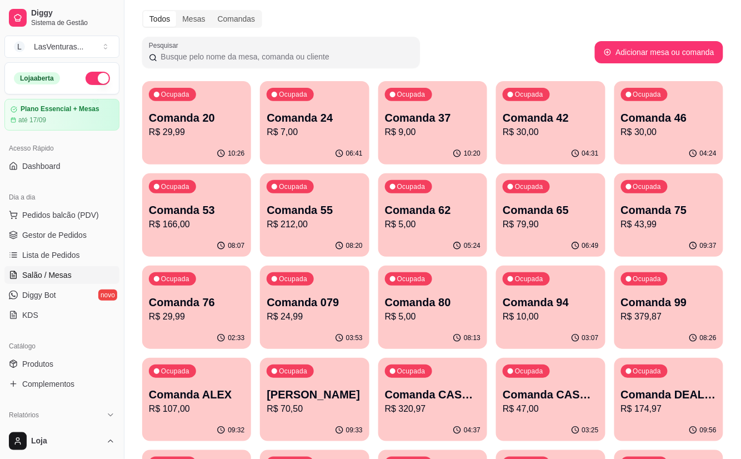
scroll to position [74, 0]
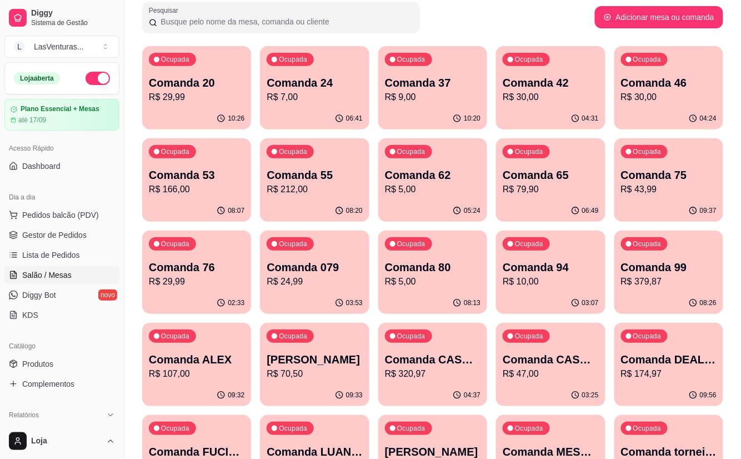
click at [524, 369] on p "R$ 47,00" at bounding box center [551, 373] width 96 height 13
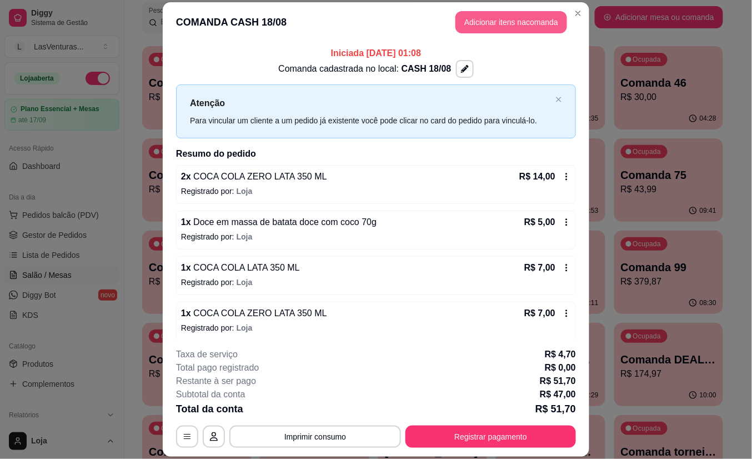
click at [523, 25] on button "Adicionar itens na comanda" at bounding box center [512, 22] width 112 height 22
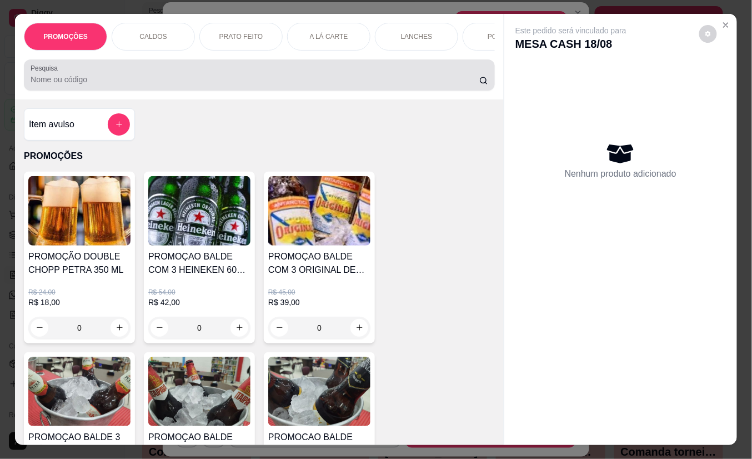
click at [316, 76] on div at bounding box center [260, 75] width 458 height 22
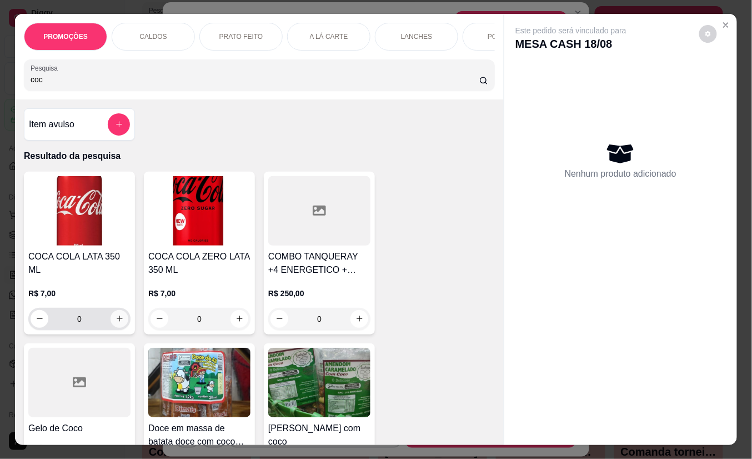
type input "coc"
click at [116, 315] on icon "increase-product-quantity" at bounding box center [120, 319] width 8 height 8
type input "1"
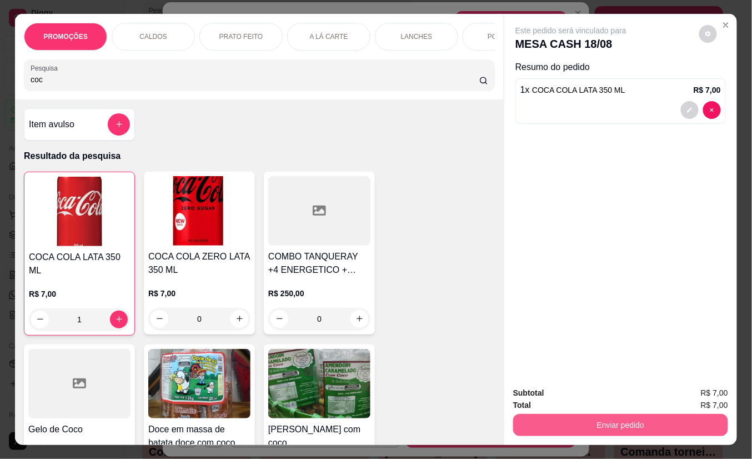
click at [633, 417] on button "Enviar pedido" at bounding box center [620, 425] width 215 height 22
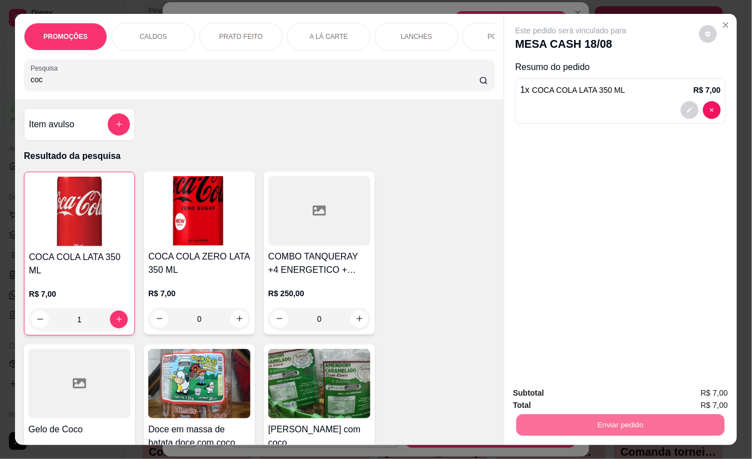
click at [624, 390] on button "Não registrar e enviar pedido" at bounding box center [584, 392] width 116 height 21
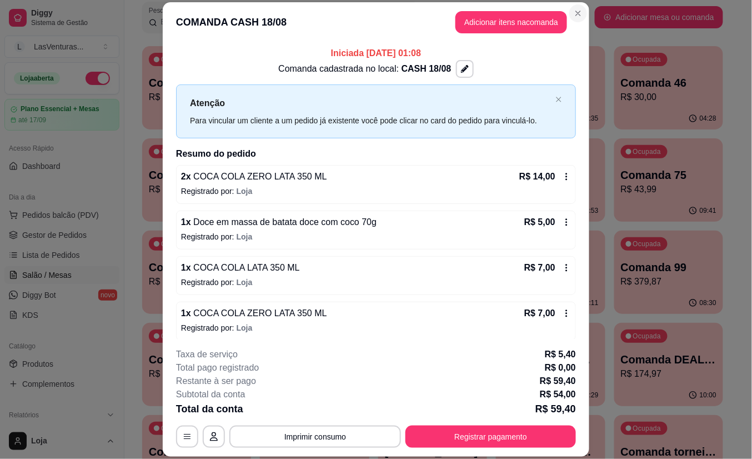
click at [570, 11] on div "Pesquisar" at bounding box center [368, 17] width 453 height 31
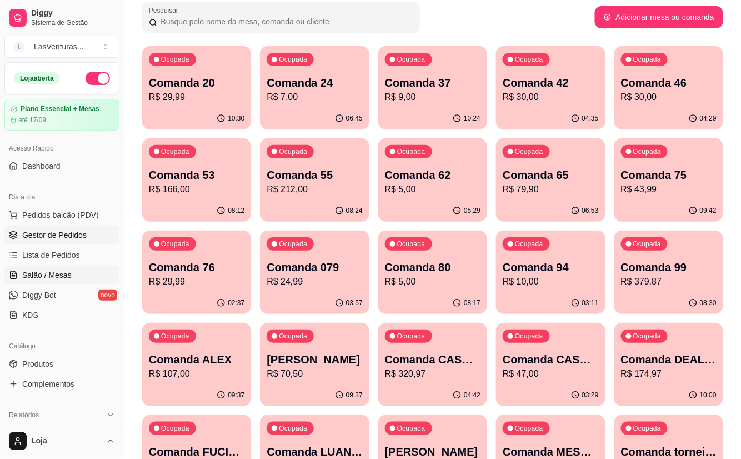
click at [50, 232] on span "Gestor de Pedidos" at bounding box center [54, 234] width 64 height 11
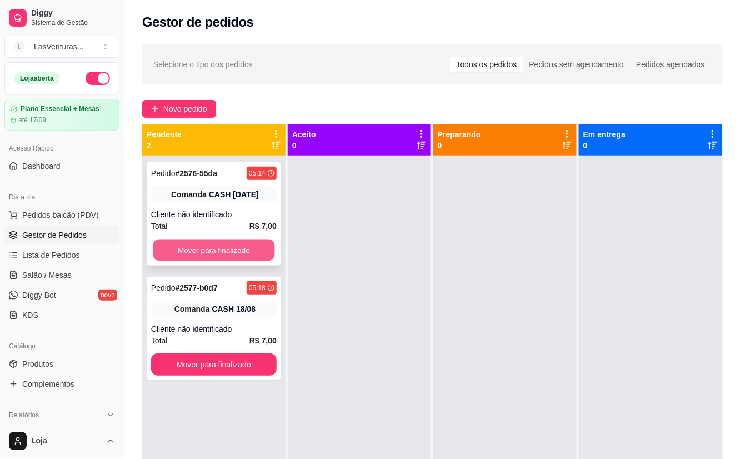
click at [210, 247] on button "Mover para finalizado" at bounding box center [214, 250] width 122 height 22
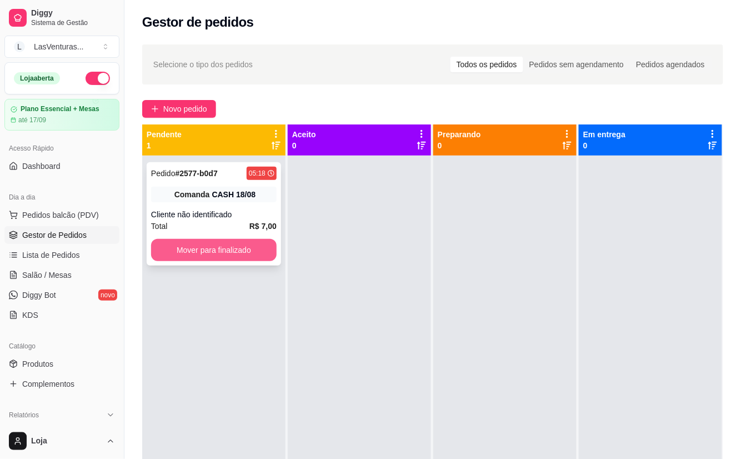
click at [218, 244] on button "Mover para finalizado" at bounding box center [214, 250] width 126 height 22
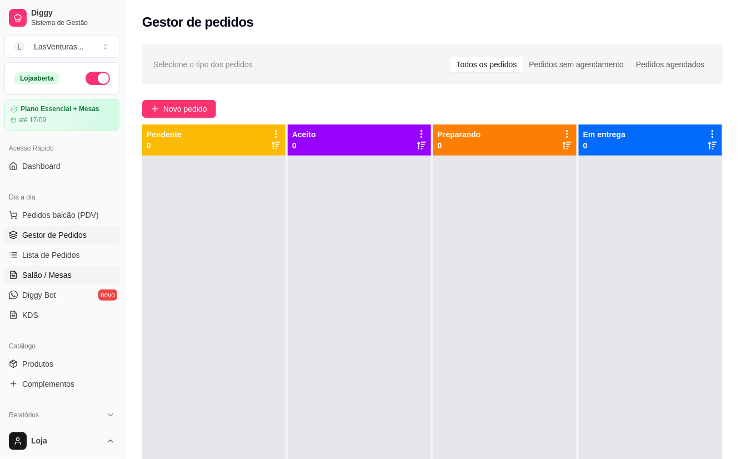
click at [76, 276] on link "Salão / Mesas" at bounding box center [61, 275] width 115 height 18
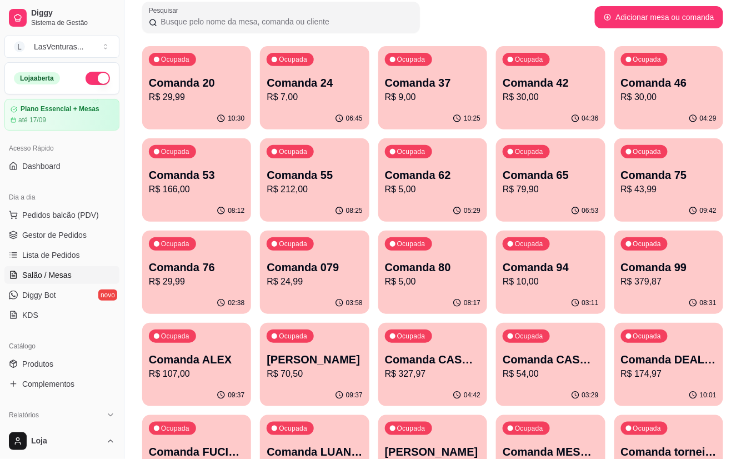
scroll to position [148, 0]
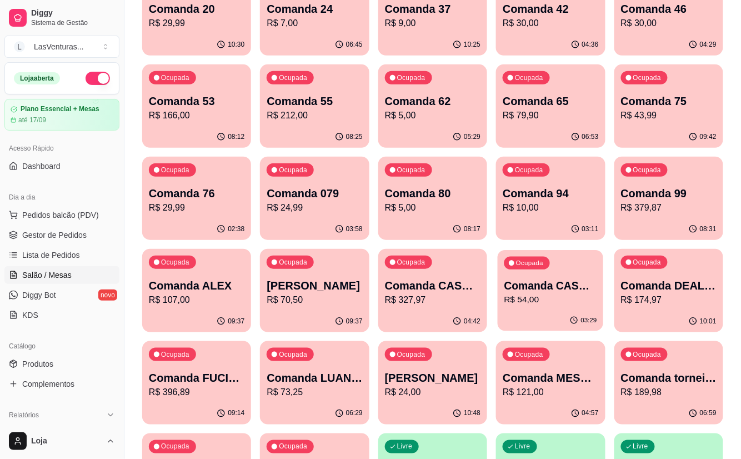
click at [559, 316] on div "03:29" at bounding box center [551, 320] width 106 height 21
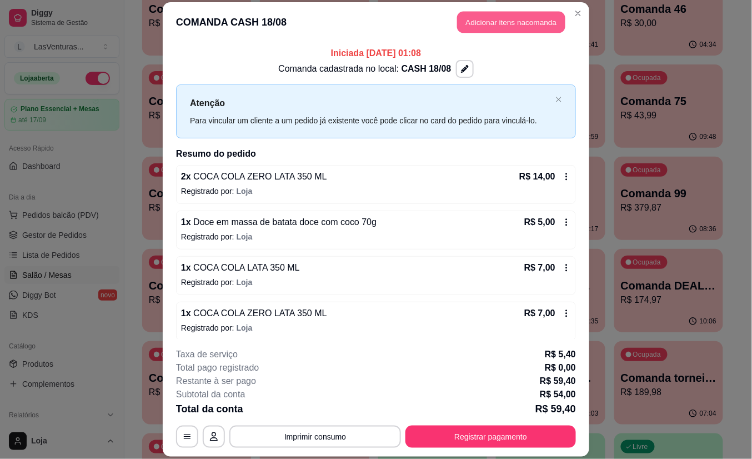
click at [507, 23] on button "Adicionar itens na comanda" at bounding box center [511, 23] width 108 height 22
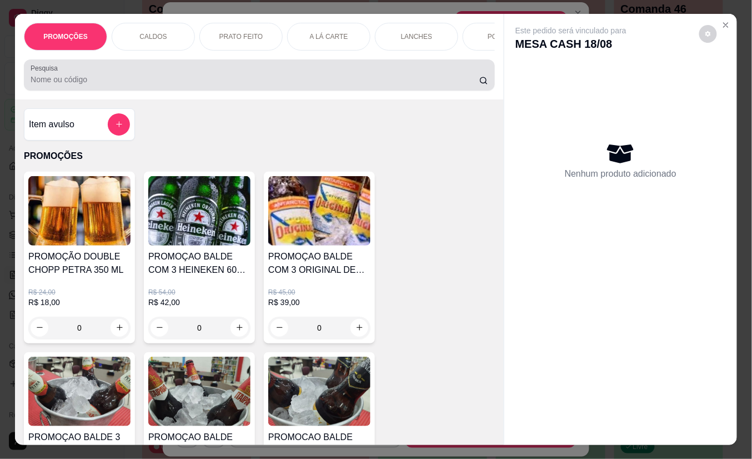
click at [189, 81] on input "Pesquisa" at bounding box center [255, 79] width 449 height 11
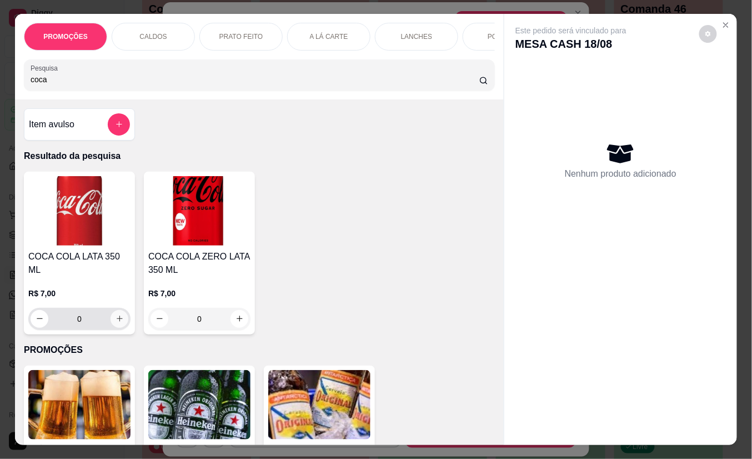
type input "coca"
click at [116, 314] on icon "increase-product-quantity" at bounding box center [120, 318] width 8 height 8
type input "1"
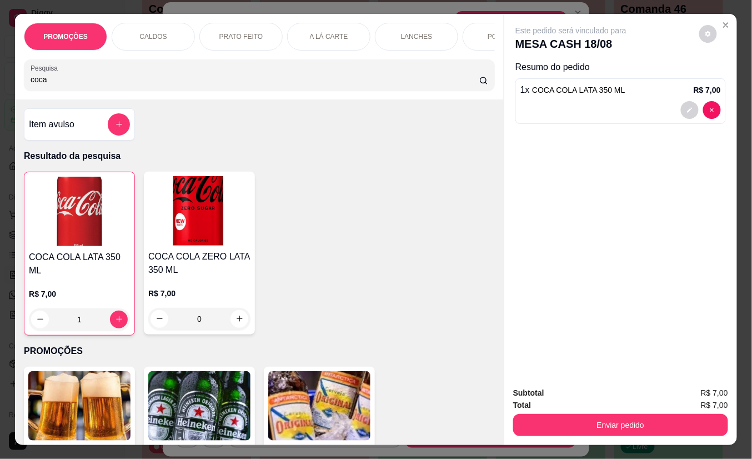
click at [112, 312] on div "R$ 7,00 1" at bounding box center [79, 309] width 101 height 42
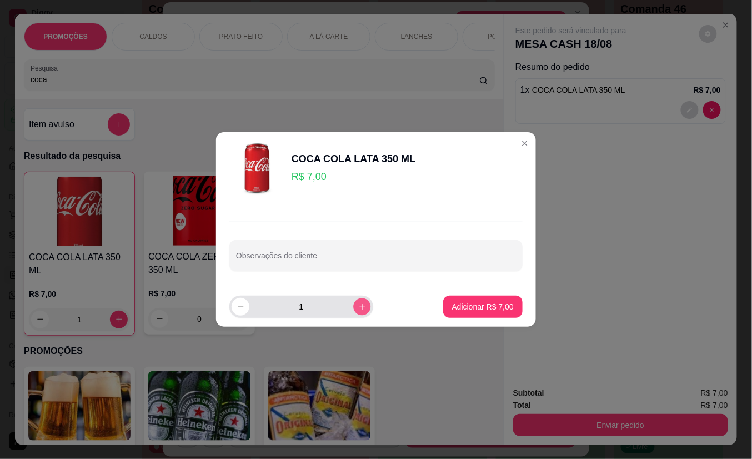
click at [358, 311] on icon "increase-product-quantity" at bounding box center [362, 307] width 8 height 8
click at [358, 310] on icon "increase-product-quantity" at bounding box center [362, 307] width 8 height 8
type input "3"
click at [463, 307] on p "Adicionar R$ 21,00" at bounding box center [481, 306] width 64 height 11
type input "4"
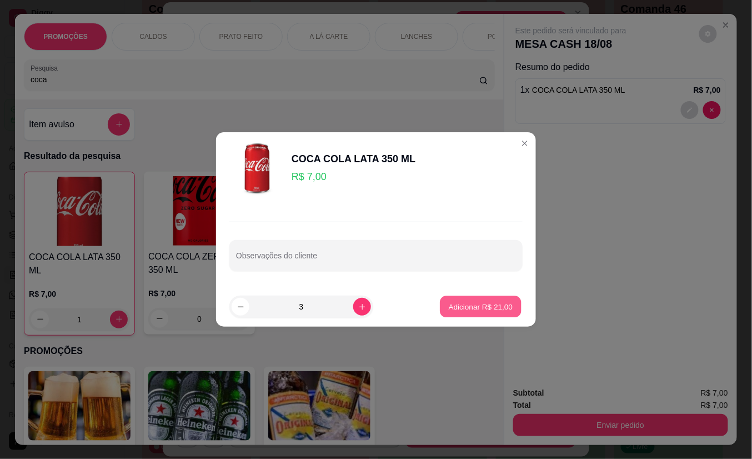
type input "4"
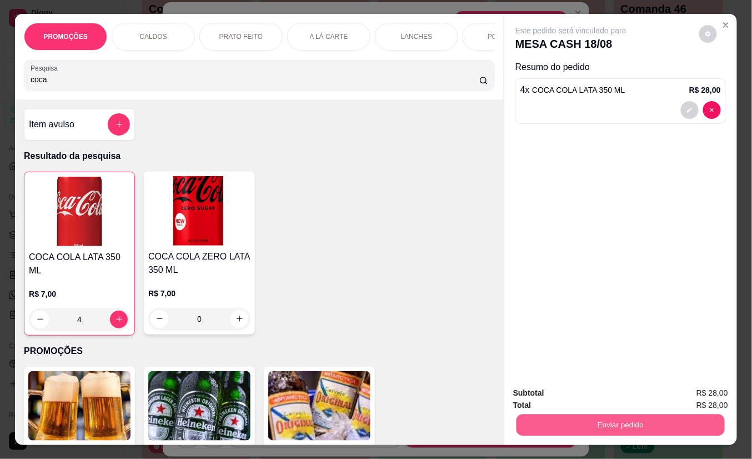
click at [621, 414] on button "Enviar pedido" at bounding box center [621, 425] width 208 height 22
click at [627, 417] on button "Enviar pedido" at bounding box center [620, 425] width 215 height 22
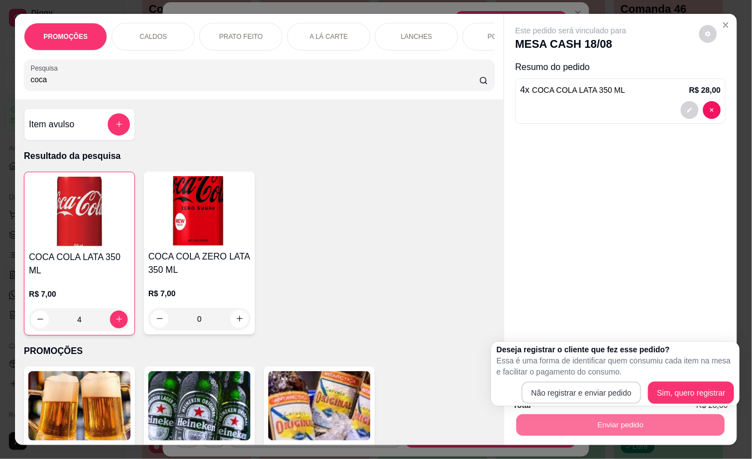
click at [601, 381] on div "Deseja registrar o cliente que fez esse pedido? Essa é uma forma de identificar…" at bounding box center [616, 374] width 238 height 60
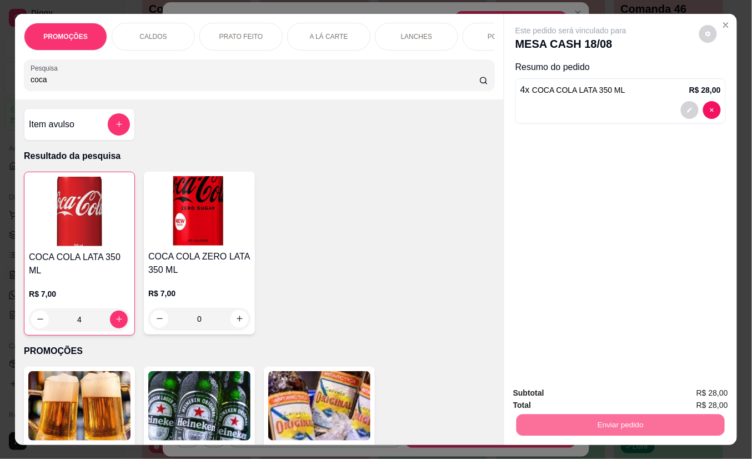
click at [599, 388] on button "Não registrar e enviar pedido" at bounding box center [584, 393] width 116 height 21
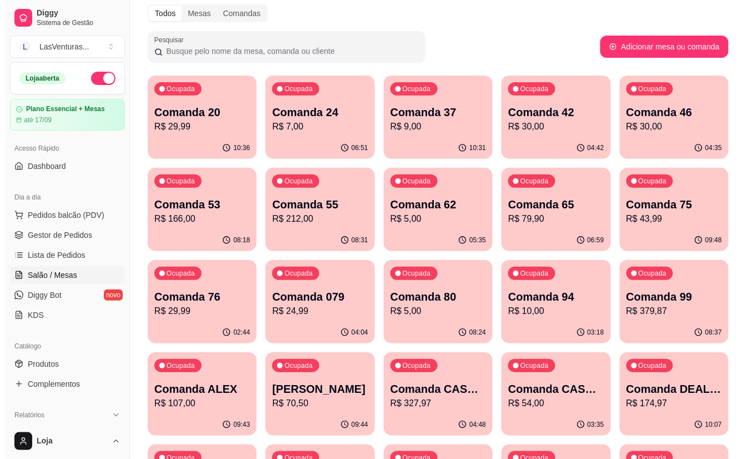
scroll to position [0, 0]
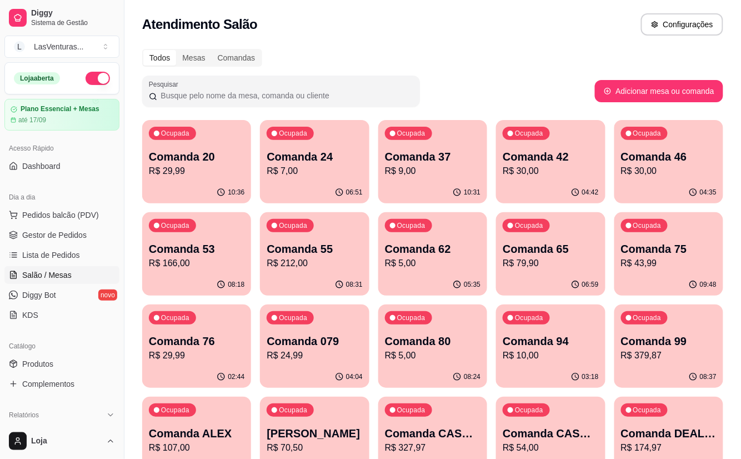
click at [441, 256] on p "Comanda 62" at bounding box center [433, 249] width 96 height 16
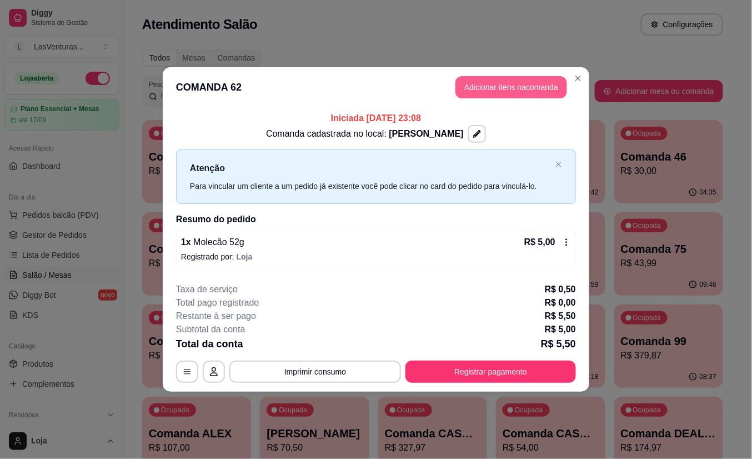
click at [521, 83] on button "Adicionar itens na comanda" at bounding box center [512, 87] width 112 height 22
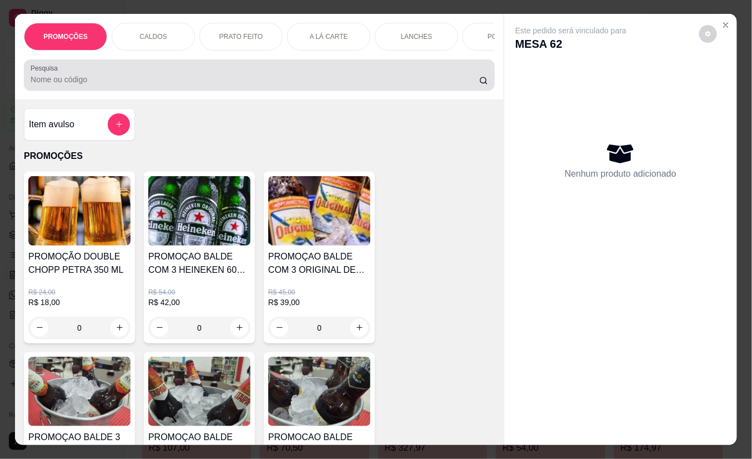
click at [169, 81] on input "Pesquisa" at bounding box center [255, 79] width 449 height 11
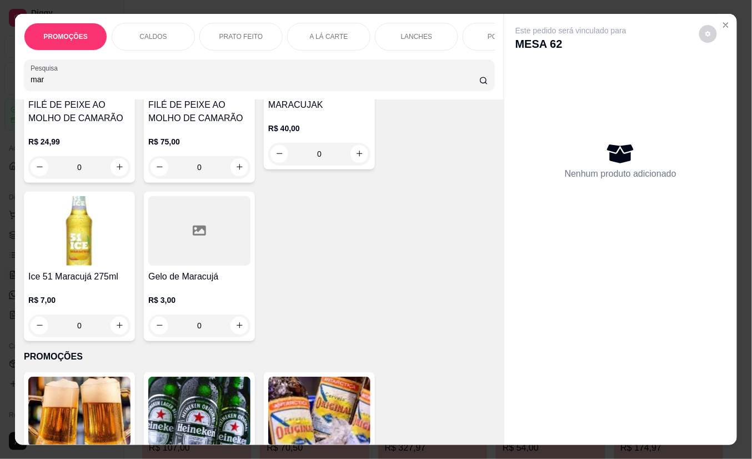
scroll to position [74, 0]
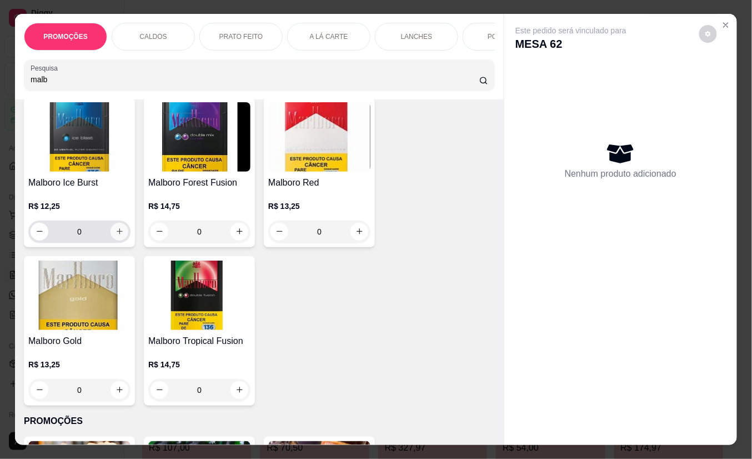
type input "malb"
click at [113, 241] on button "increase-product-quantity" at bounding box center [120, 232] width 18 height 18
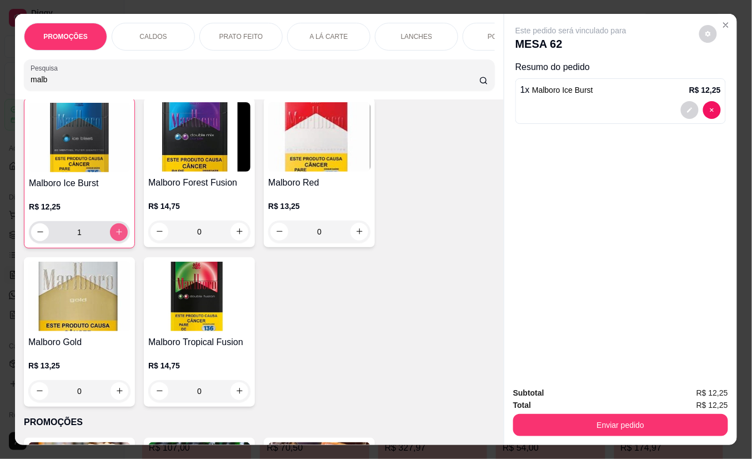
type input "1"
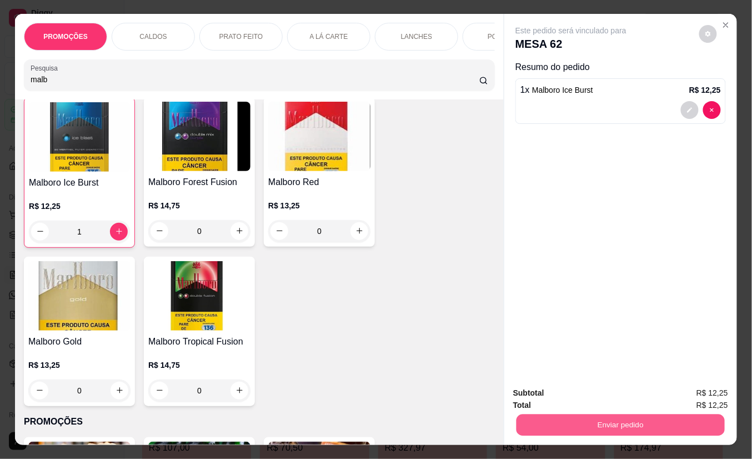
click at [603, 417] on button "Enviar pedido" at bounding box center [621, 425] width 208 height 22
click at [622, 387] on button "Não registrar e enviar pedido" at bounding box center [584, 392] width 116 height 21
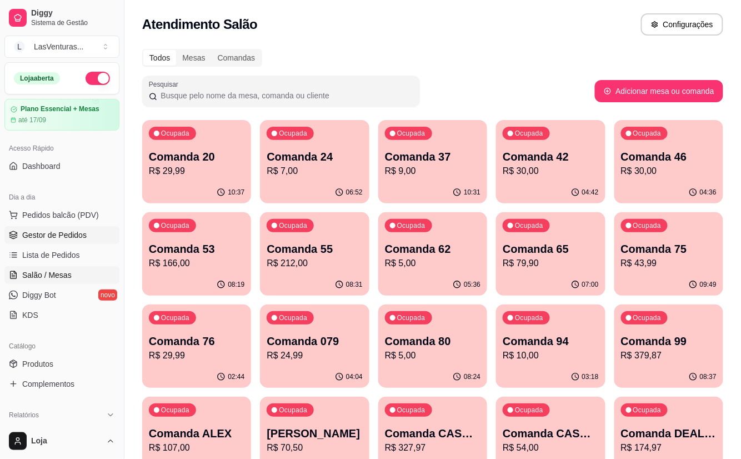
click at [58, 238] on span "Gestor de Pedidos" at bounding box center [54, 234] width 64 height 11
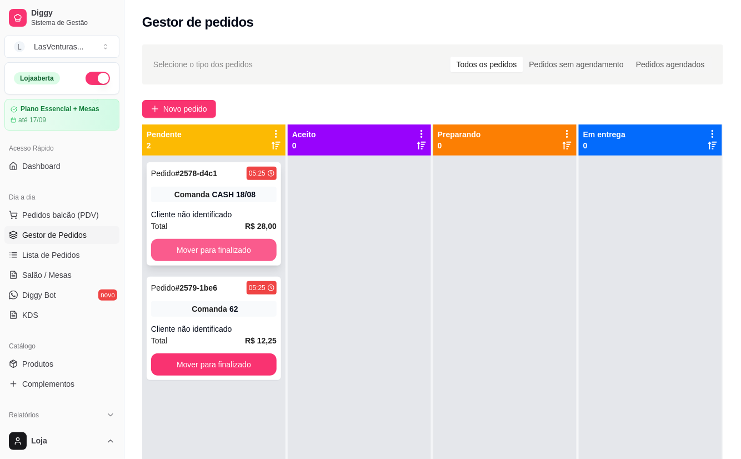
click at [188, 258] on button "Mover para finalizado" at bounding box center [214, 250] width 126 height 22
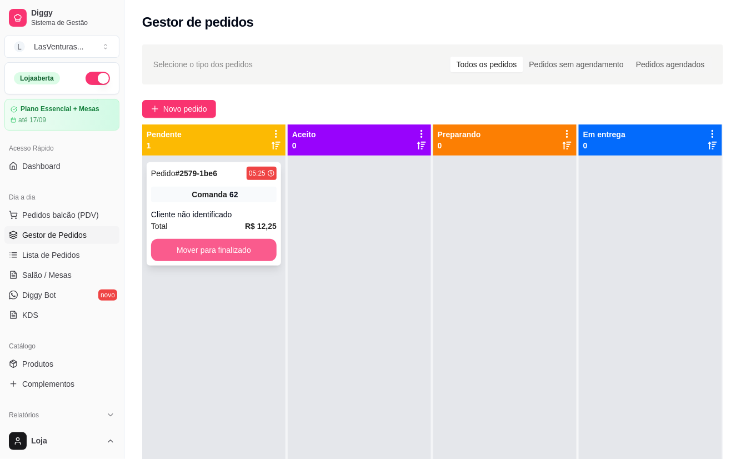
click at [218, 258] on button "Mover para finalizado" at bounding box center [214, 250] width 126 height 22
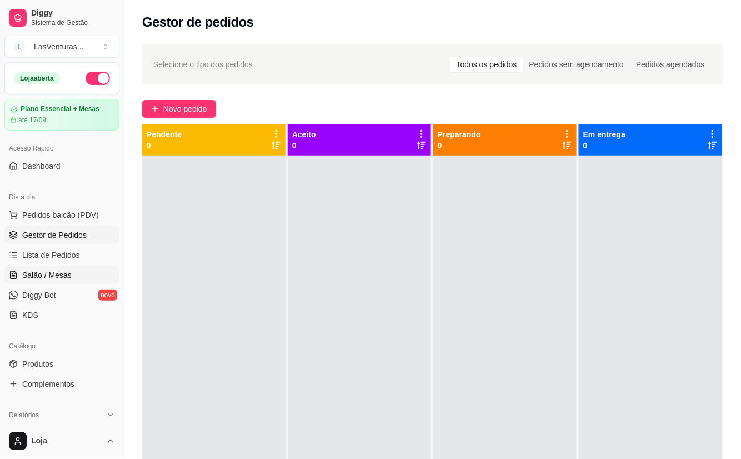
click at [54, 271] on span "Salão / Mesas" at bounding box center [46, 274] width 49 height 11
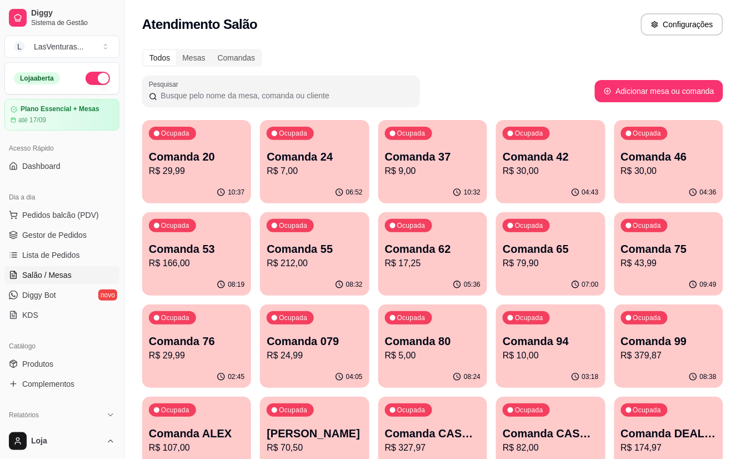
click at [447, 60] on div "Todos Mesas Comandas" at bounding box center [432, 58] width 581 height 18
click at [211, 254] on p "Comanda 53" at bounding box center [197, 249] width 93 height 15
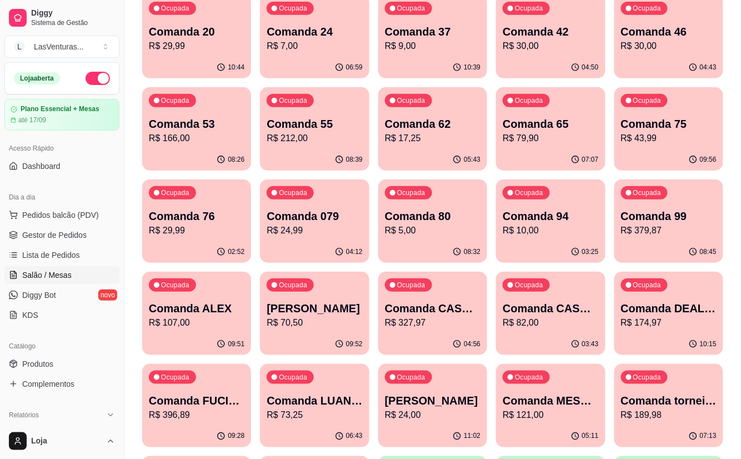
scroll to position [148, 0]
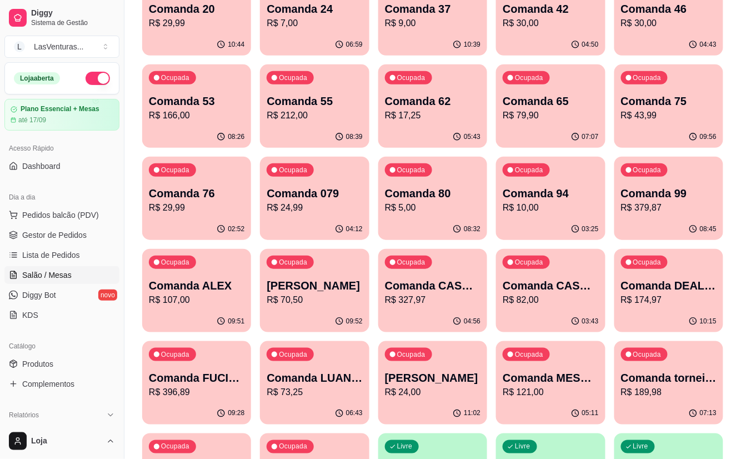
click at [449, 294] on p "R$ 327,97" at bounding box center [433, 299] width 96 height 13
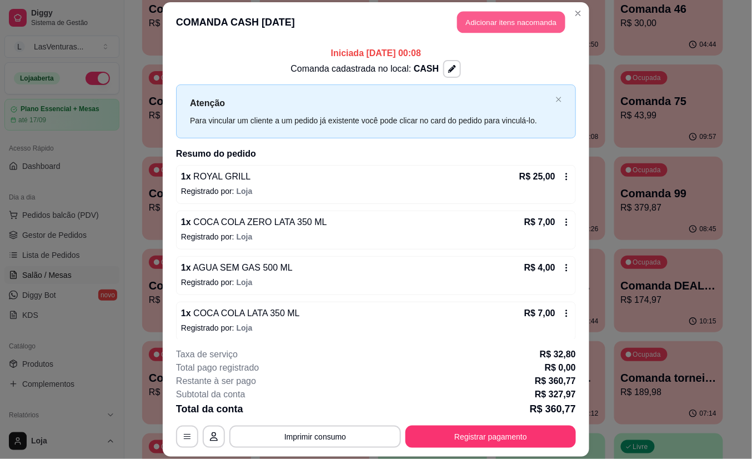
click at [491, 25] on button "Adicionar itens na comanda" at bounding box center [511, 23] width 108 height 22
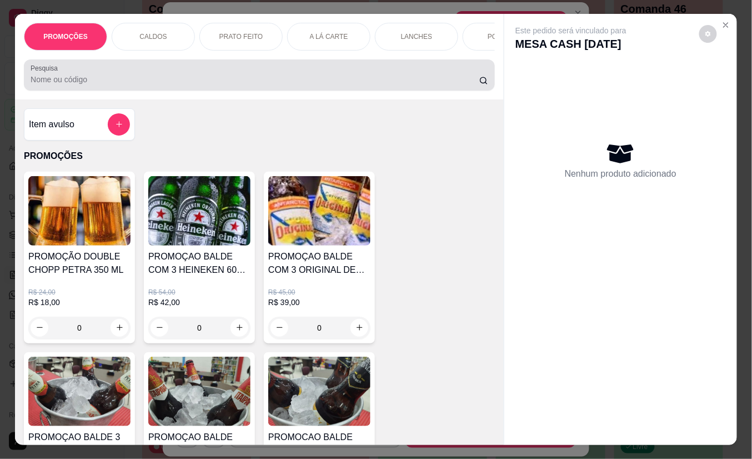
click at [269, 91] on div "Pesquisa" at bounding box center [259, 74] width 471 height 31
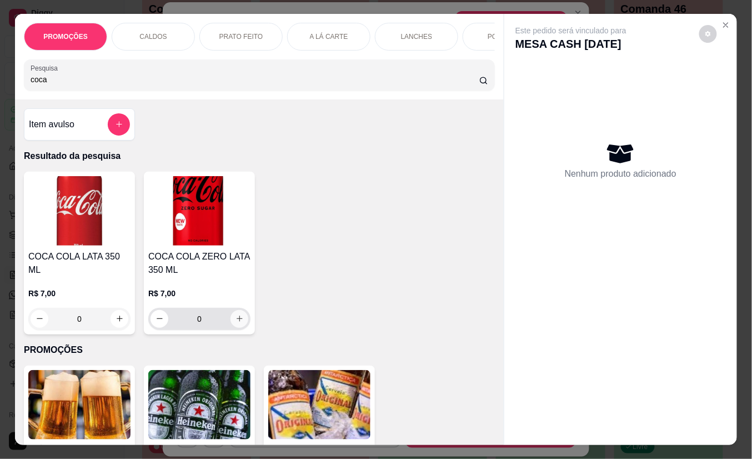
type input "coca"
click at [237, 322] on icon "increase-product-quantity" at bounding box center [240, 319] width 6 height 6
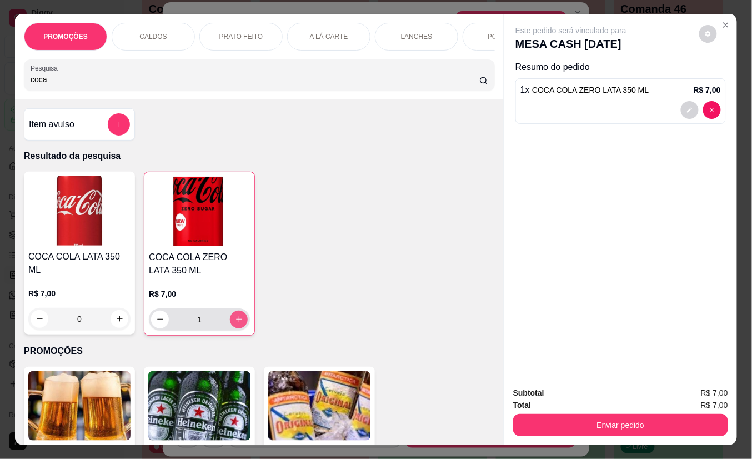
type input "1"
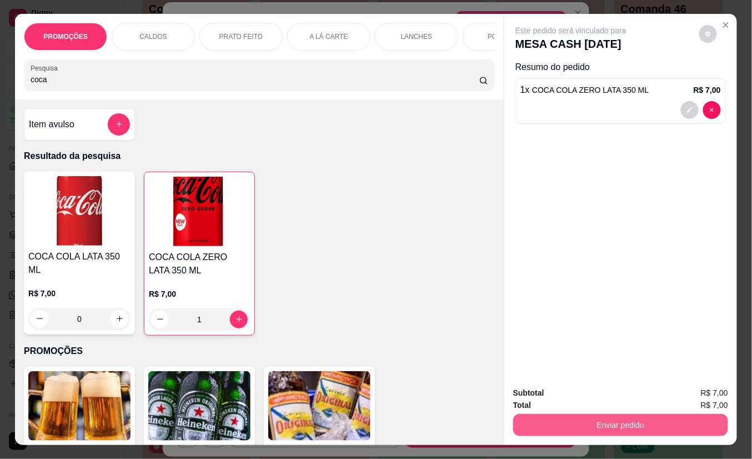
click at [621, 417] on button "Enviar pedido" at bounding box center [620, 425] width 215 height 22
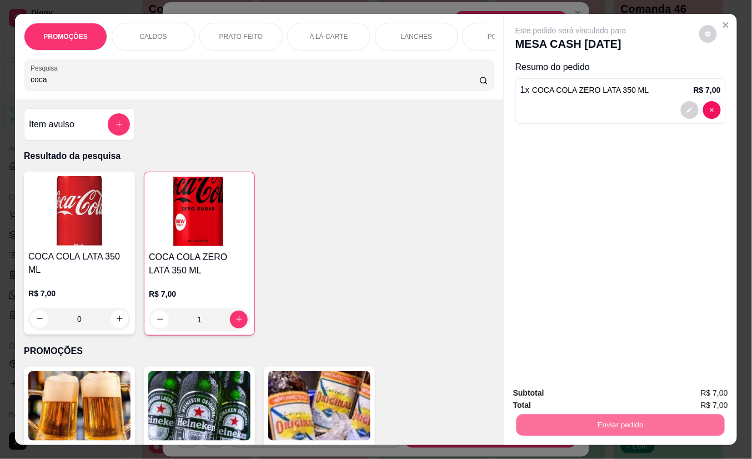
click at [597, 394] on button "Não registrar e enviar pedido" at bounding box center [583, 393] width 112 height 21
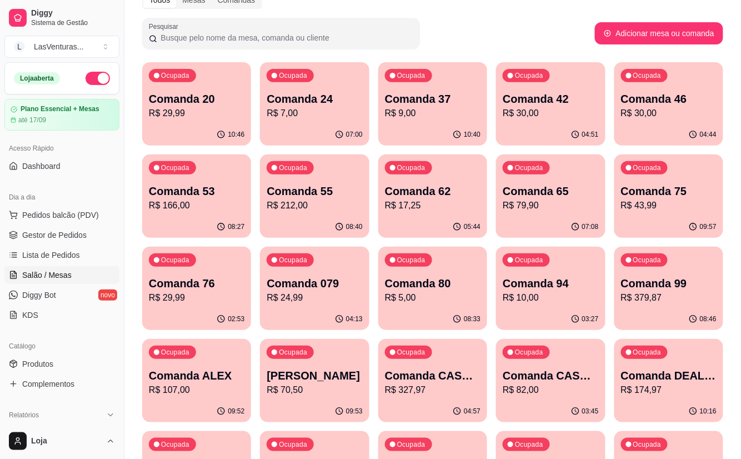
scroll to position [0, 0]
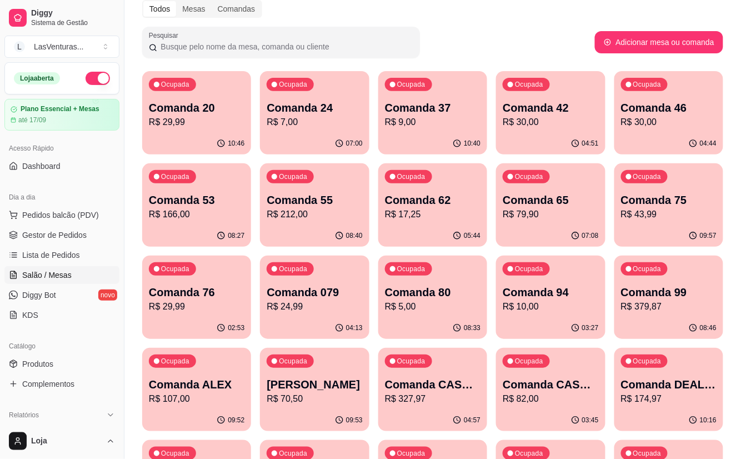
scroll to position [74, 0]
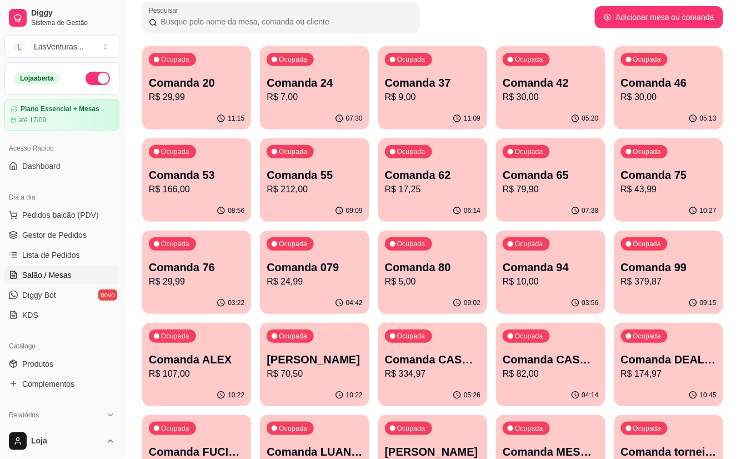
click at [541, 369] on p "R$ 82,00" at bounding box center [551, 373] width 96 height 13
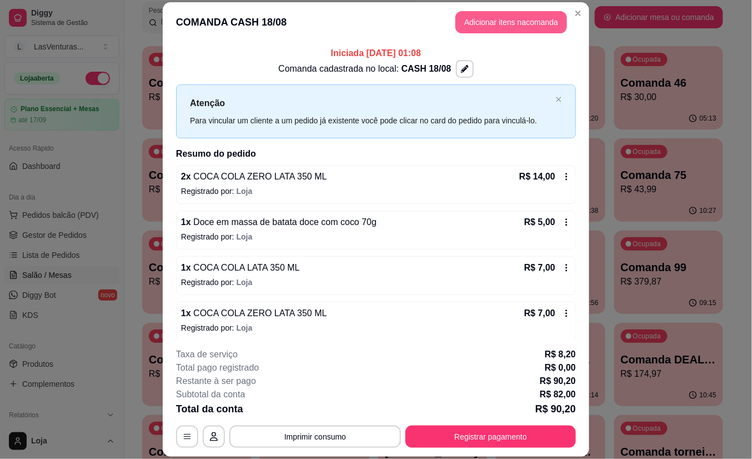
click at [512, 25] on button "Adicionar itens na comanda" at bounding box center [512, 22] width 112 height 22
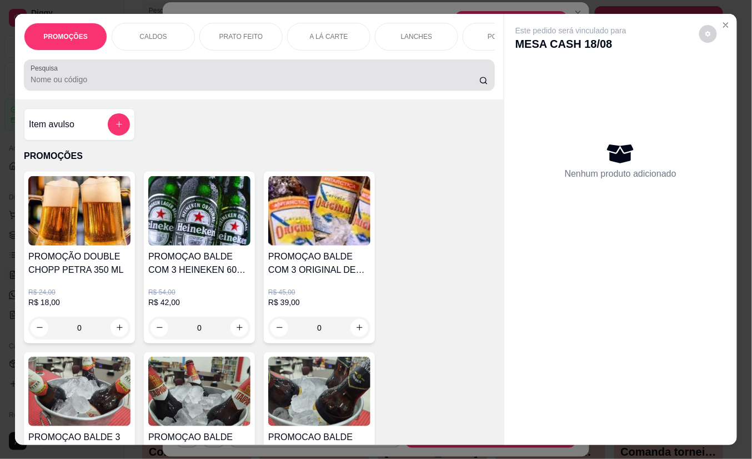
click at [212, 79] on input "Pesquisa" at bounding box center [255, 79] width 449 height 11
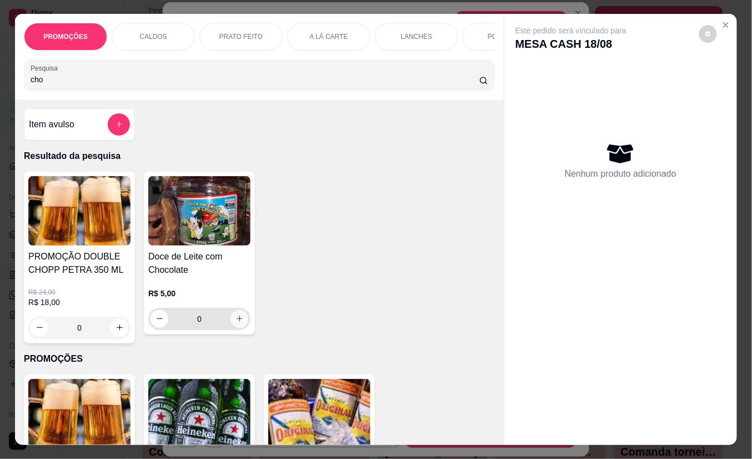
type input "cho"
click at [236, 323] on icon "increase-product-quantity" at bounding box center [240, 319] width 8 height 8
type input "1"
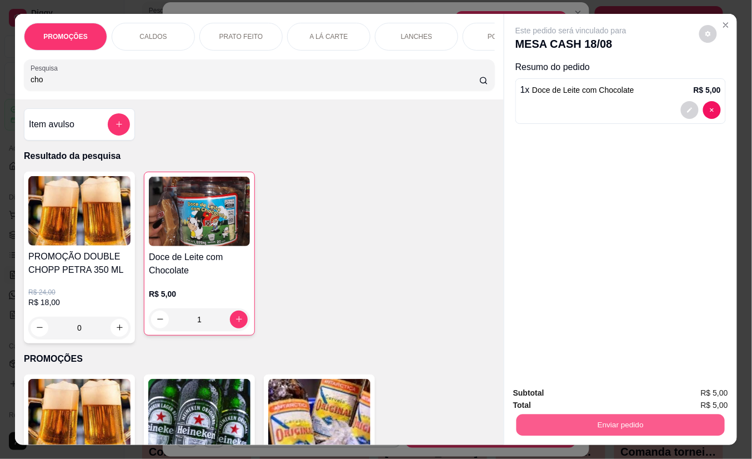
click at [599, 416] on button "Enviar pedido" at bounding box center [621, 425] width 208 height 22
click at [594, 394] on button "Não registrar e enviar pedido" at bounding box center [583, 392] width 112 height 21
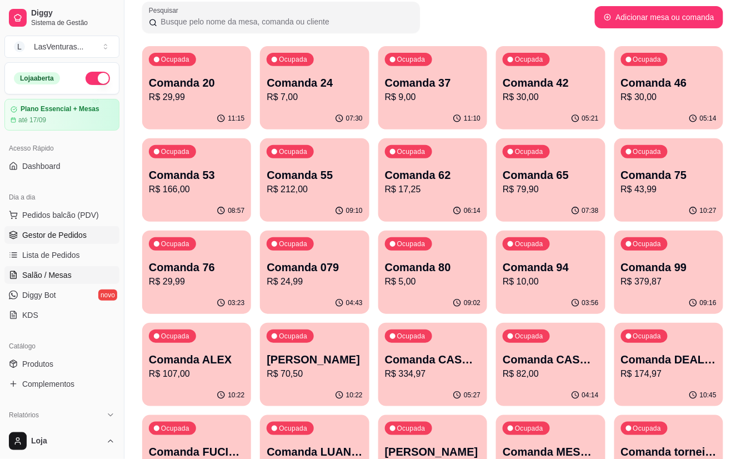
click at [78, 228] on link "Gestor de Pedidos" at bounding box center [61, 235] width 115 height 18
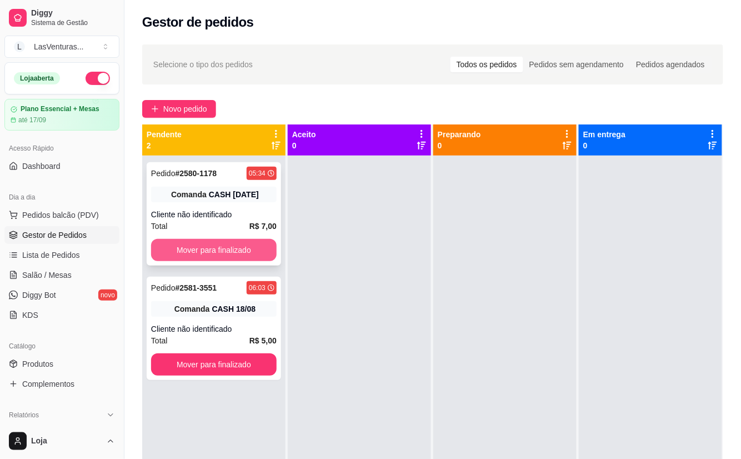
click at [199, 246] on button "Mover para finalizado" at bounding box center [214, 250] width 126 height 22
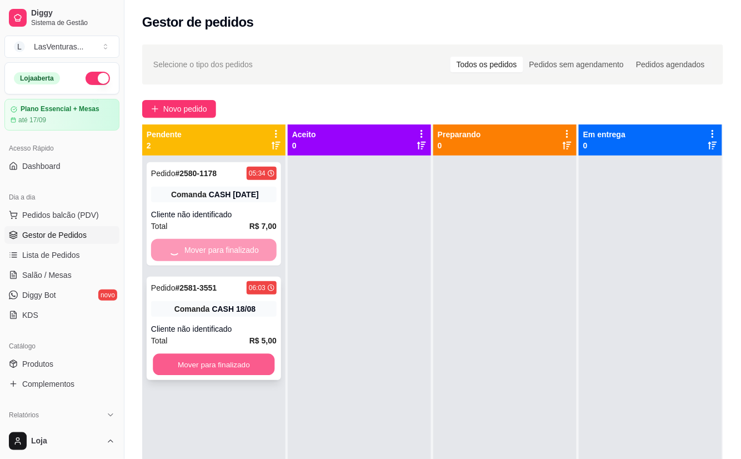
click at [218, 363] on button "Mover para finalizado" at bounding box center [214, 365] width 122 height 22
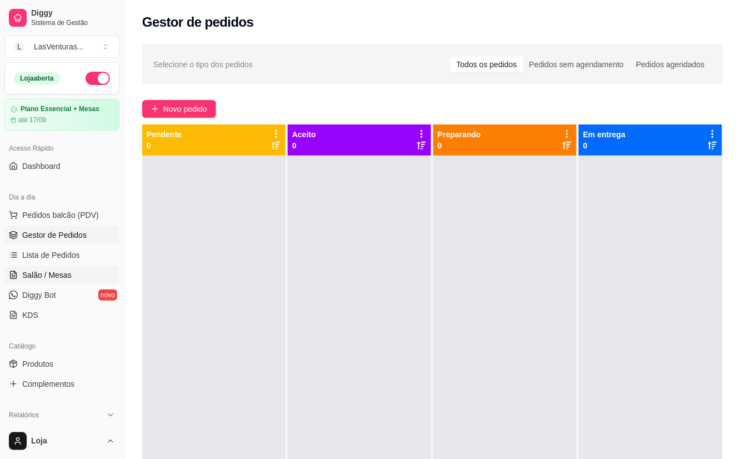
click at [58, 277] on span "Salão / Mesas" at bounding box center [46, 274] width 49 height 11
